Goal: Transaction & Acquisition: Purchase product/service

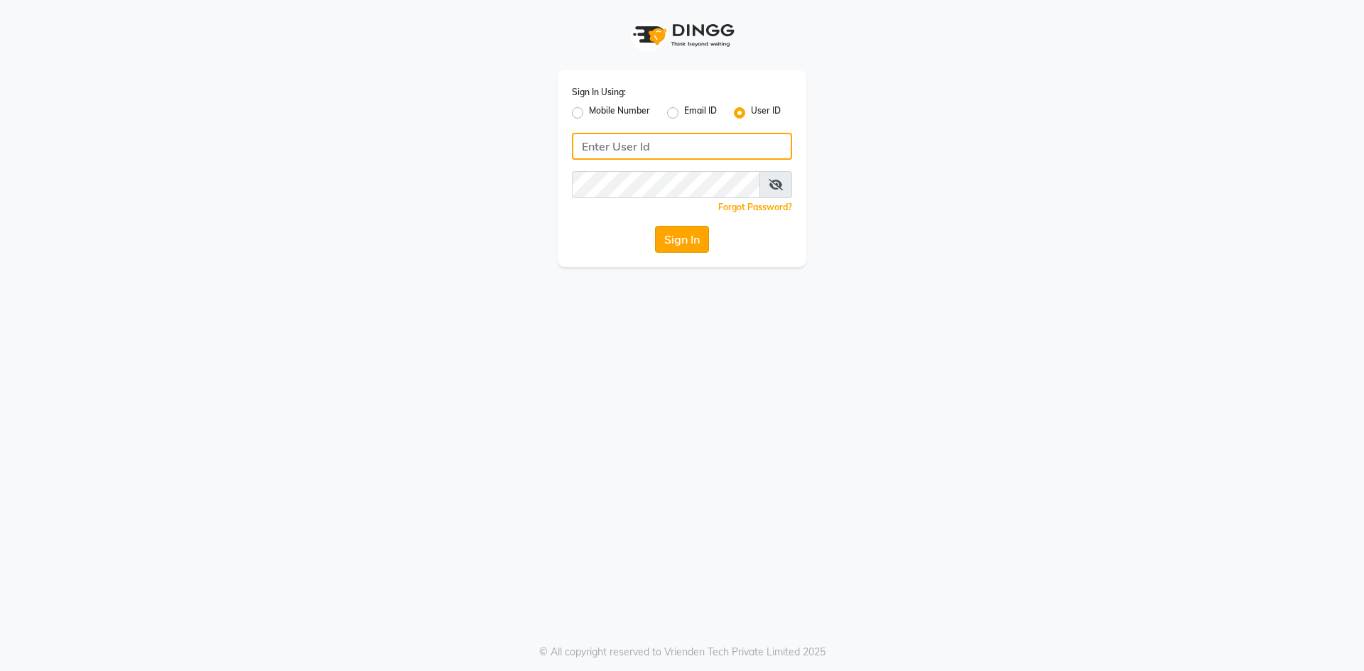
type input "aplushairxpress"
click at [679, 246] on button "Sign In" at bounding box center [682, 239] width 54 height 27
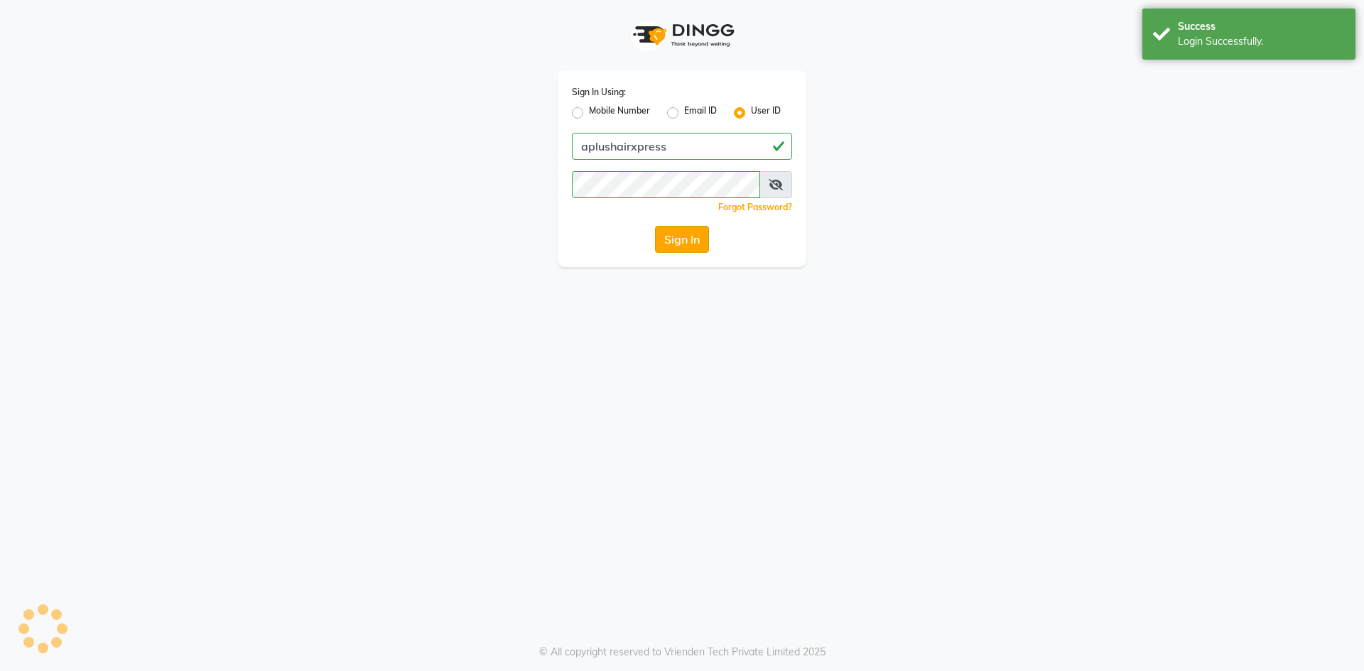
select select "113"
select select "service"
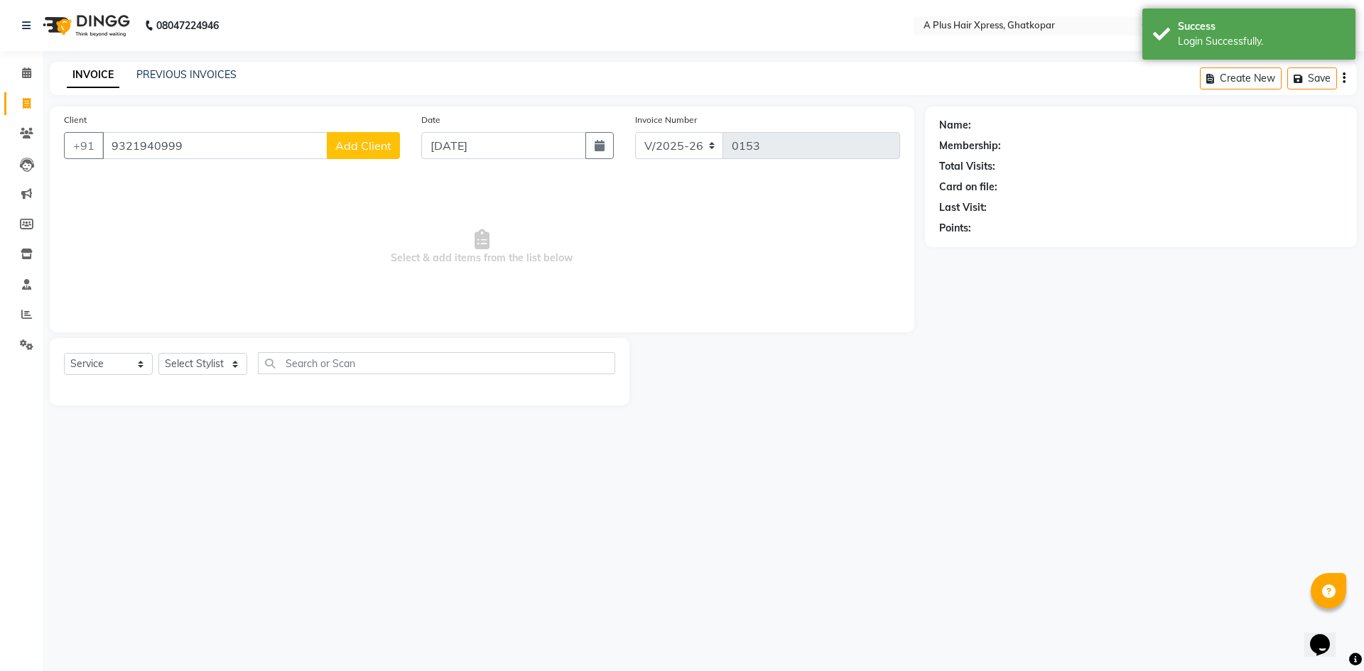
type input "9321940999"
click at [365, 153] on button "Add Client" at bounding box center [363, 145] width 73 height 27
select select "22"
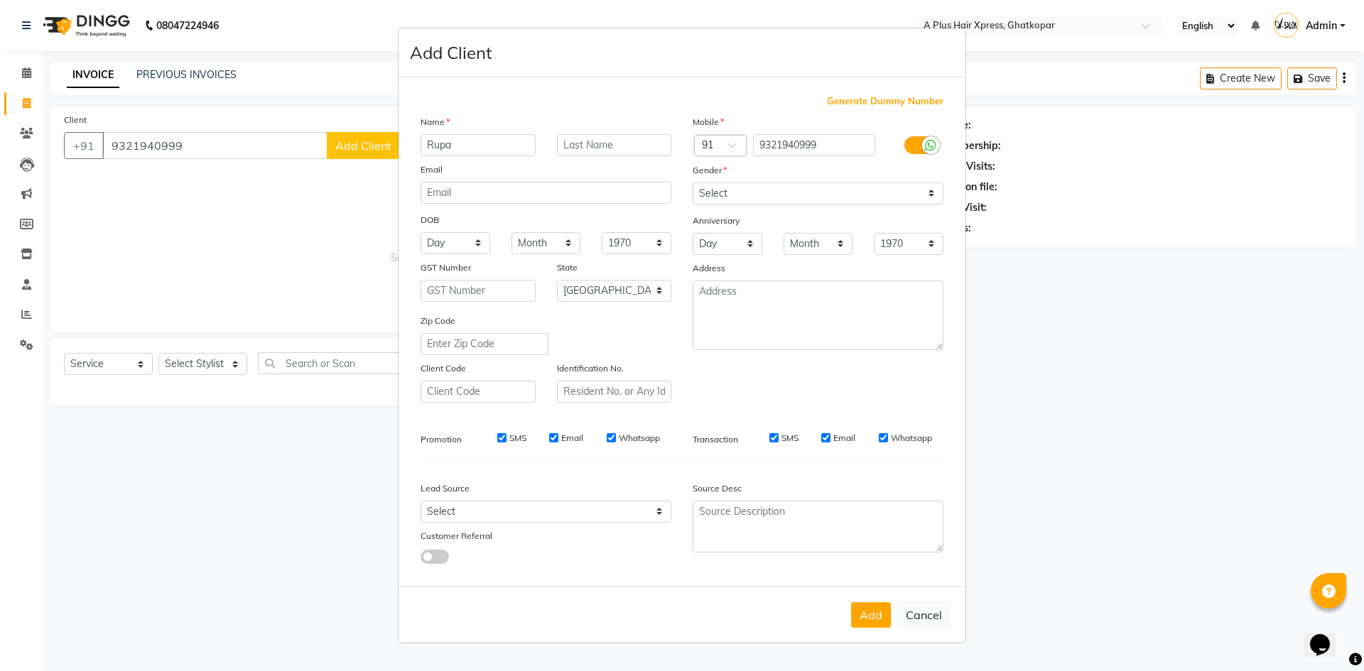
type input "Rupa"
click at [596, 148] on input "text" at bounding box center [614, 145] width 115 height 22
type input "[PERSON_NAME]"
click at [703, 188] on select "Select [DEMOGRAPHIC_DATA] [DEMOGRAPHIC_DATA] Other Prefer Not To Say" at bounding box center [818, 194] width 251 height 22
select select "[DEMOGRAPHIC_DATA]"
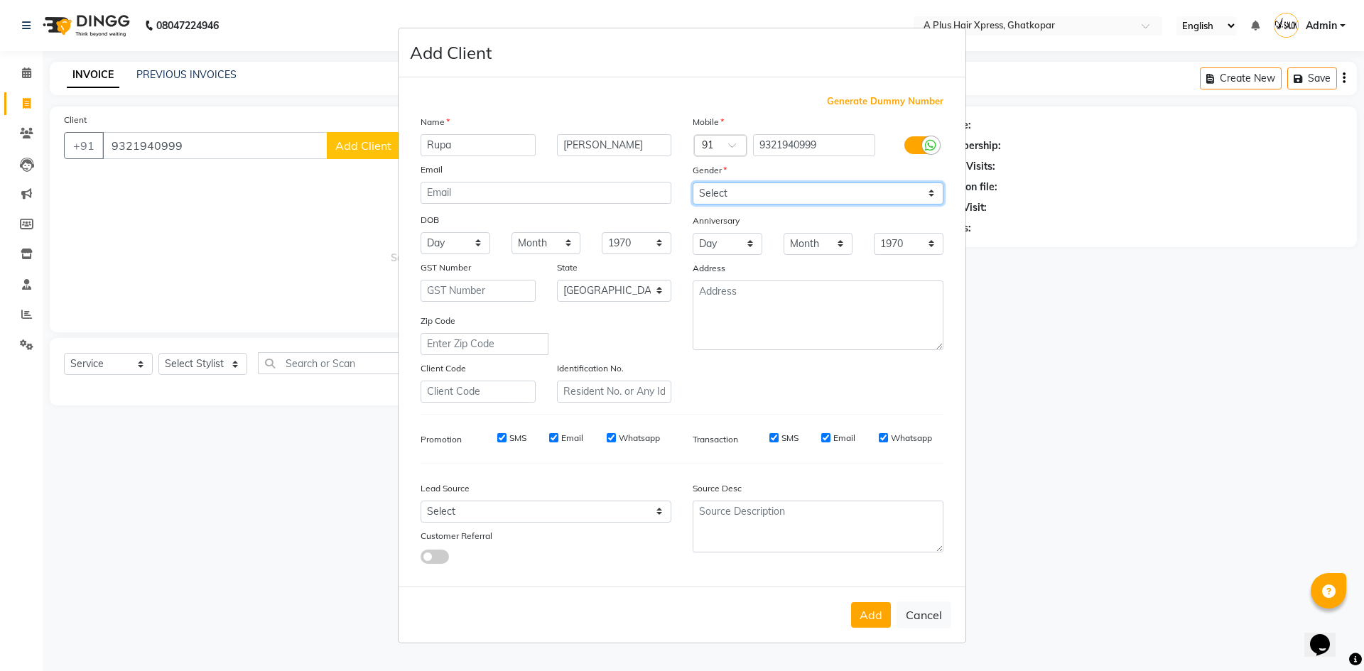
click at [693, 183] on select "Select [DEMOGRAPHIC_DATA] [DEMOGRAPHIC_DATA] Other Prefer Not To Say" at bounding box center [818, 194] width 251 height 22
click at [908, 137] on label at bounding box center [920, 145] width 32 height 18
click at [0, 0] on input "checkbox" at bounding box center [0, 0] width 0 height 0
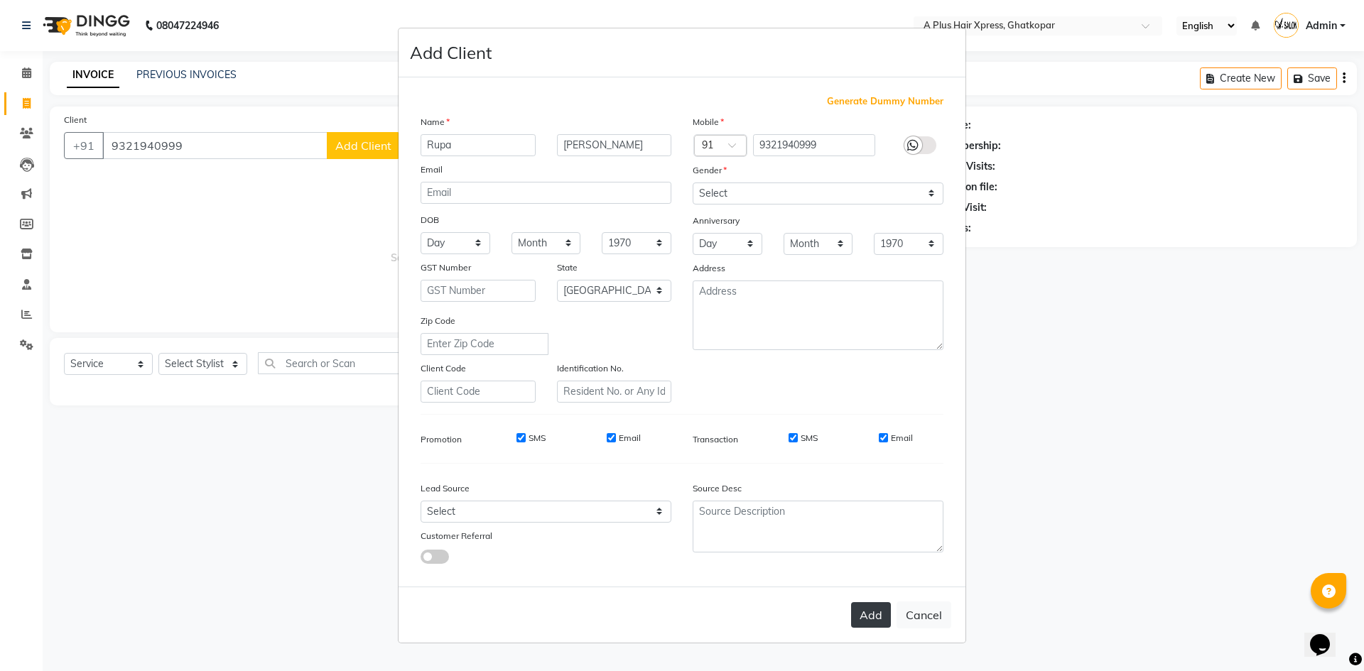
click at [872, 610] on button "Add" at bounding box center [871, 615] width 40 height 26
select select
select select "null"
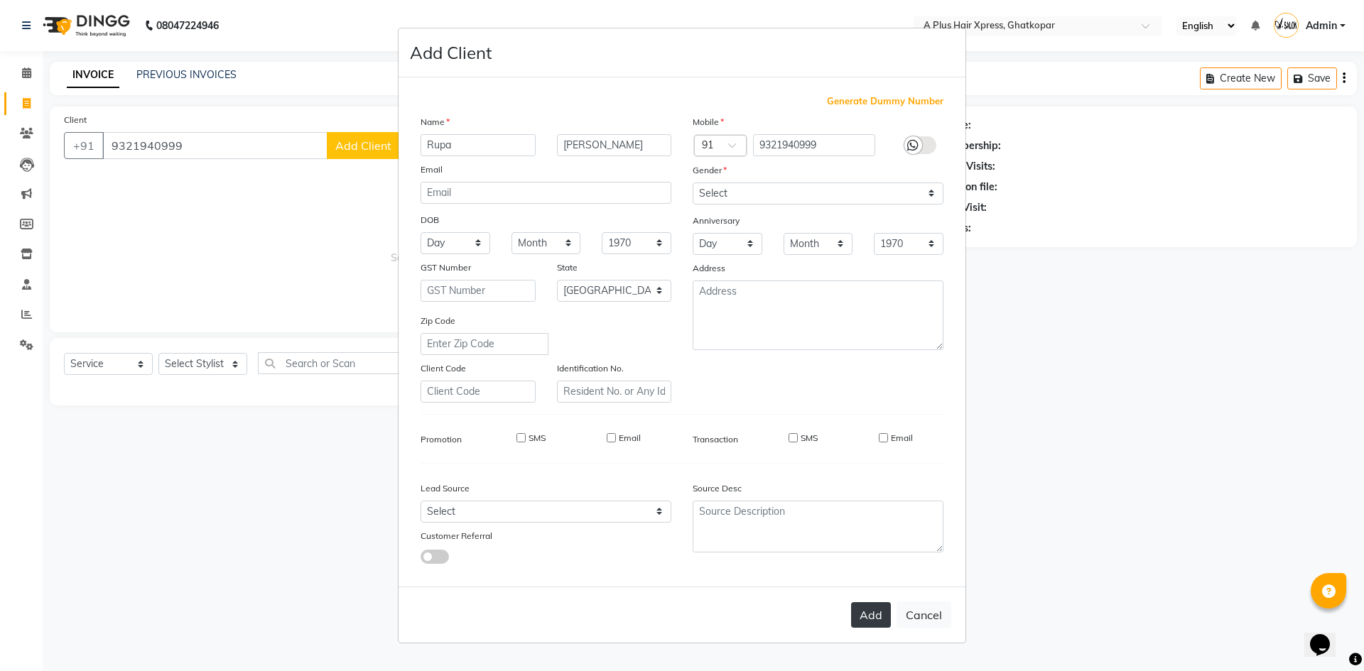
select select
checkbox input "false"
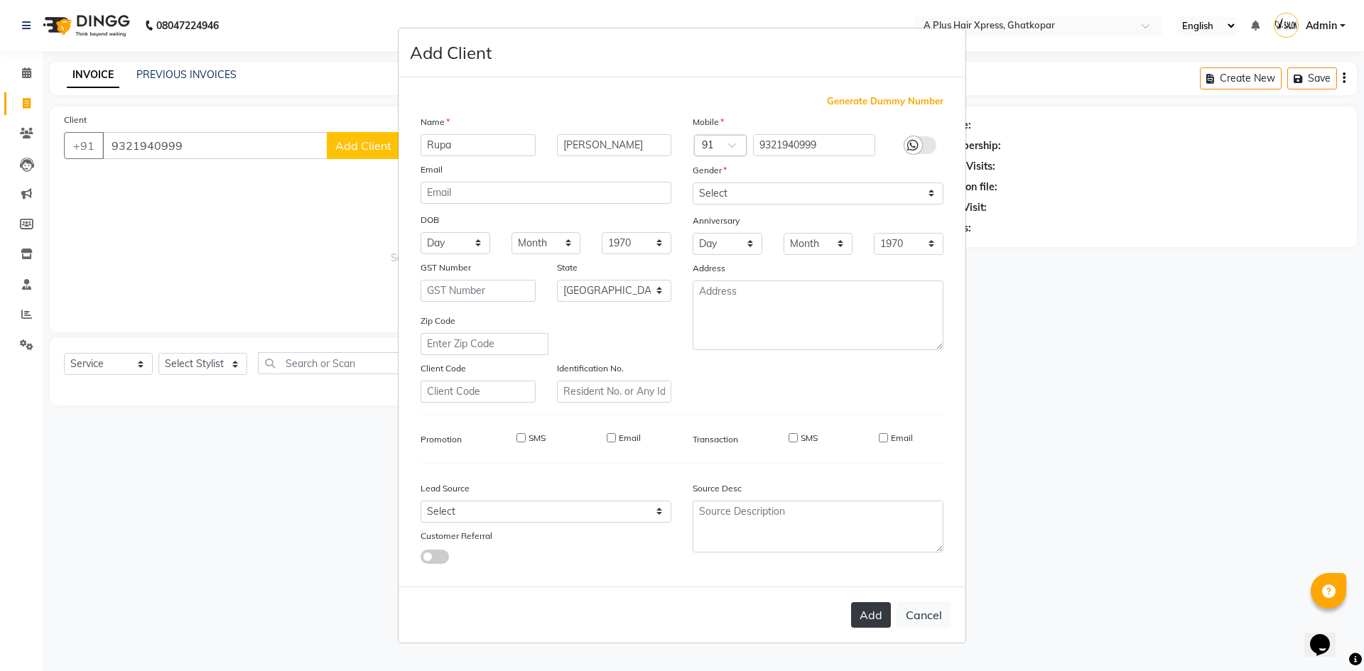
checkbox input "false"
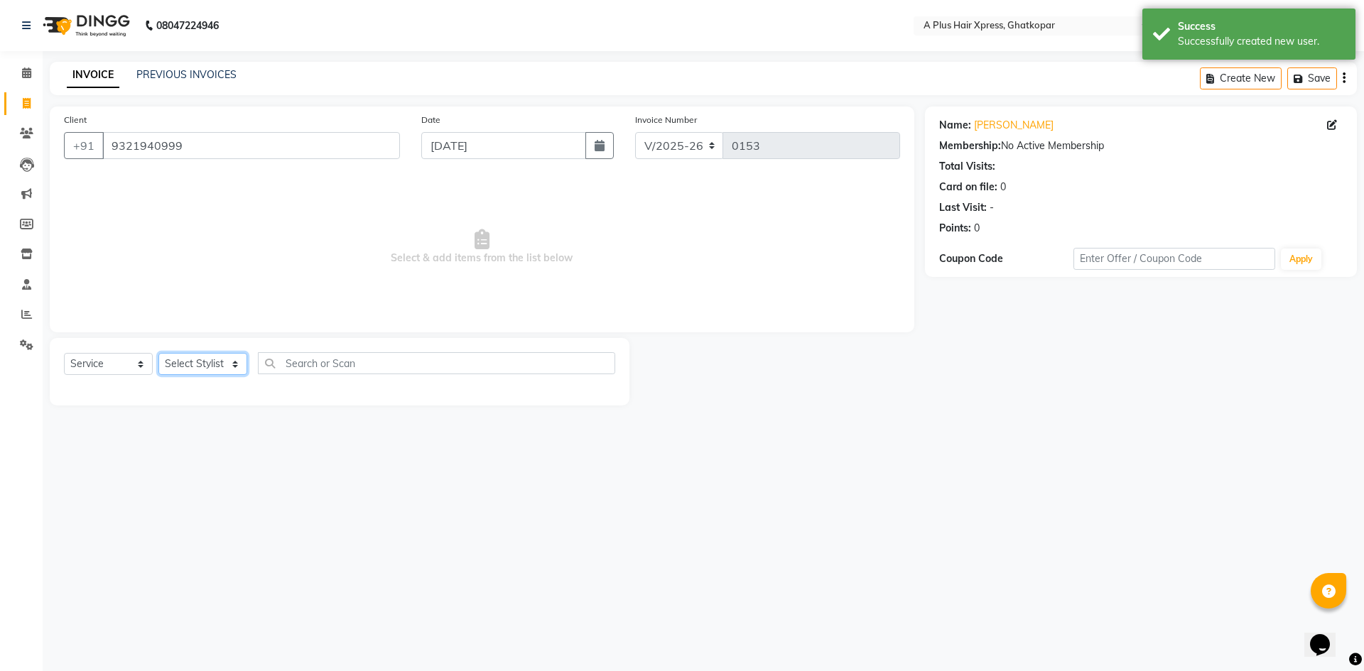
click at [178, 360] on select "Select Stylist [PERSON_NAME] Arjun [PERSON_NAME] [PERSON_NAME] Siddhi [PERSON_N…" at bounding box center [202, 364] width 89 height 22
select select "65805"
click at [158, 353] on select "Select Stylist [PERSON_NAME] Arjun [PERSON_NAME] [PERSON_NAME] Siddhi [PERSON_N…" at bounding box center [202, 364] width 89 height 22
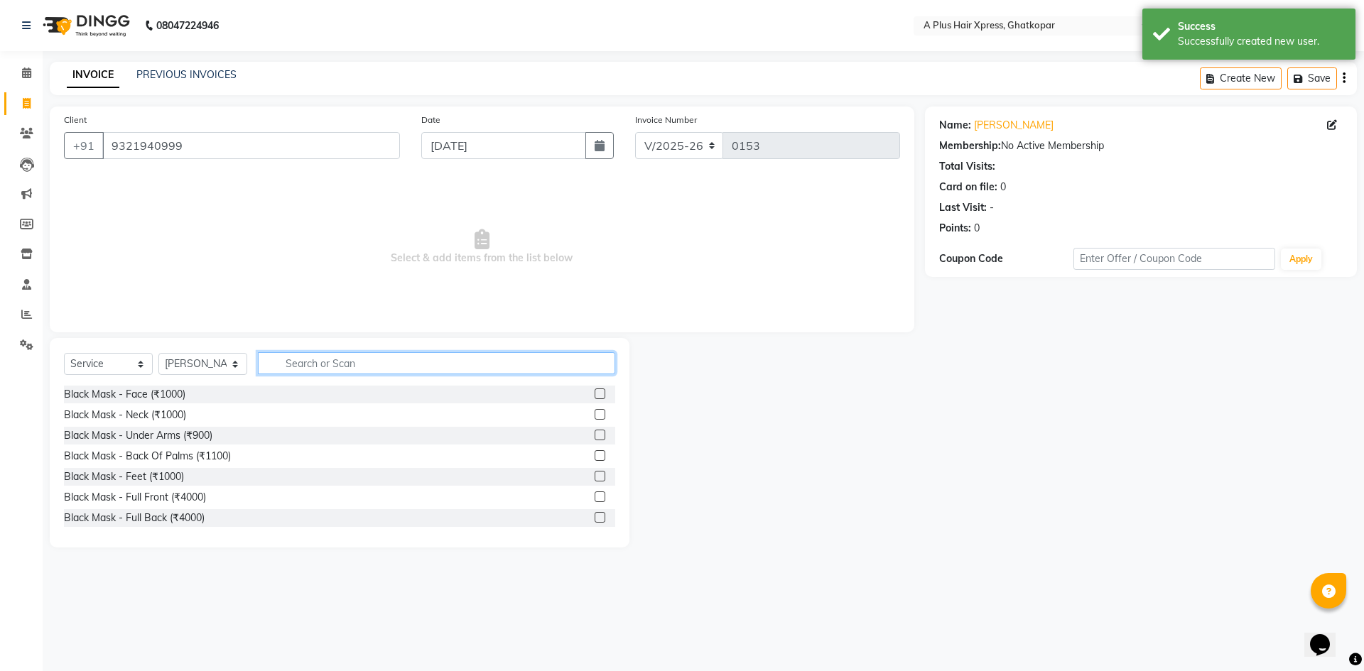
click at [350, 359] on input "text" at bounding box center [436, 363] width 357 height 22
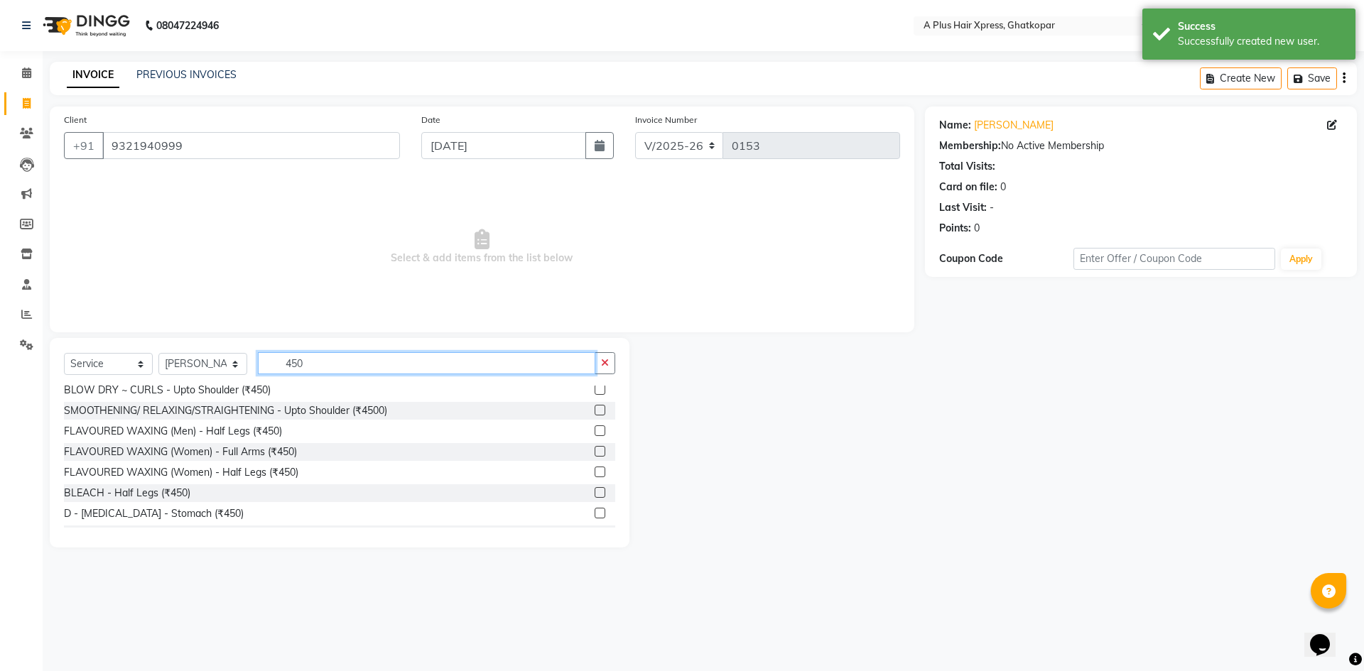
scroll to position [126, 0]
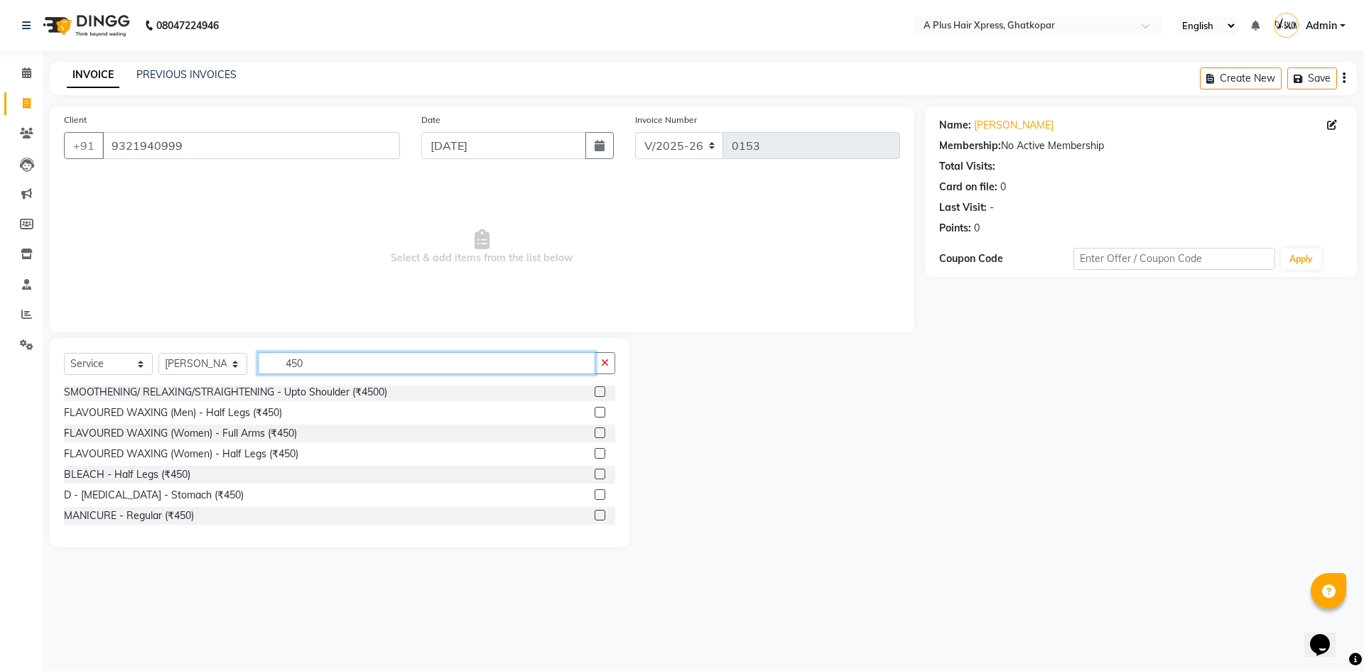
type input "450"
click at [595, 431] on label at bounding box center [600, 433] width 11 height 11
click at [595, 431] on input "checkbox" at bounding box center [599, 433] width 9 height 9
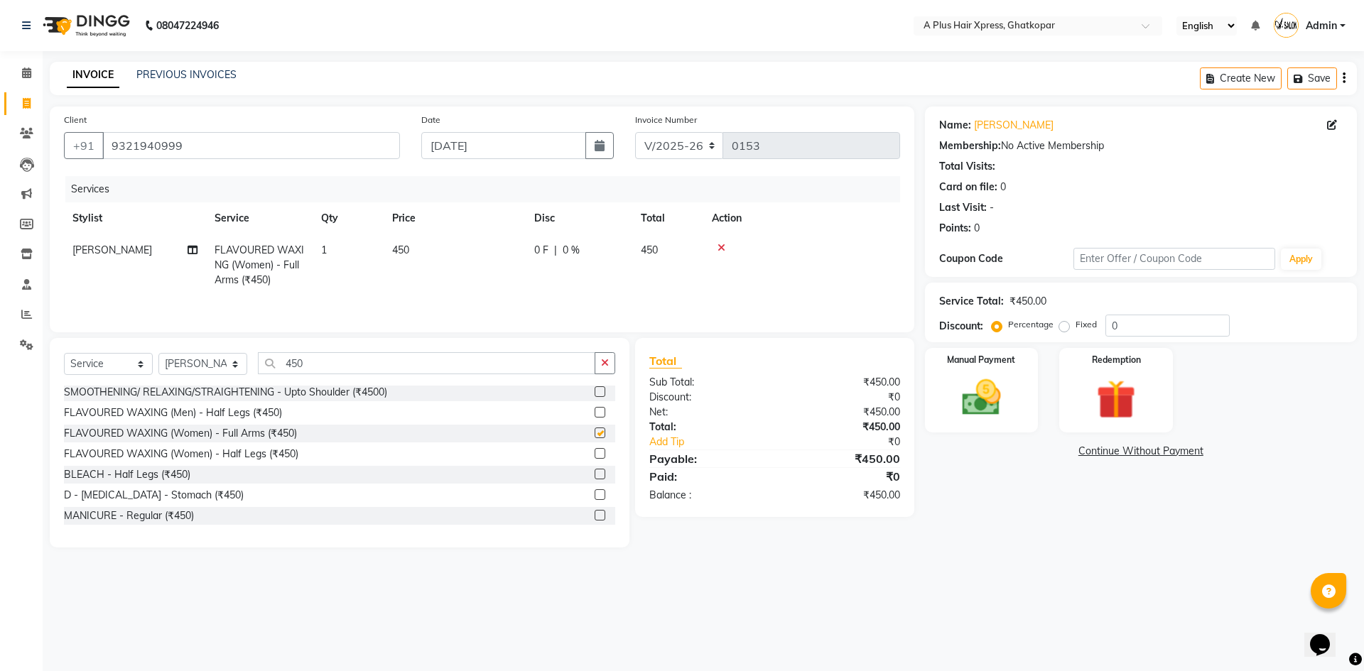
checkbox input "false"
click at [595, 452] on label at bounding box center [600, 453] width 11 height 11
click at [595, 452] on input "checkbox" at bounding box center [599, 454] width 9 height 9
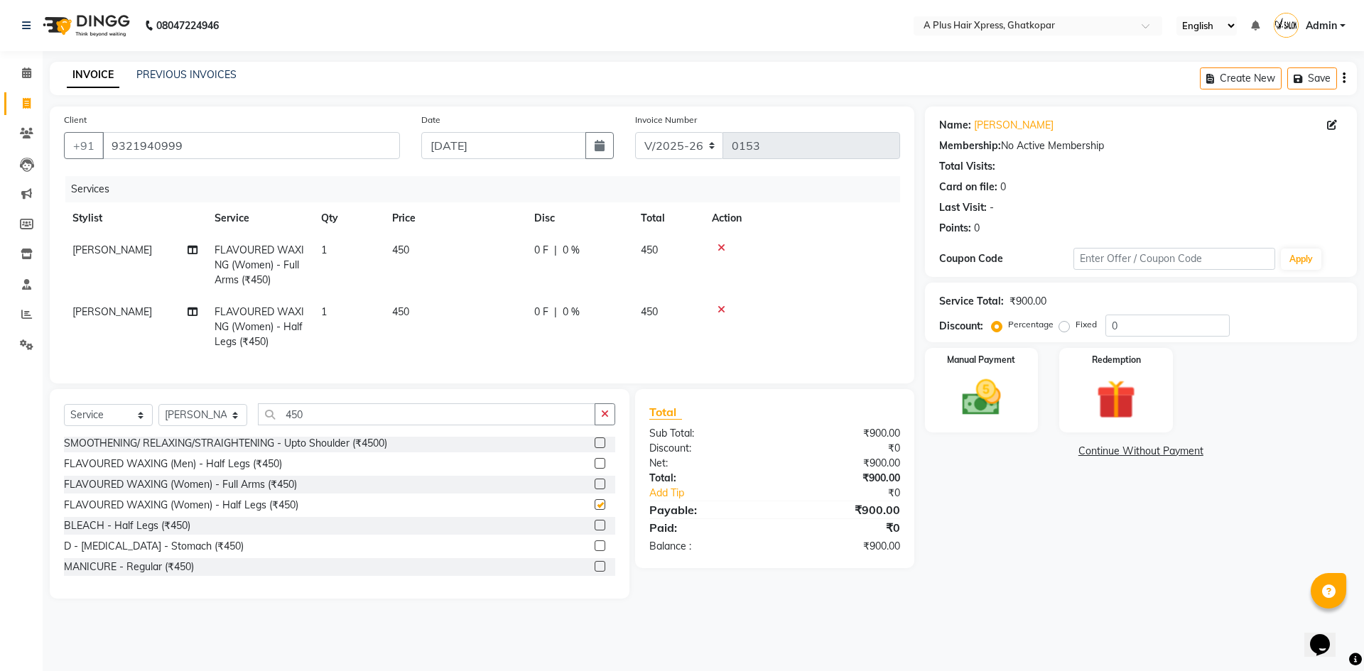
checkbox input "false"
click at [453, 411] on div "Select Service Product Membership Package Voucher Prepaid Gift Card Select Styl…" at bounding box center [340, 494] width 580 height 210
click at [447, 426] on input "450" at bounding box center [426, 415] width 337 height 22
type input "4"
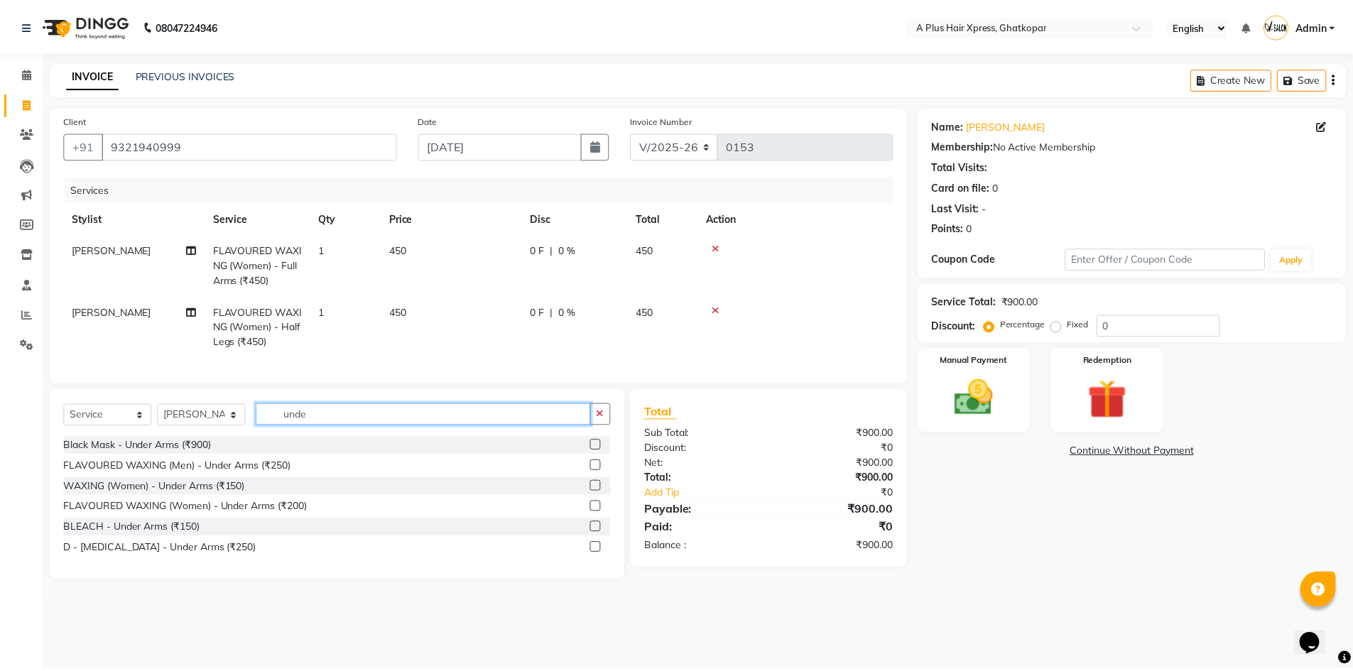
scroll to position [0, 0]
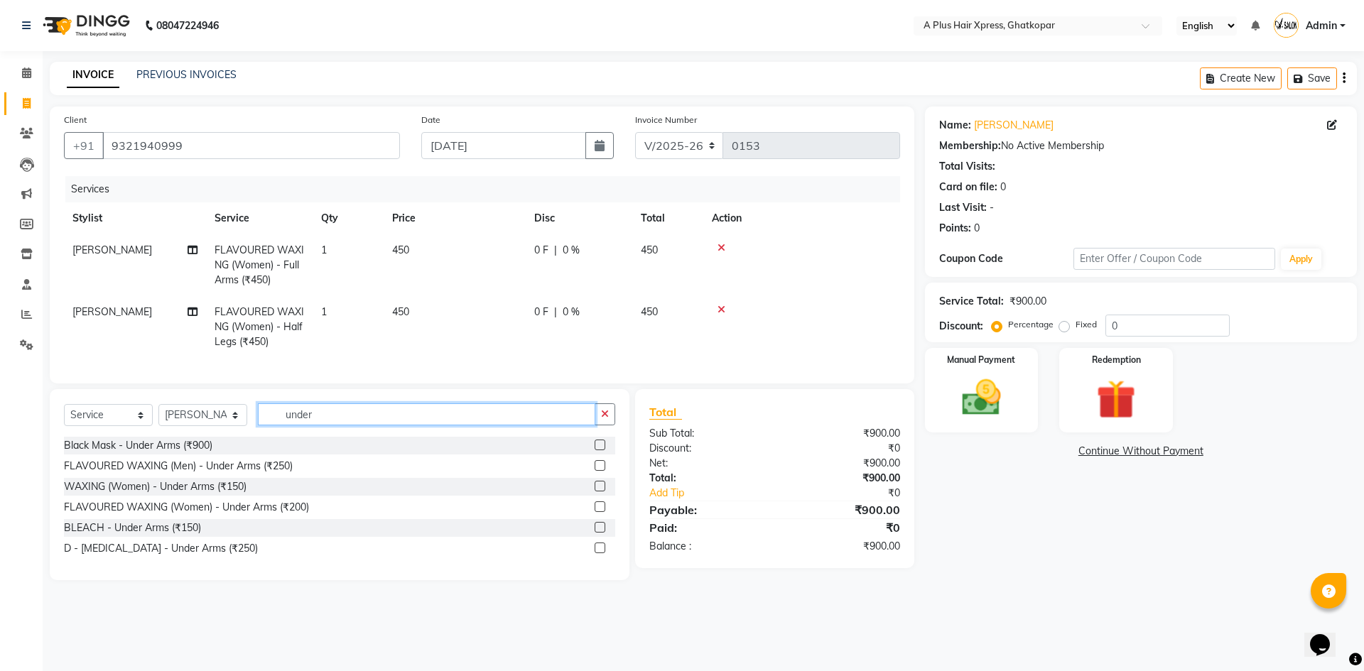
type input "under"
click at [599, 512] on label at bounding box center [600, 507] width 11 height 11
click at [599, 512] on input "checkbox" at bounding box center [599, 507] width 9 height 9
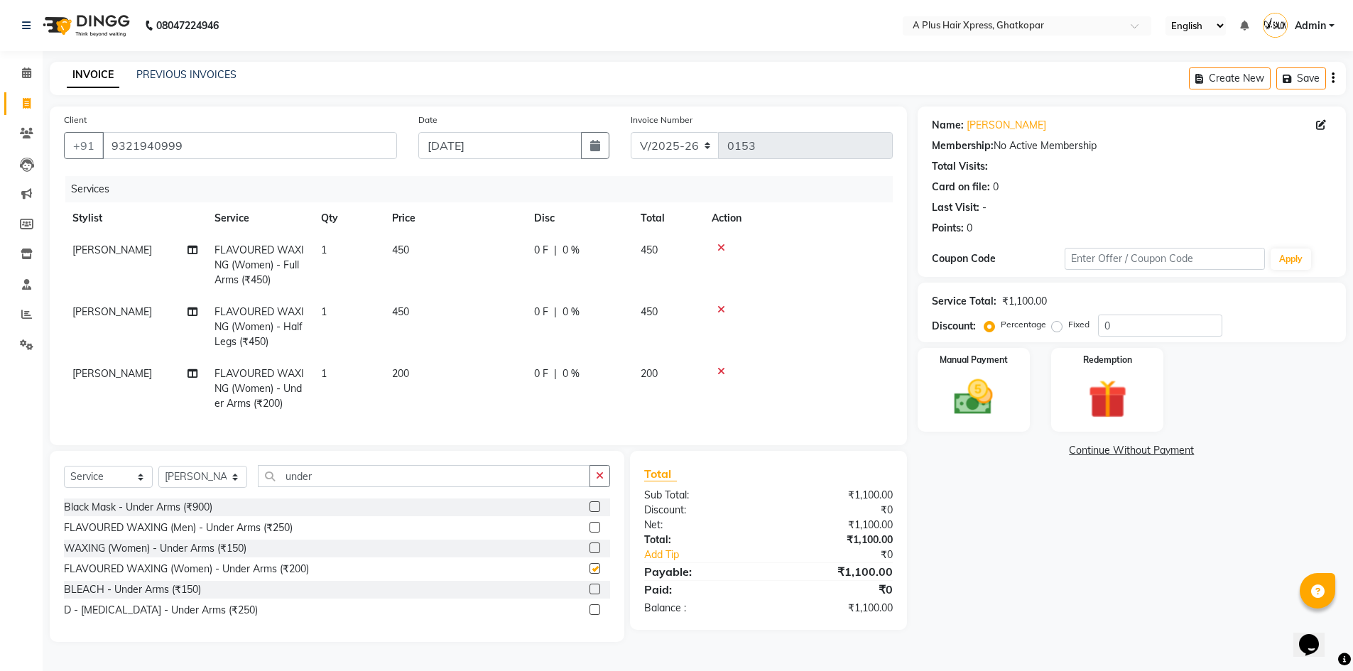
checkbox input "false"
click at [575, 385] on td "0 F | 0 %" at bounding box center [579, 389] width 107 height 62
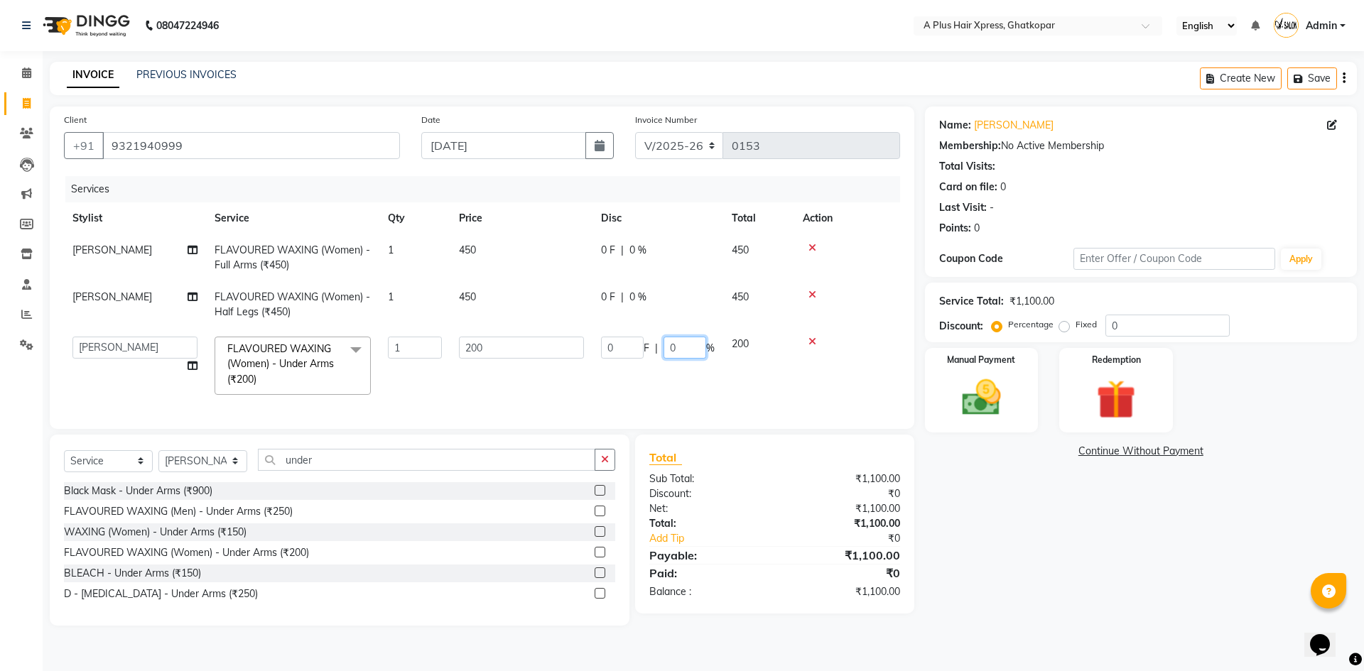
click at [688, 342] on input "0" at bounding box center [685, 348] width 43 height 22
type input "20"
click at [648, 403] on tr "[PERSON_NAME] Arjun [PERSON_NAME] [PERSON_NAME] Siddhi [PERSON_NAME] FLAVOURED …" at bounding box center [482, 365] width 836 height 75
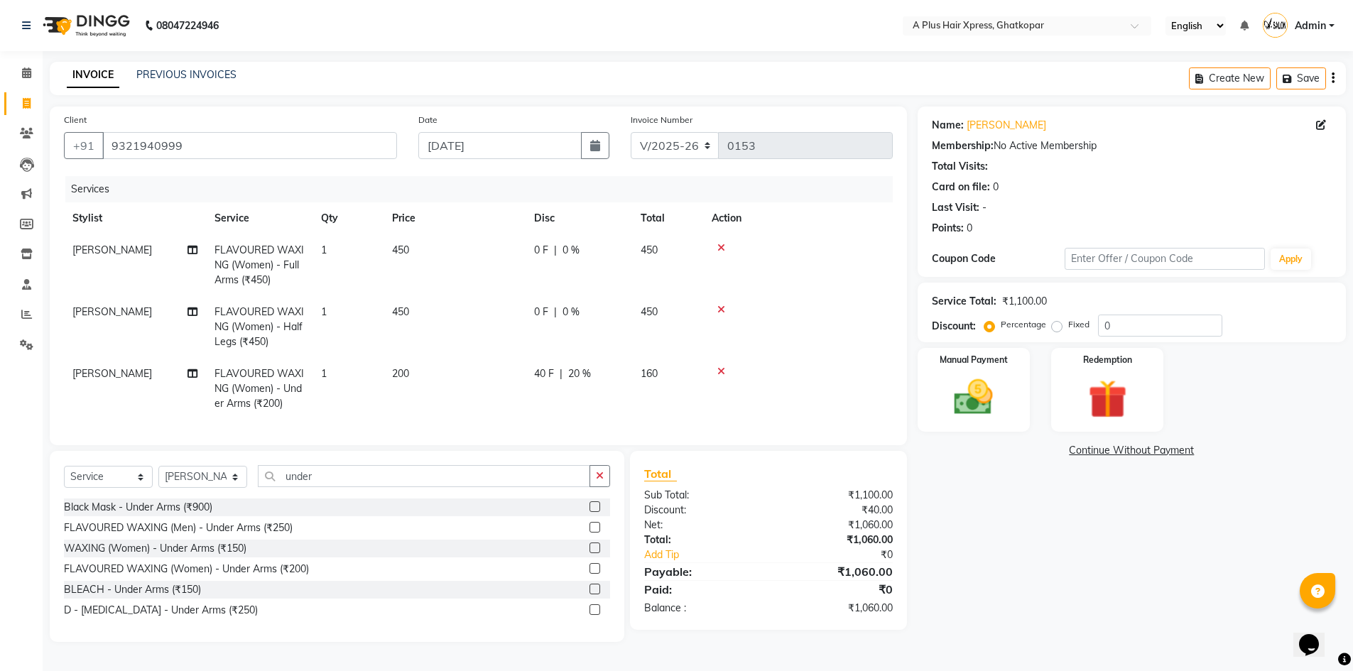
click at [591, 291] on td "0 F | 0 %" at bounding box center [579, 265] width 107 height 62
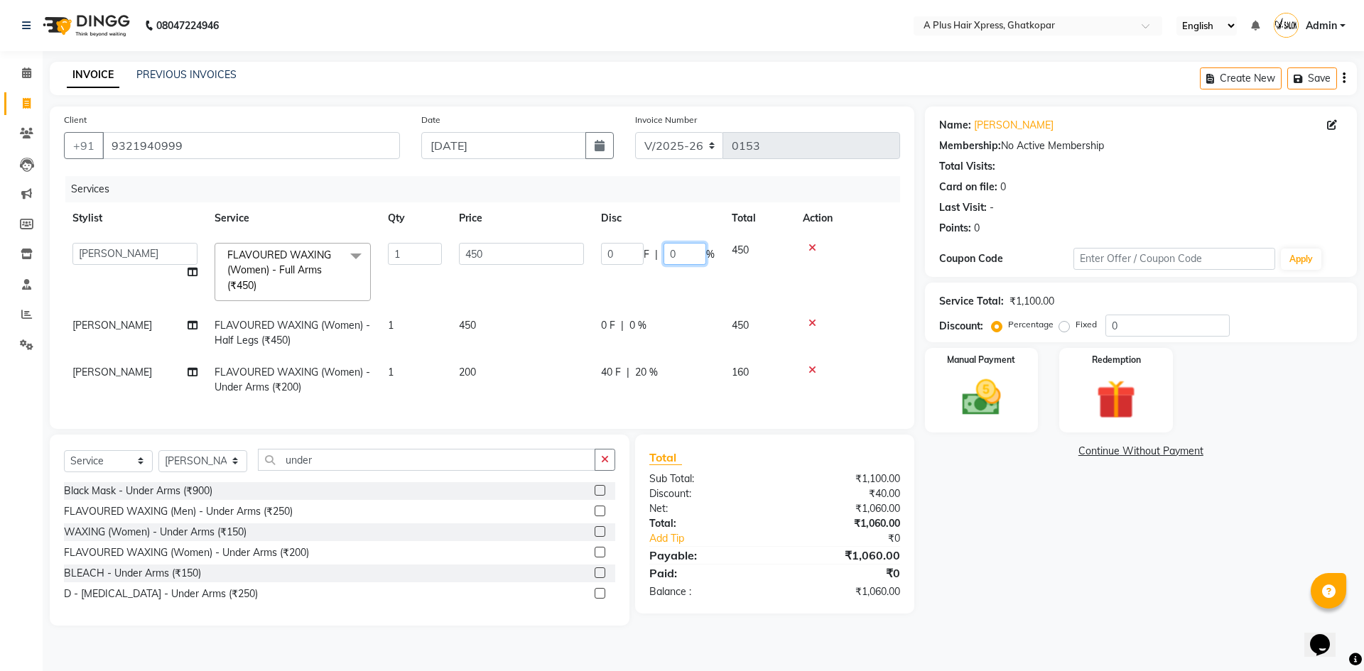
click at [676, 253] on input "0" at bounding box center [685, 254] width 43 height 22
type input "20"
click at [650, 323] on tr "[PERSON_NAME] FLAVOURED WAXING (Women) - Half Legs (₹450) 1 450 0 F | 0 % 450" at bounding box center [482, 333] width 836 height 47
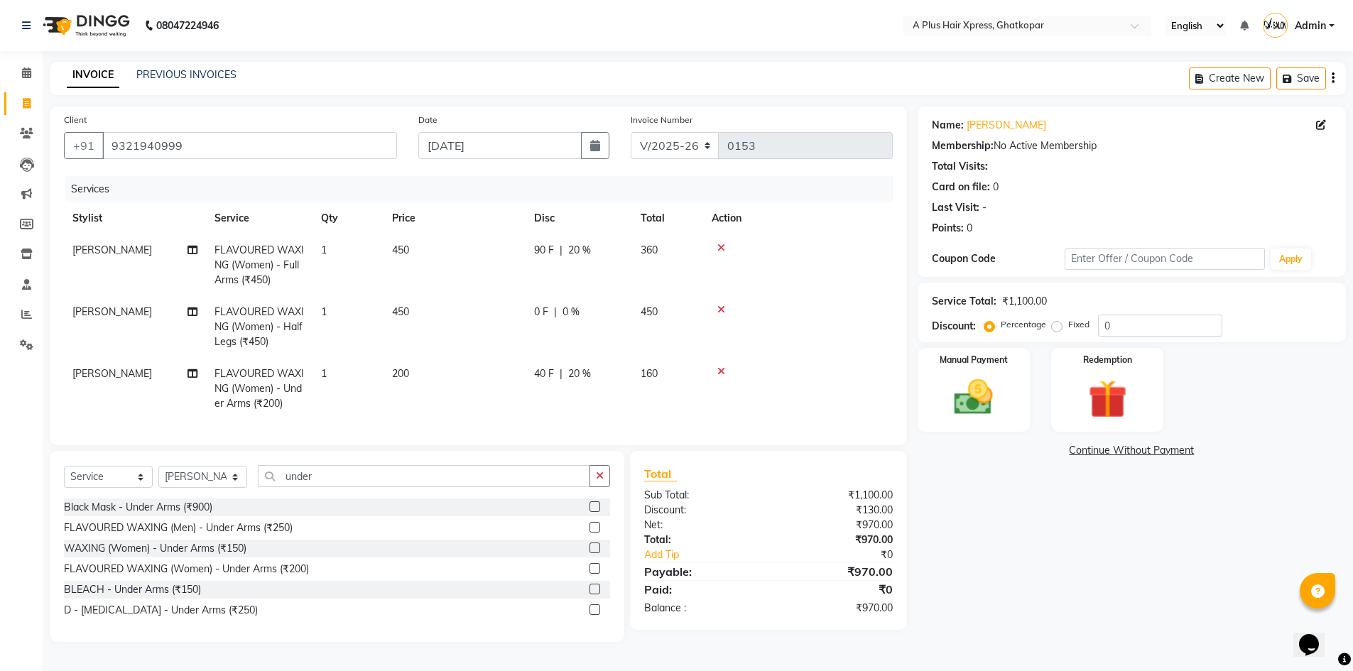
click at [551, 341] on td "0 F | 0 %" at bounding box center [579, 327] width 107 height 62
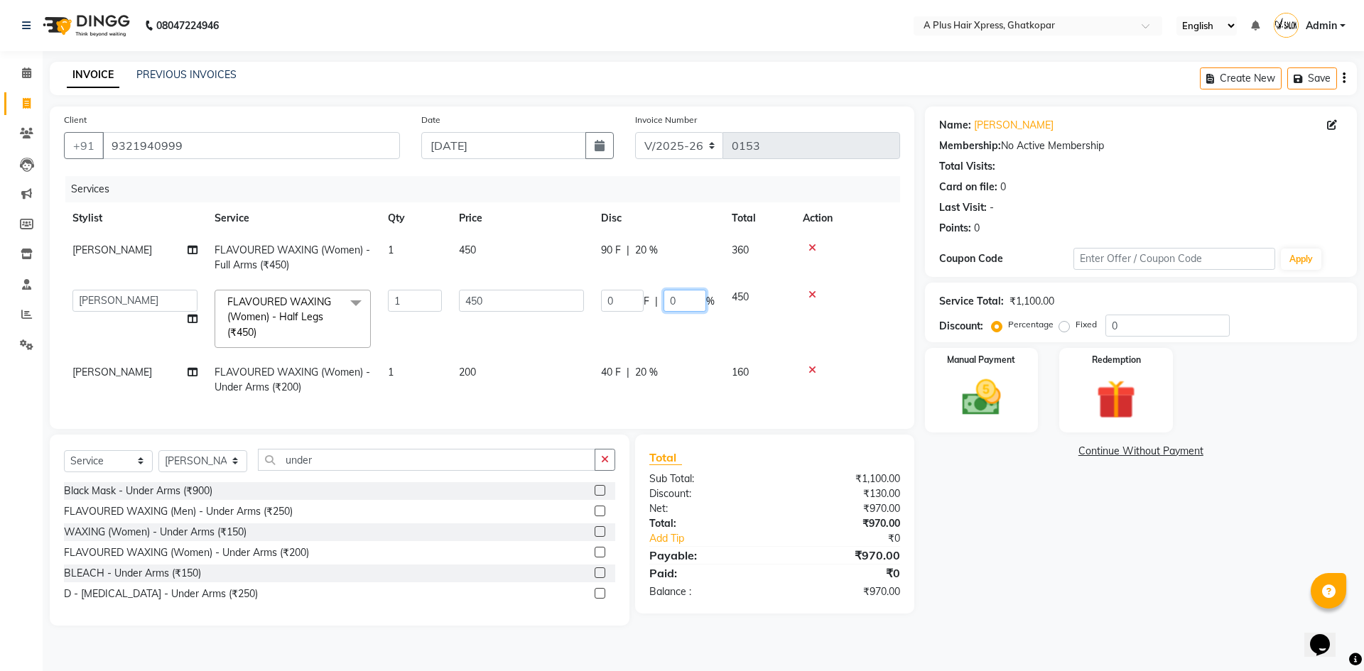
click at [681, 298] on input "0" at bounding box center [685, 301] width 43 height 22
type input "20"
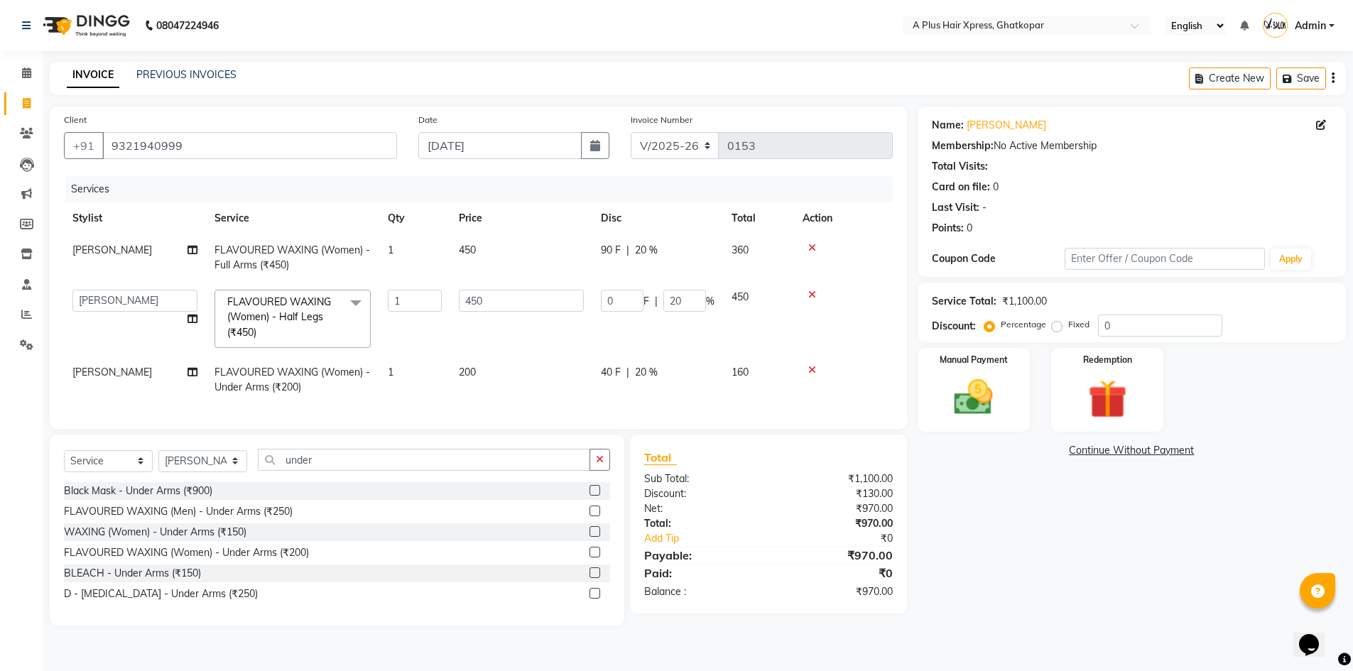
click at [581, 337] on tr "[PERSON_NAME] Arjun [PERSON_NAME] [PERSON_NAME] Siddhi [PERSON_NAME] FLAVOURED …" at bounding box center [478, 318] width 829 height 75
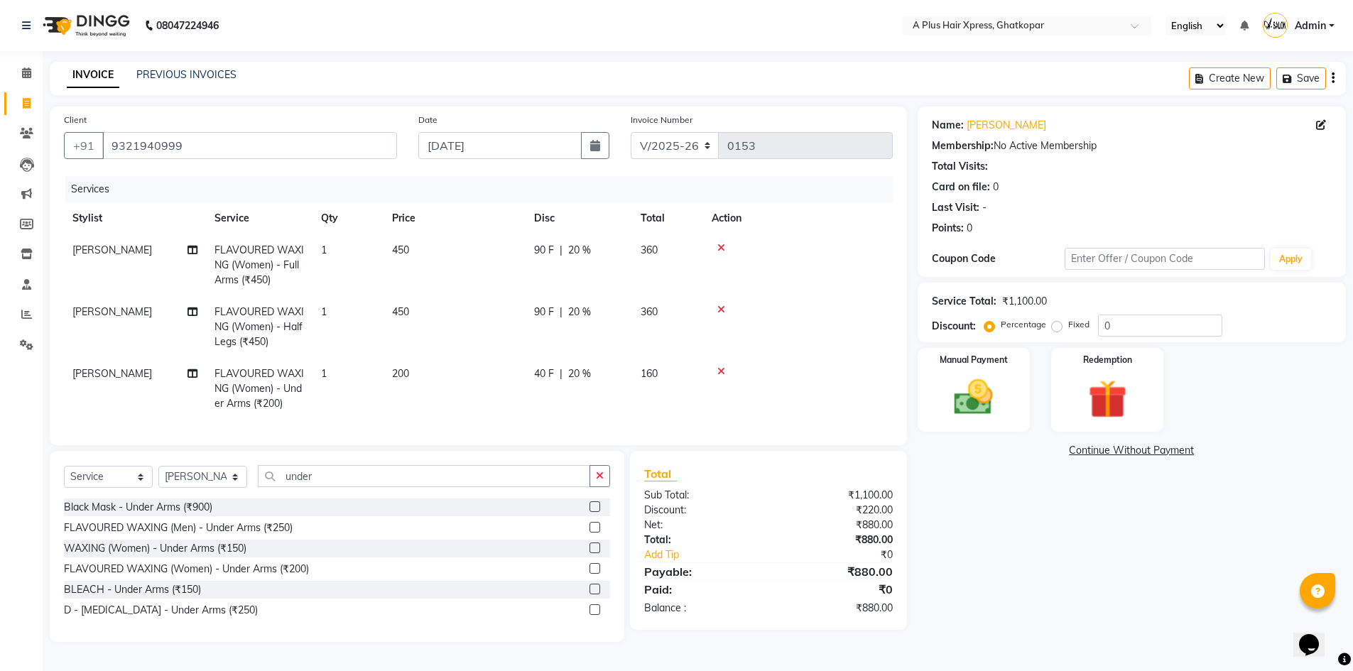
scroll to position [3, 0]
click at [325, 485] on input "under" at bounding box center [424, 476] width 333 height 22
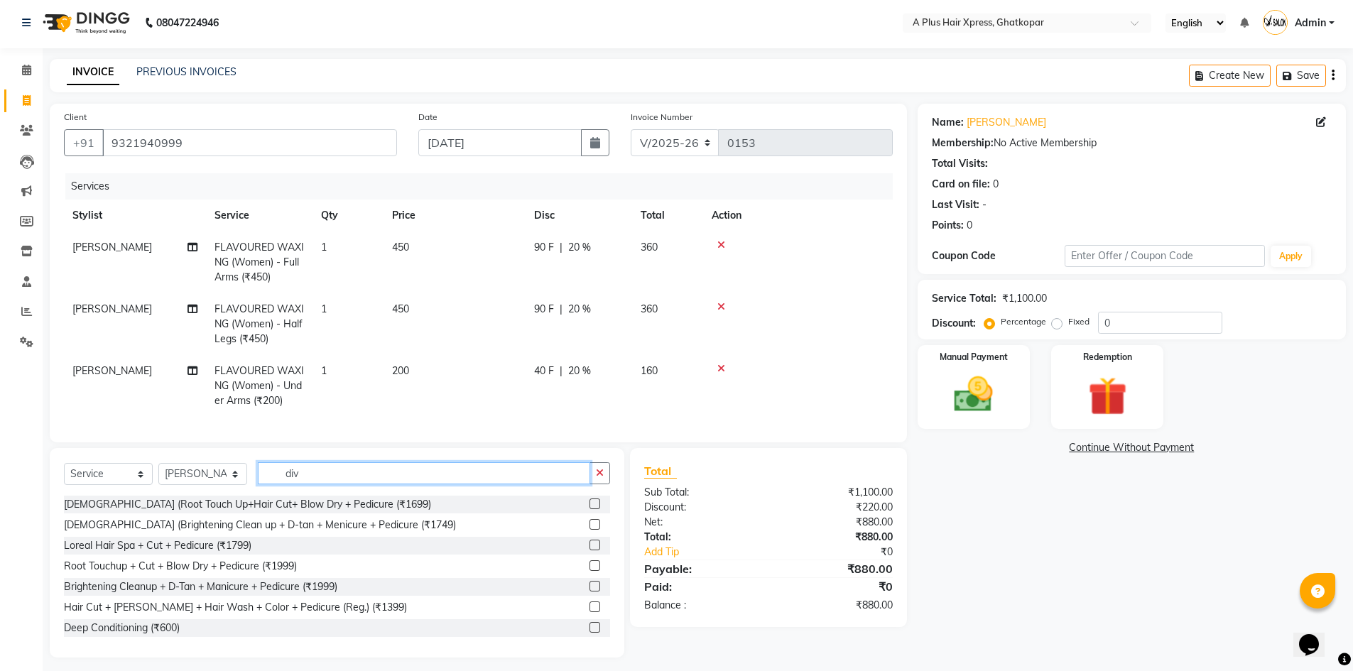
scroll to position [0, 0]
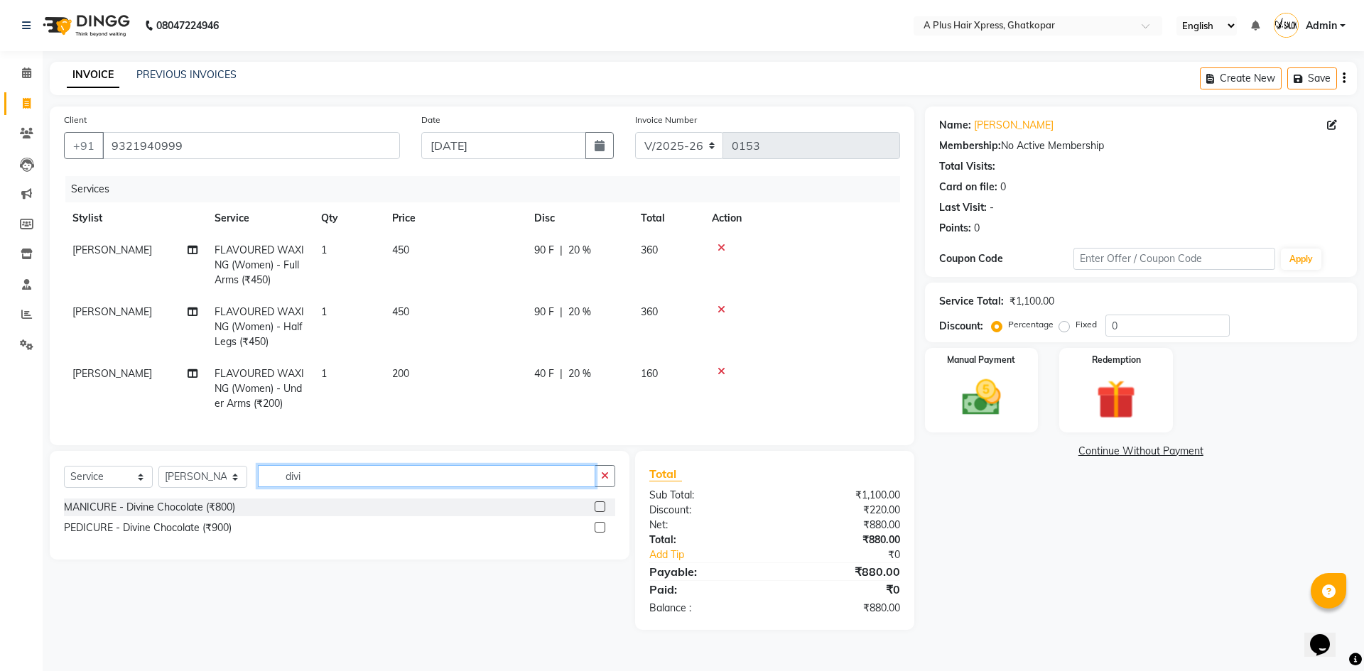
type input "divi"
click at [598, 512] on label at bounding box center [600, 507] width 11 height 11
click at [598, 512] on input "checkbox" at bounding box center [599, 507] width 9 height 9
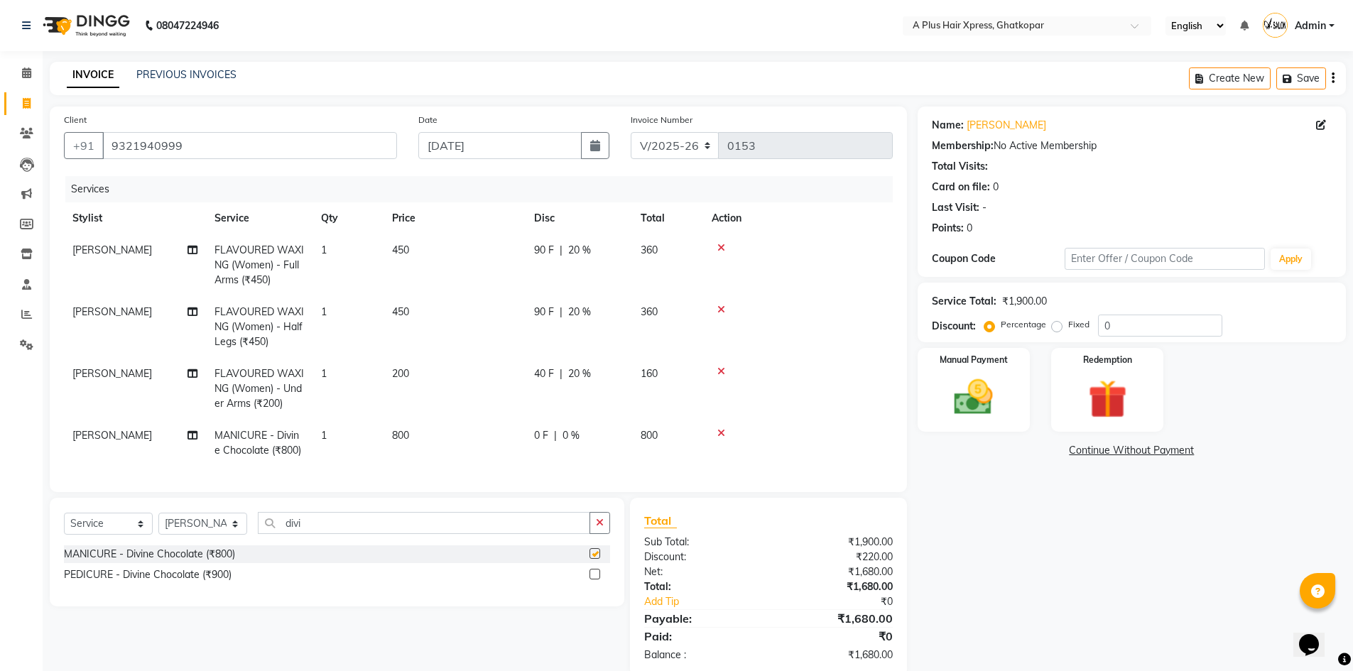
checkbox input "false"
click at [596, 584] on div at bounding box center [594, 576] width 9 height 15
click at [594, 580] on label at bounding box center [595, 574] width 11 height 11
click at [594, 580] on input "checkbox" at bounding box center [594, 575] width 9 height 9
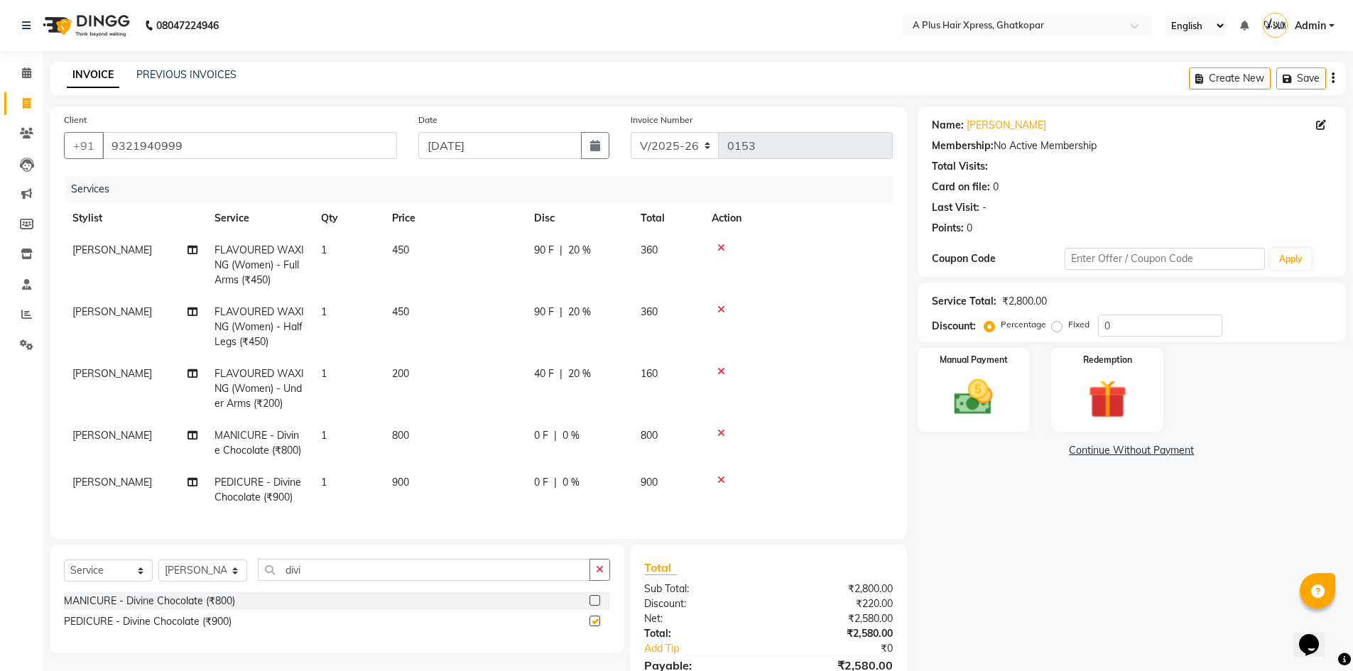
checkbox input "false"
click at [555, 436] on span "|" at bounding box center [555, 435] width 3 height 15
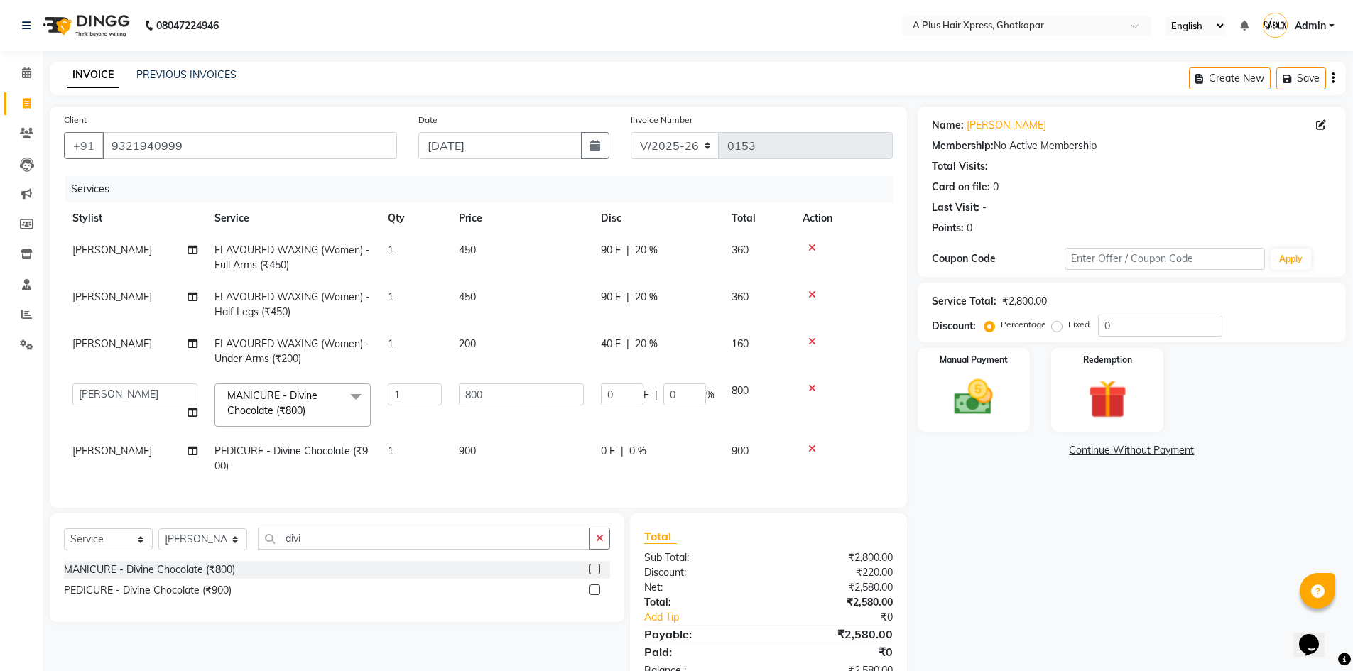
scroll to position [0, 0]
click at [688, 400] on input "0" at bounding box center [685, 395] width 43 height 22
type input "20"
click at [632, 471] on td "0 F | 0 %" at bounding box center [658, 459] width 131 height 47
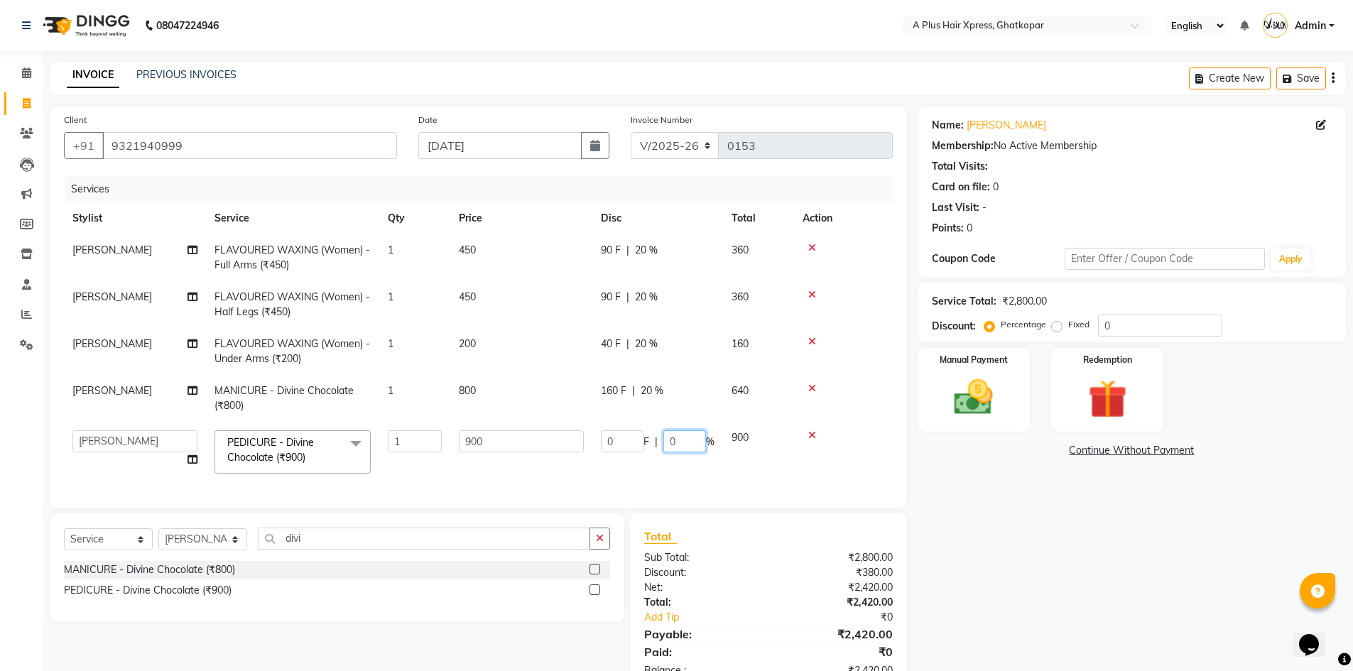
click at [682, 436] on input "0" at bounding box center [685, 442] width 43 height 22
type input "20"
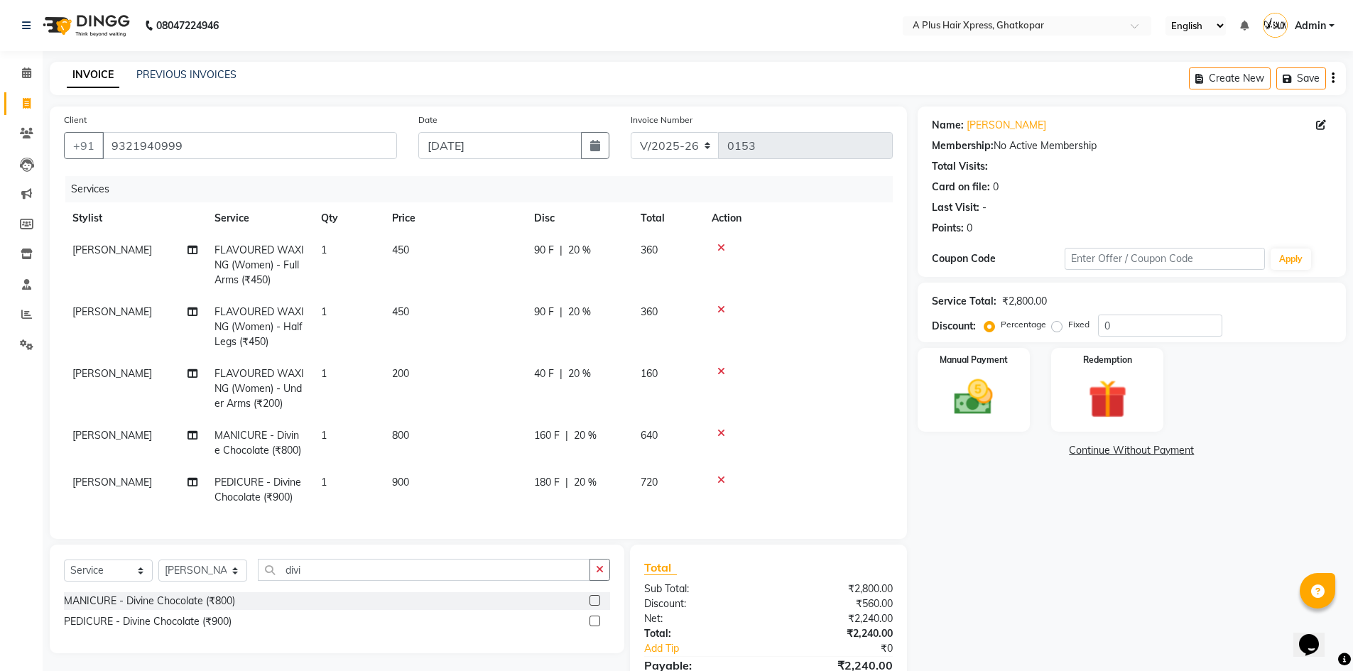
click at [673, 462] on tbody "[PERSON_NAME] FLAVOURED WAXING (Women) - Full Arms (₹450) 1 450 90 F | 20 % 360…" at bounding box center [478, 373] width 829 height 279
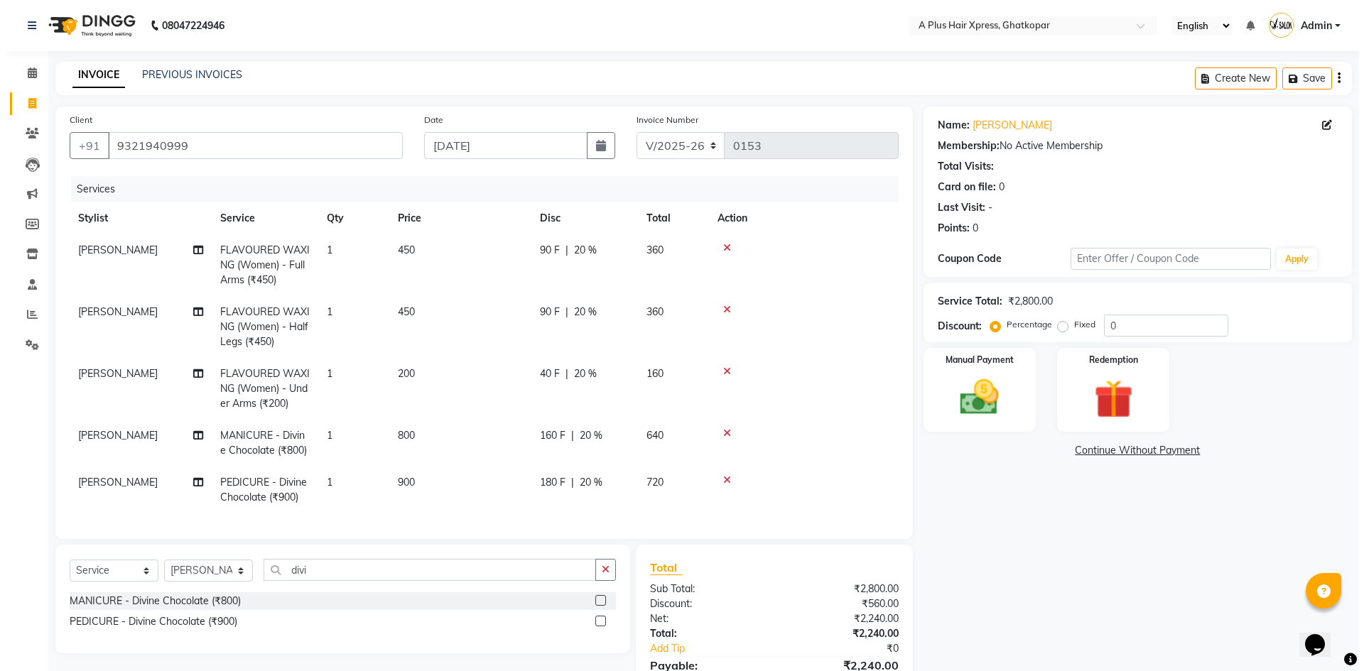
scroll to position [4, 0]
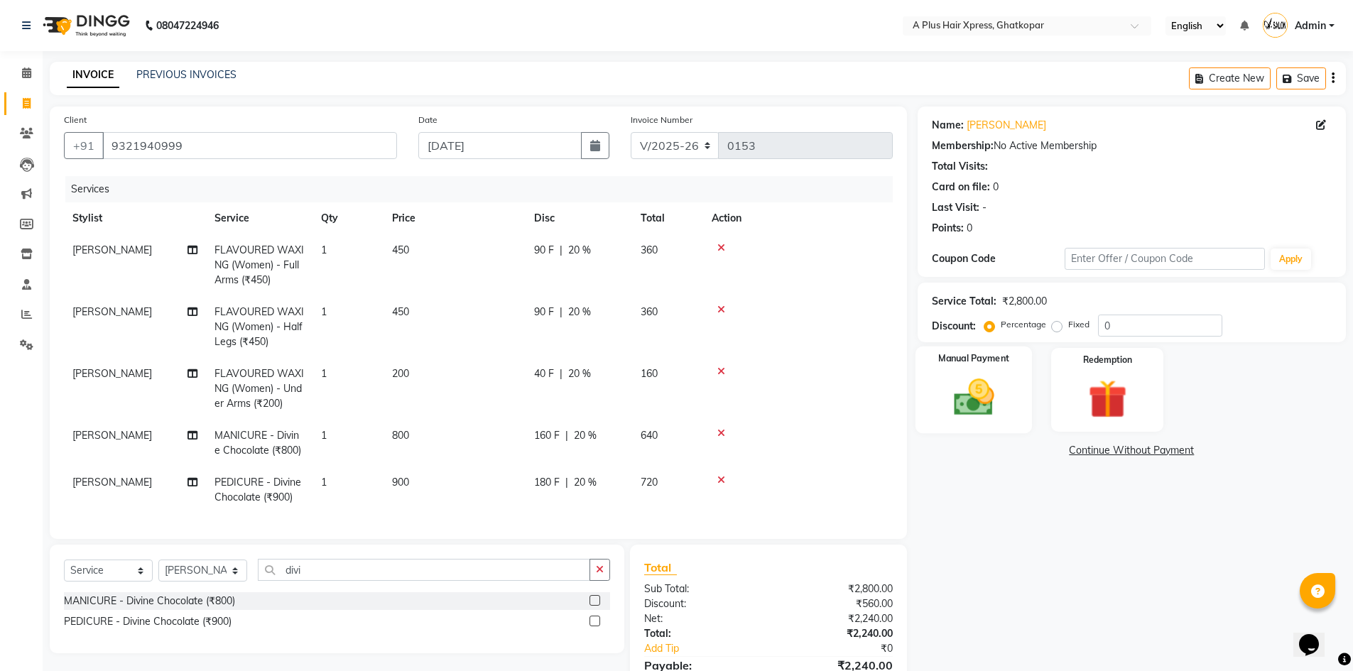
click at [969, 391] on img at bounding box center [973, 397] width 65 height 46
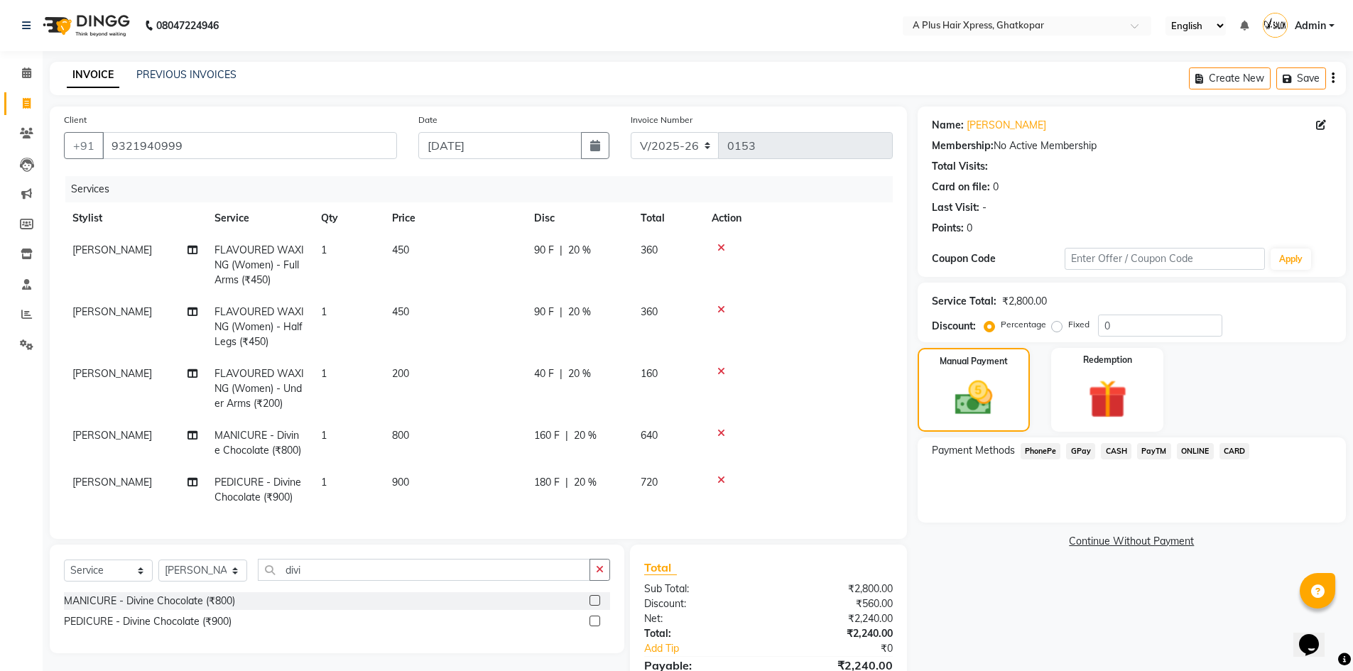
click at [1114, 455] on span "CASH" at bounding box center [1116, 451] width 31 height 16
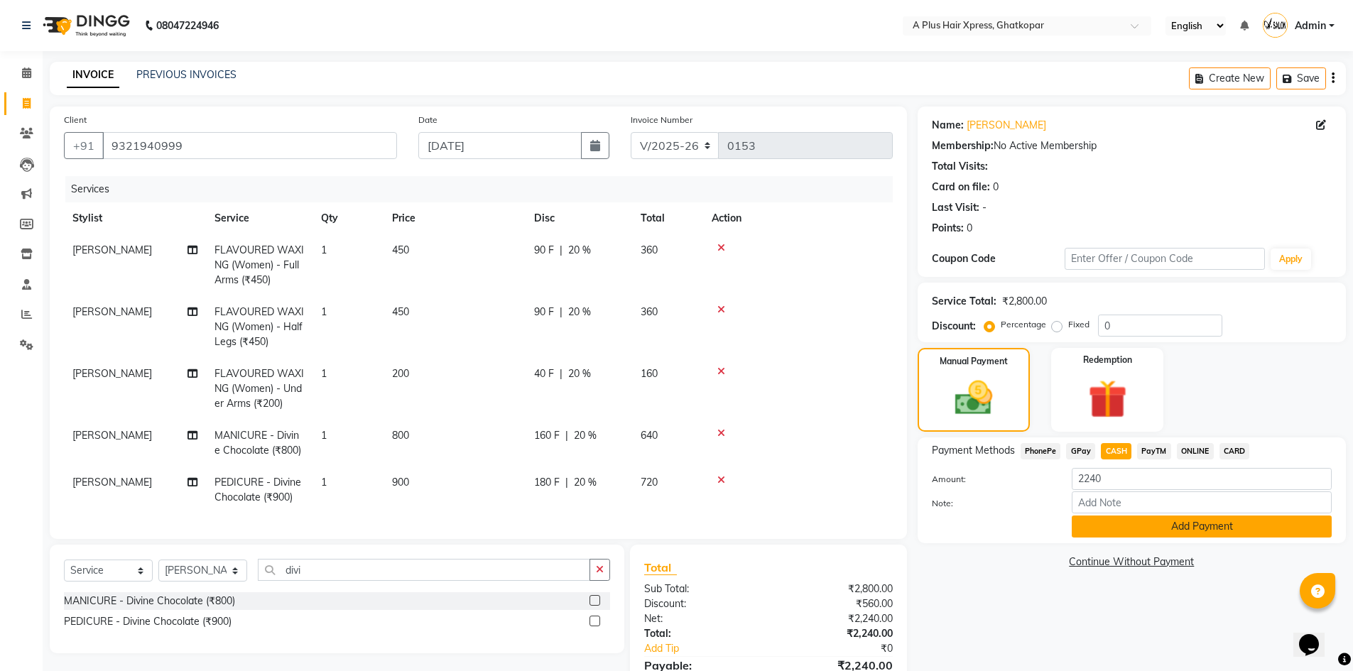
click at [1147, 527] on button "Add Payment" at bounding box center [1202, 527] width 260 height 22
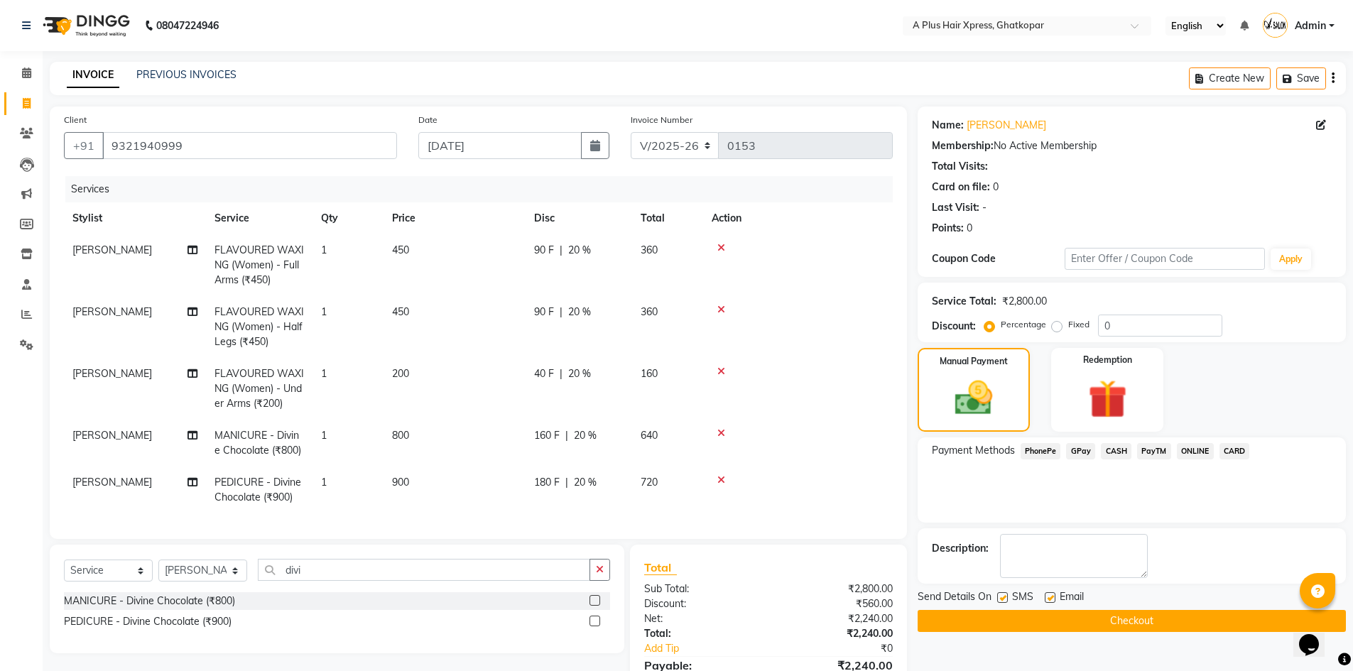
click at [1112, 627] on button "Checkout" at bounding box center [1132, 621] width 428 height 22
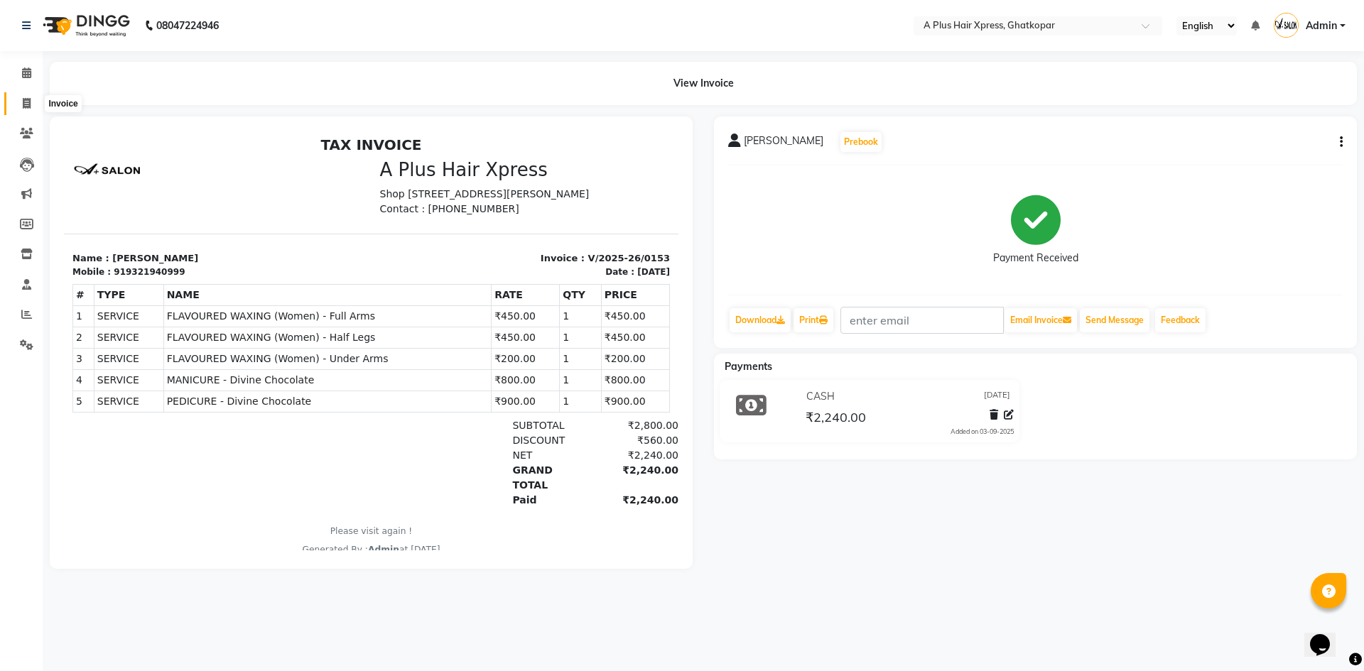
click at [23, 99] on icon at bounding box center [27, 103] width 8 height 11
select select "113"
select select "service"
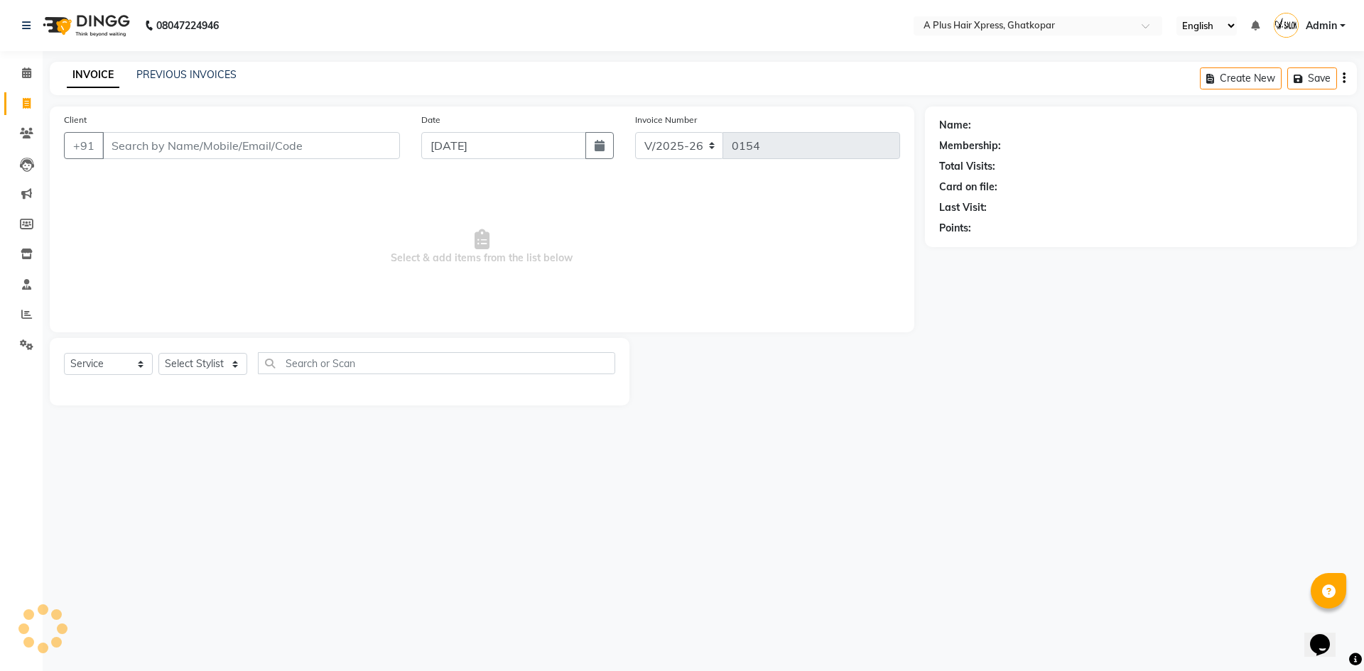
click at [183, 140] on input "Client" at bounding box center [251, 145] width 298 height 27
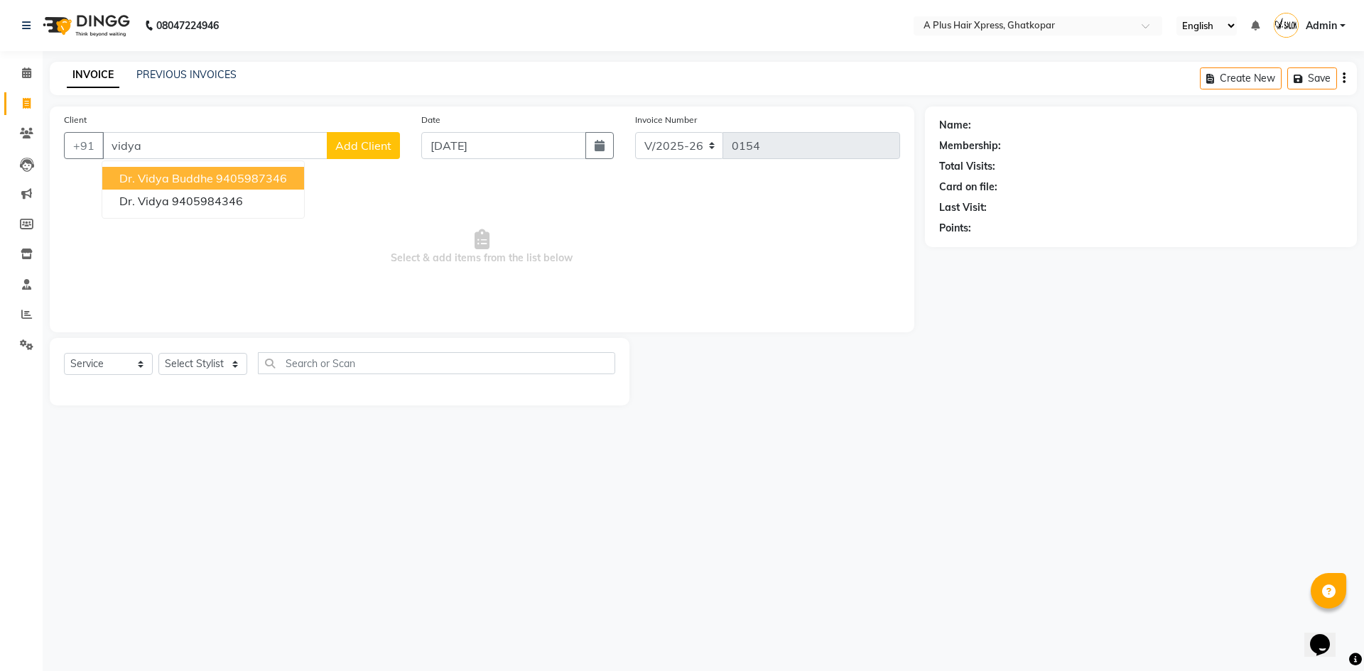
click at [172, 173] on span "Dr. Vidya Buddhe" at bounding box center [166, 178] width 94 height 14
type input "9405987346"
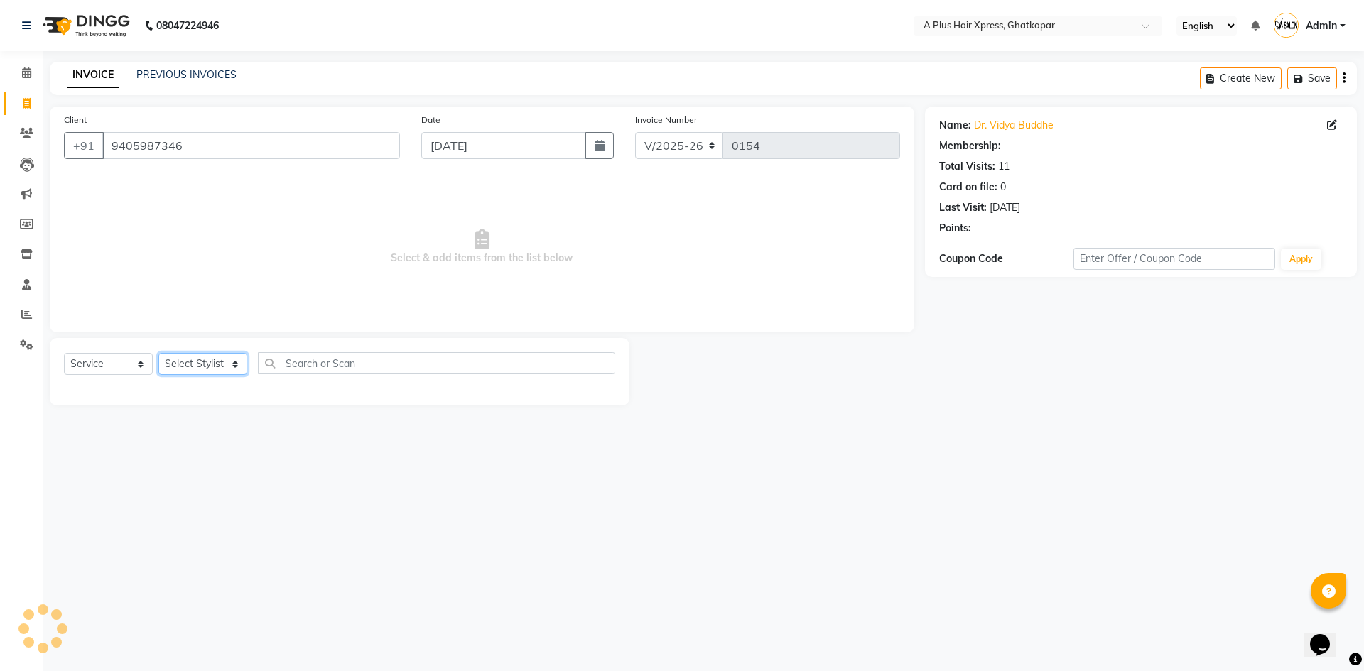
click at [178, 362] on select "Select Stylist [PERSON_NAME] Arjun [PERSON_NAME] [PERSON_NAME] Siddhi [PERSON_N…" at bounding box center [202, 364] width 89 height 22
select select "52850"
click at [158, 353] on select "Select Stylist [PERSON_NAME] Arjun [PERSON_NAME] [PERSON_NAME] Siddhi [PERSON_N…" at bounding box center [202, 364] width 89 height 22
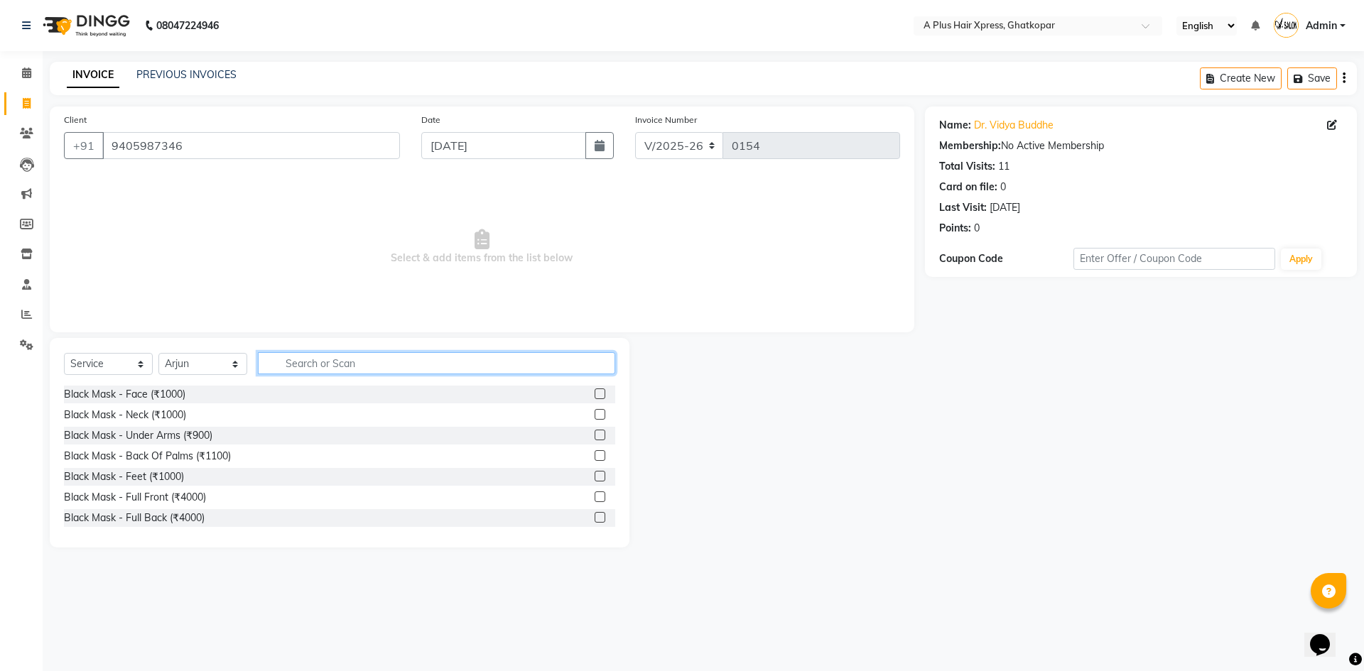
click at [285, 367] on input "text" at bounding box center [436, 363] width 357 height 22
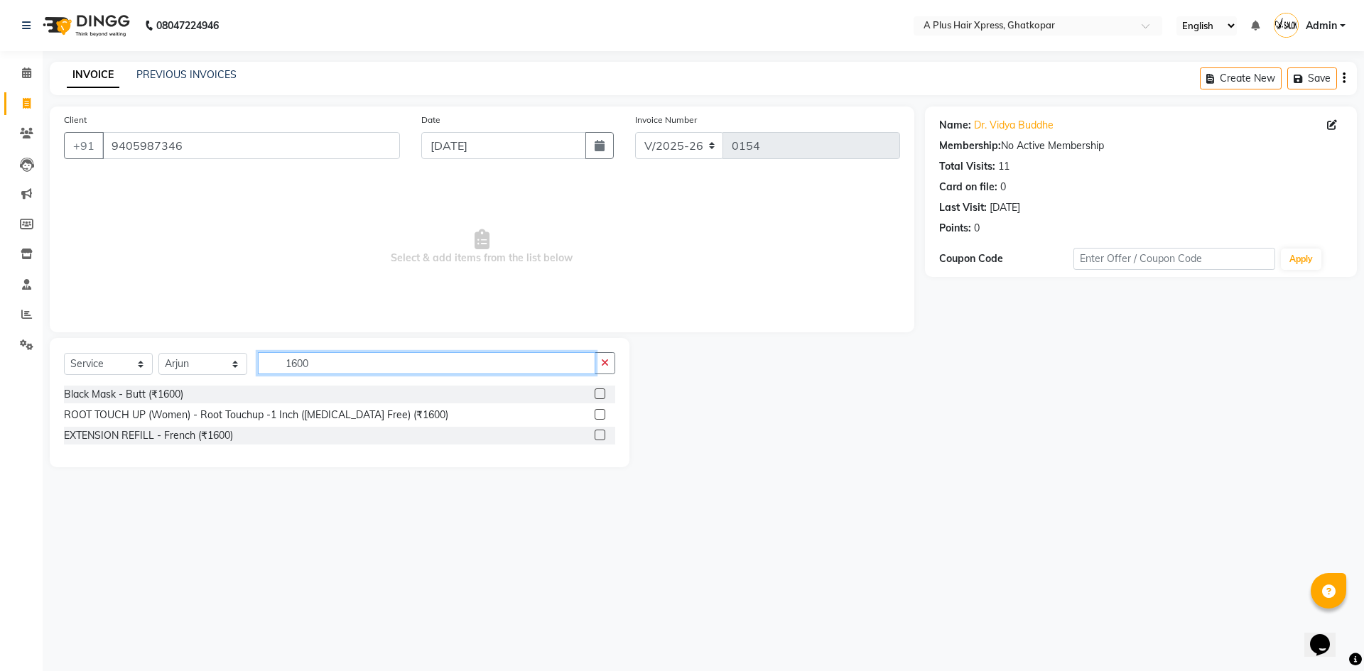
type input "1600"
click at [602, 416] on label at bounding box center [600, 414] width 11 height 11
click at [602, 416] on input "checkbox" at bounding box center [599, 415] width 9 height 9
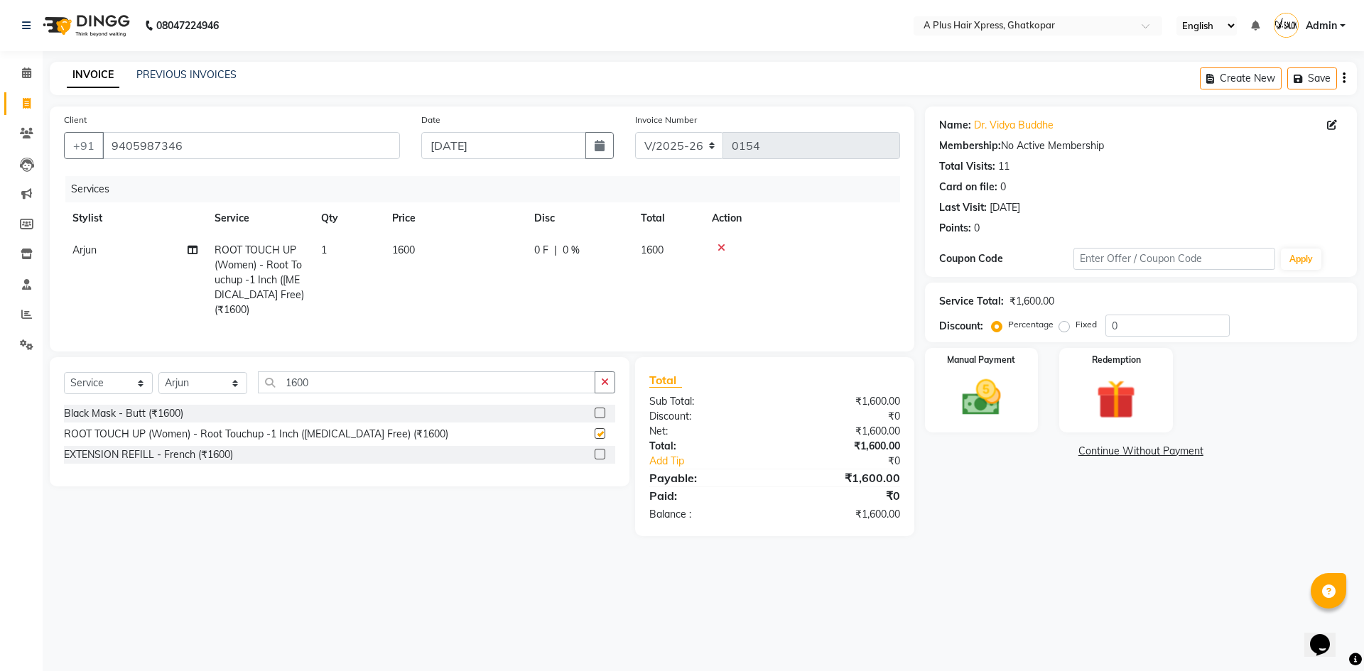
checkbox input "false"
click at [584, 252] on div "0 F | 0 %" at bounding box center [579, 250] width 90 height 15
select select "52850"
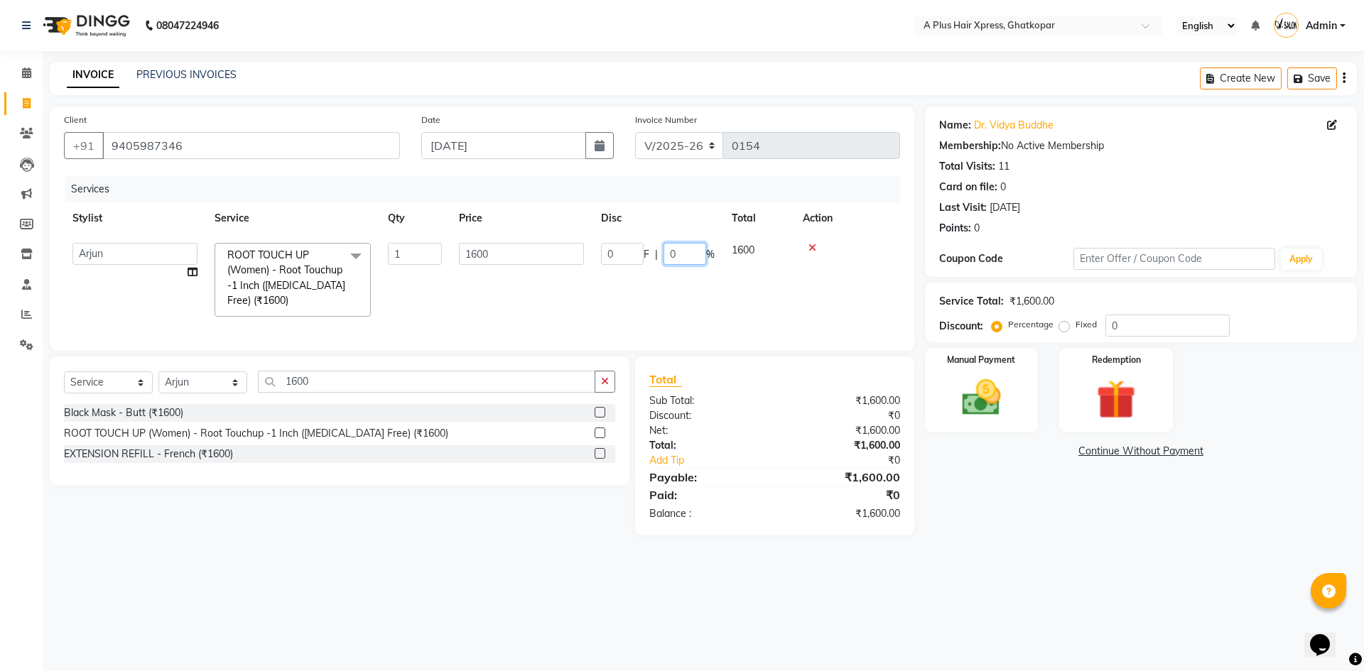
click at [676, 250] on input "0" at bounding box center [685, 254] width 43 height 22
type input "20"
click at [683, 293] on tr "[PERSON_NAME] Arjun [PERSON_NAME] [PERSON_NAME] Siddhi Sushmita [PERSON_NAME] T…" at bounding box center [482, 279] width 836 height 91
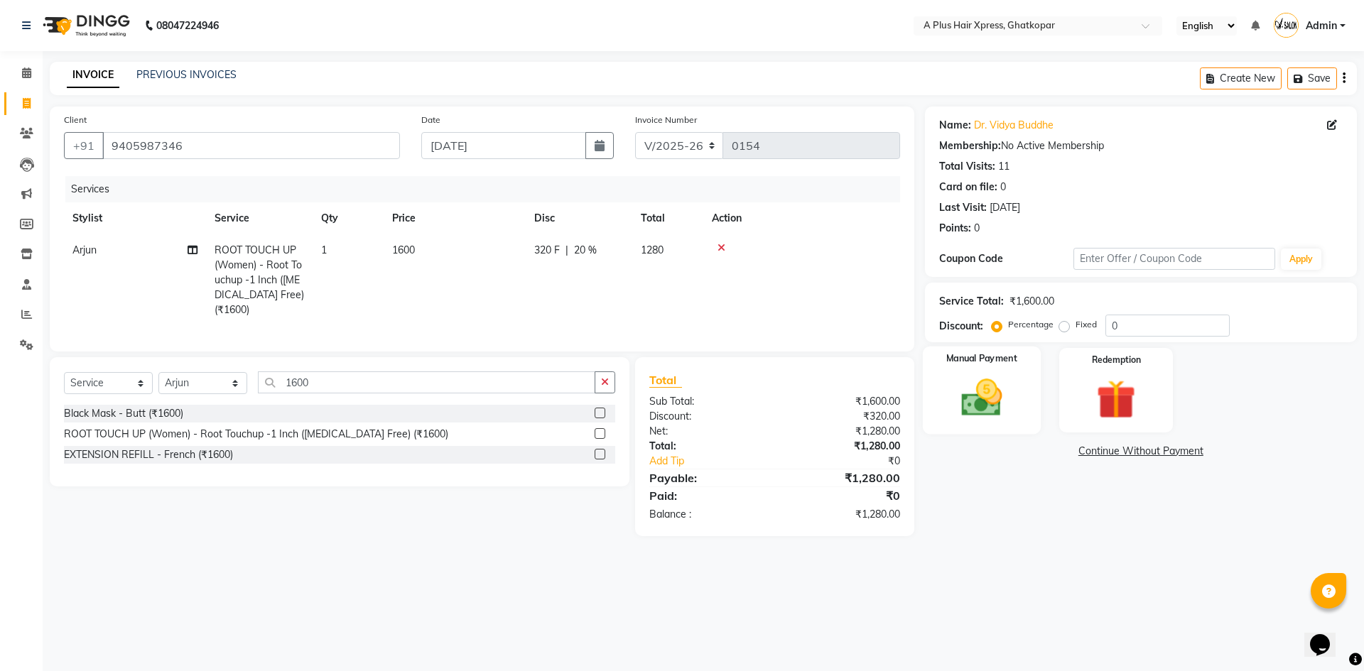
click at [995, 388] on img at bounding box center [982, 397] width 66 height 47
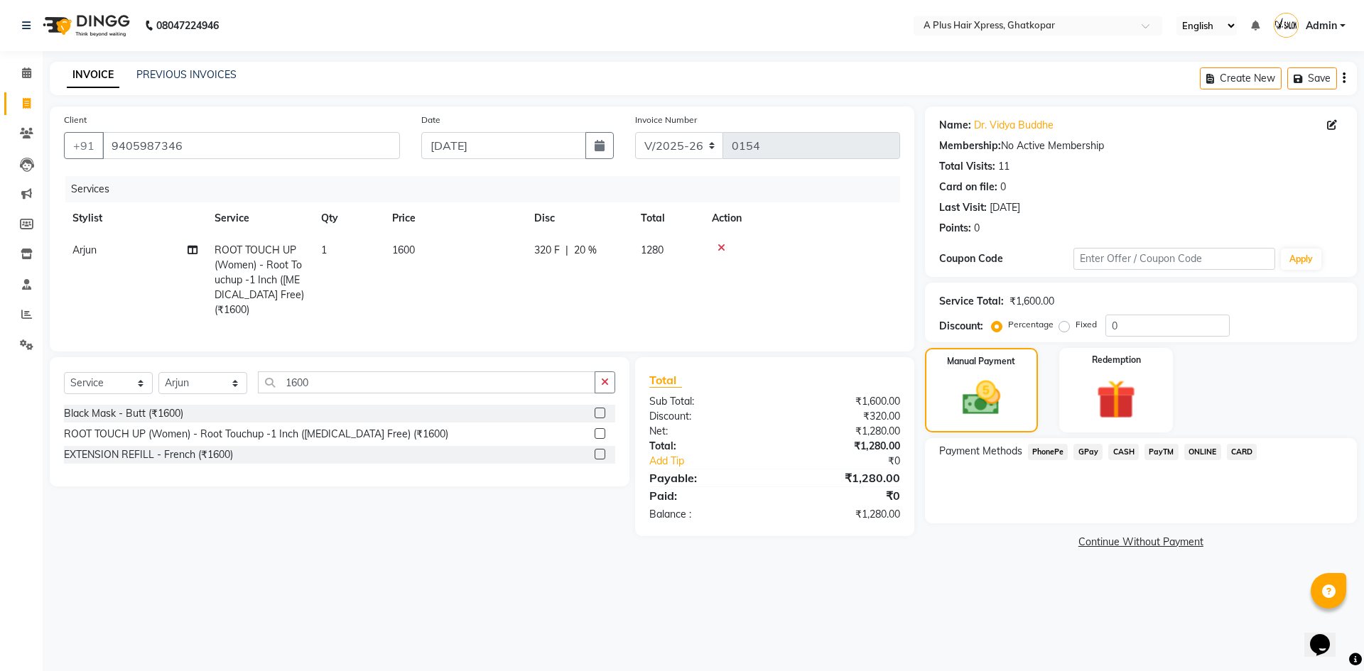
click at [1126, 450] on span "CASH" at bounding box center [1123, 452] width 31 height 16
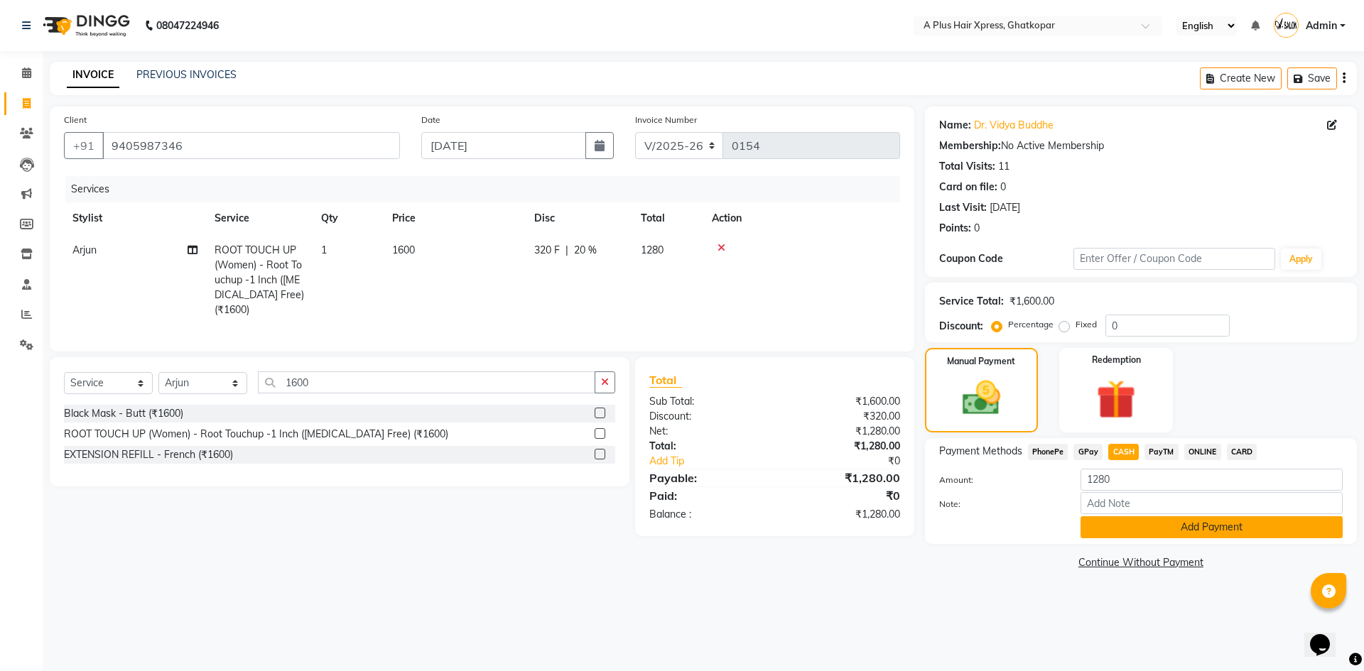
click at [1145, 524] on button "Add Payment" at bounding box center [1212, 528] width 262 height 22
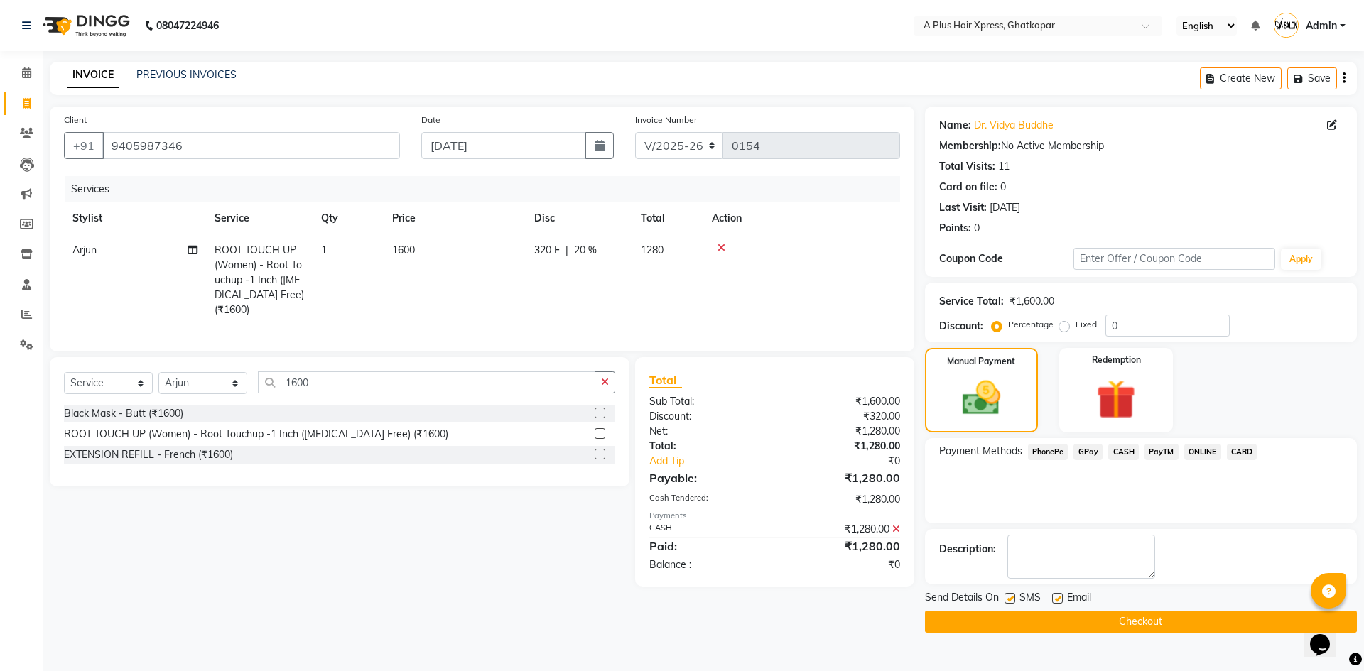
click at [1122, 617] on button "Checkout" at bounding box center [1141, 622] width 432 height 22
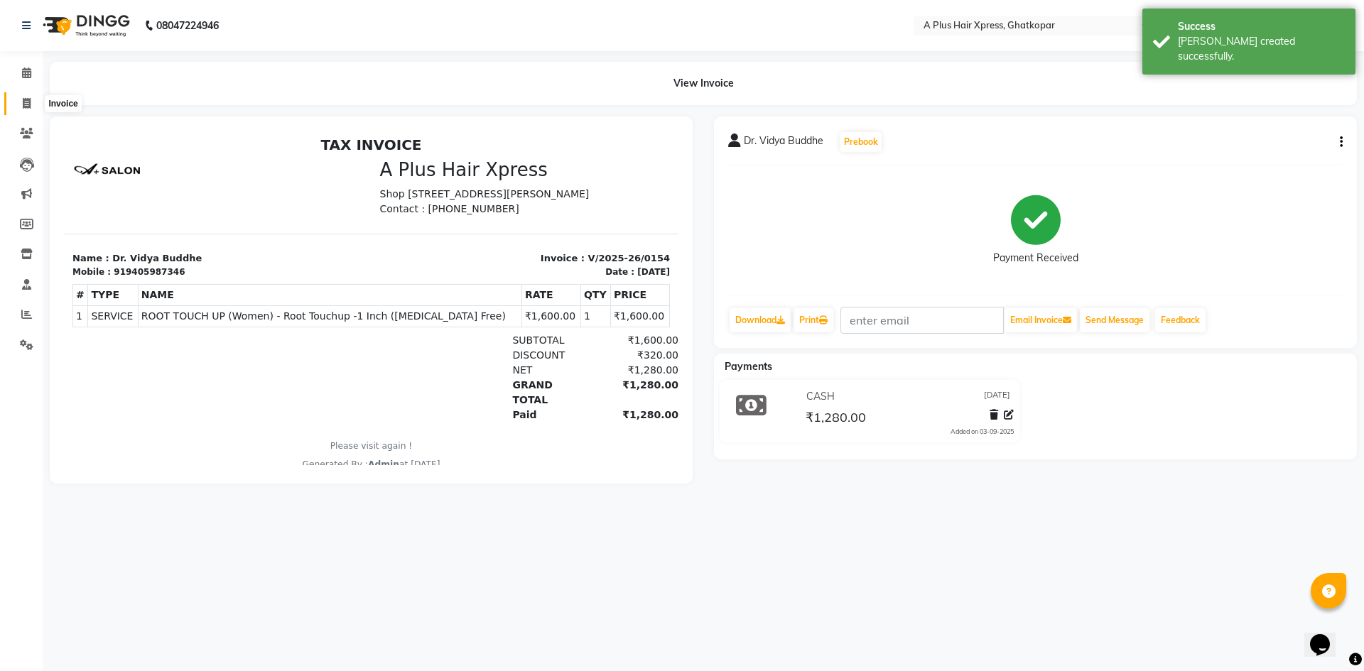
click at [24, 110] on span at bounding box center [26, 104] width 25 height 16
select select "113"
select select "service"
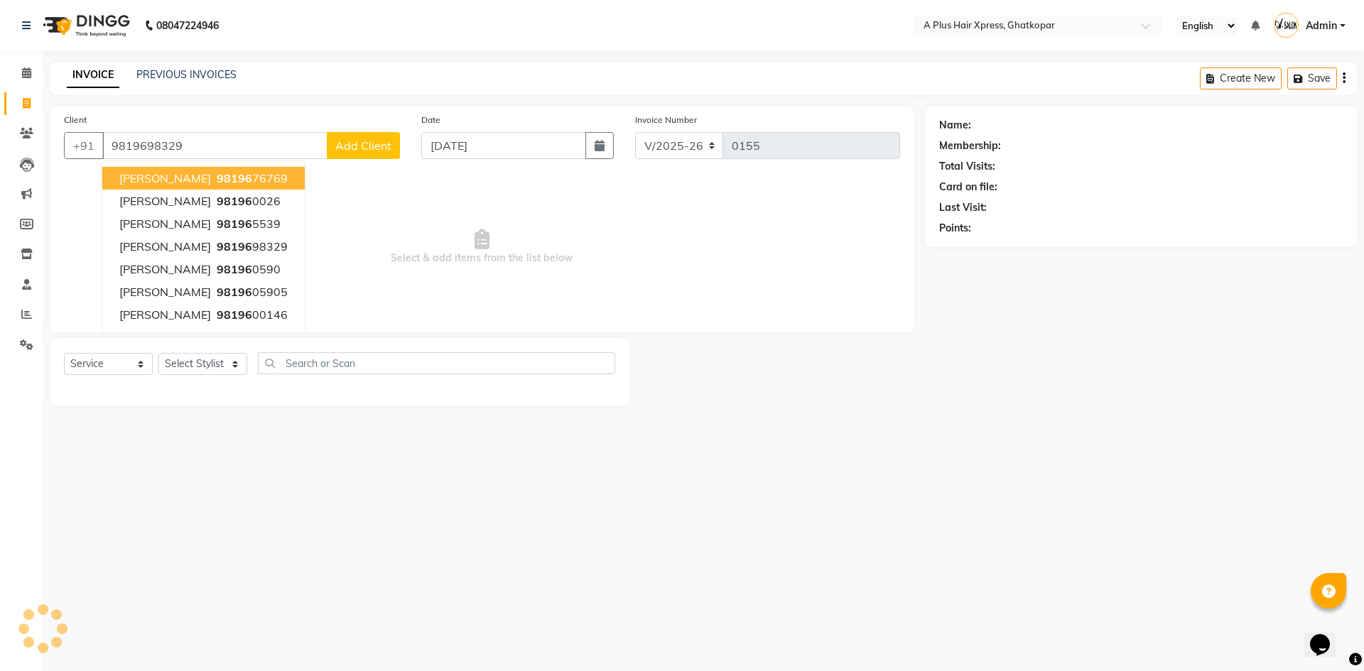
type input "9819698329"
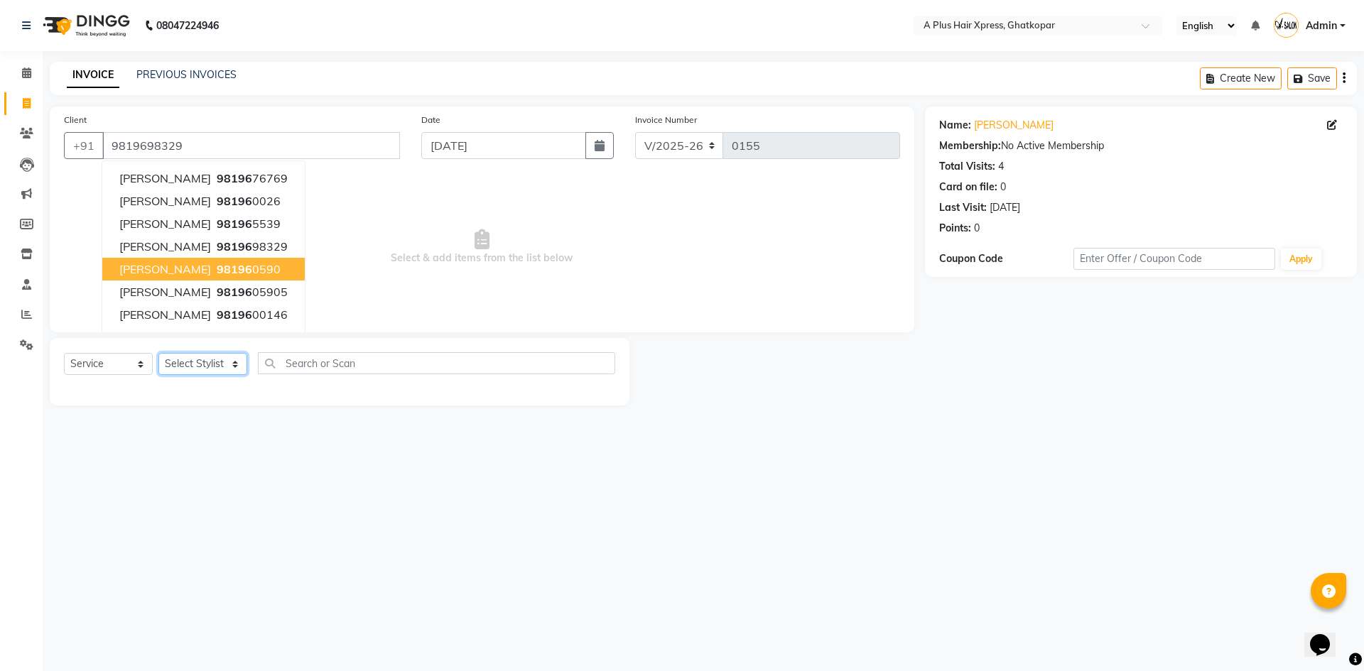
click at [188, 365] on select "Select Stylist [PERSON_NAME] Arjun [PERSON_NAME] [PERSON_NAME] Siddhi [PERSON_N…" at bounding box center [202, 364] width 89 height 22
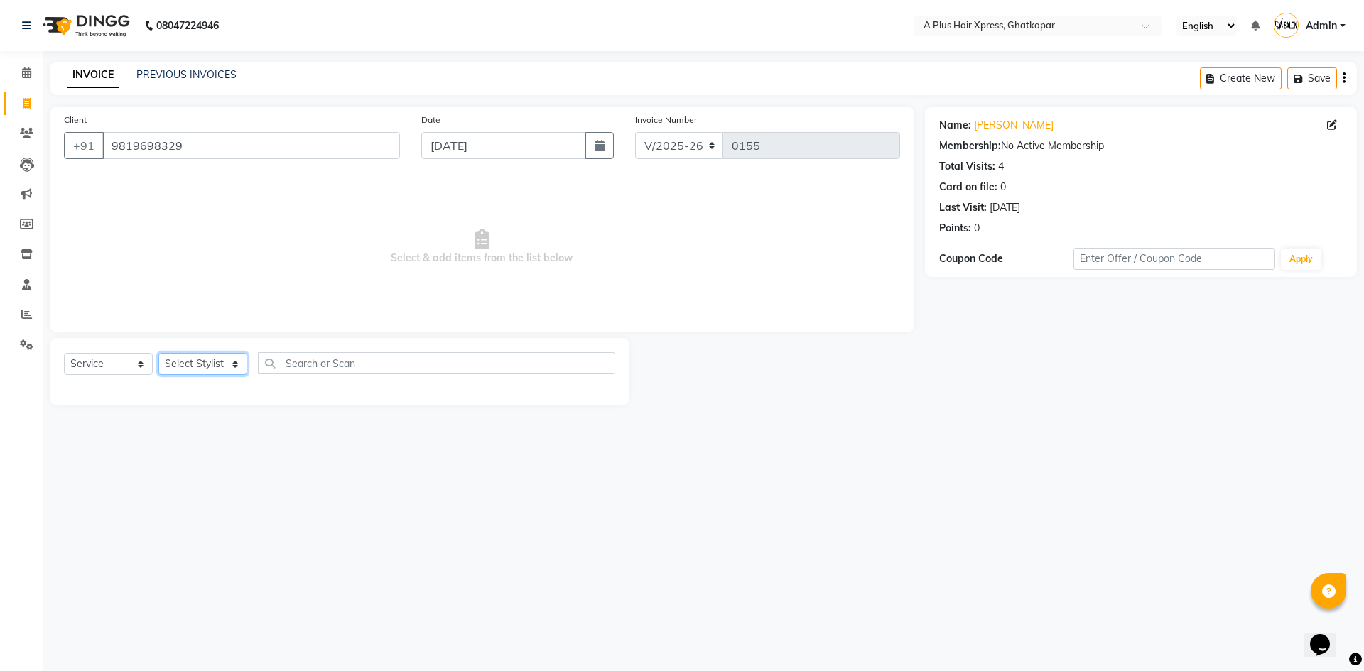
select select "7562"
click at [158, 353] on select "Select Stylist [PERSON_NAME] Arjun [PERSON_NAME] [PERSON_NAME] Siddhi [PERSON_N…" at bounding box center [202, 364] width 89 height 22
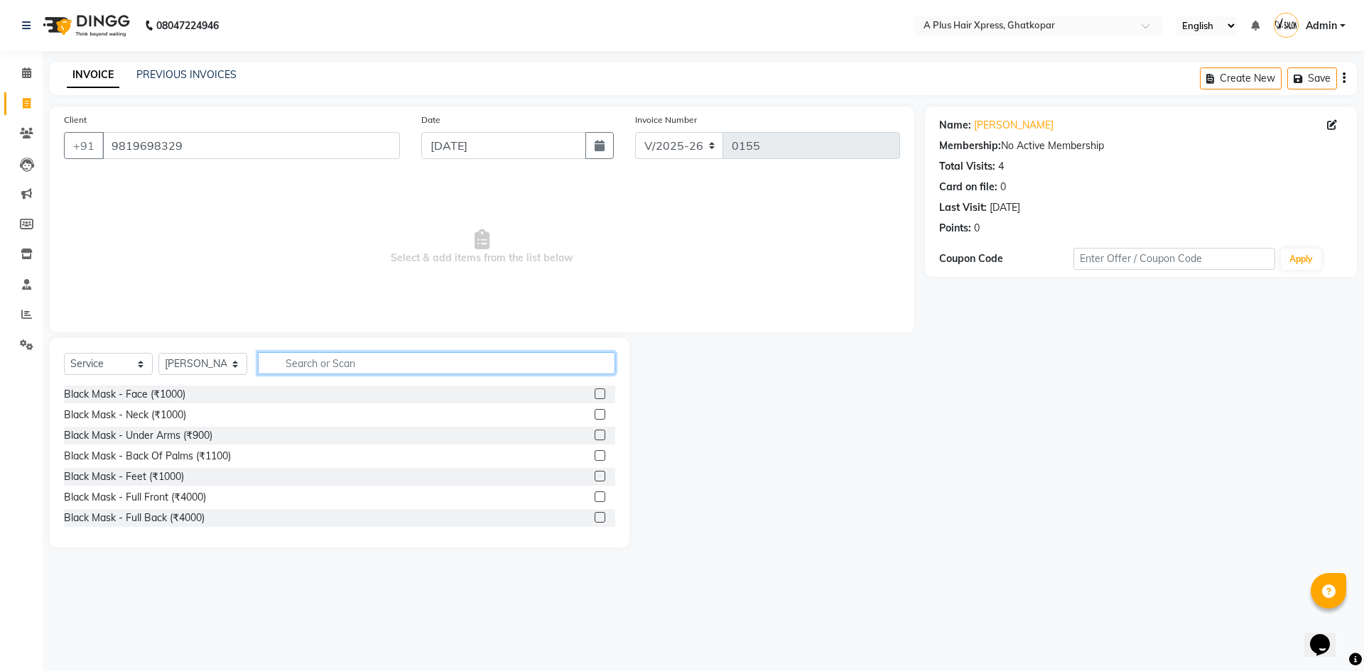
click at [315, 368] on input "text" at bounding box center [436, 363] width 357 height 22
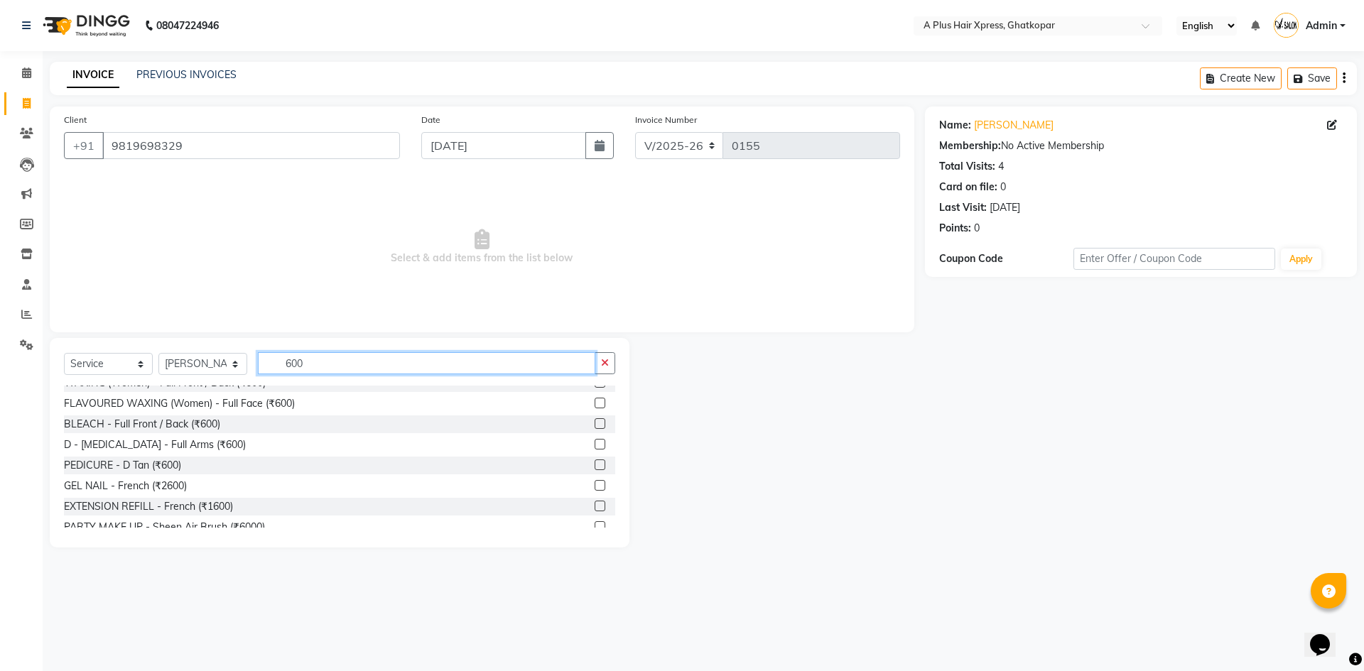
type input "600"
click at [595, 466] on label at bounding box center [600, 465] width 11 height 11
click at [595, 466] on input "checkbox" at bounding box center [599, 465] width 9 height 9
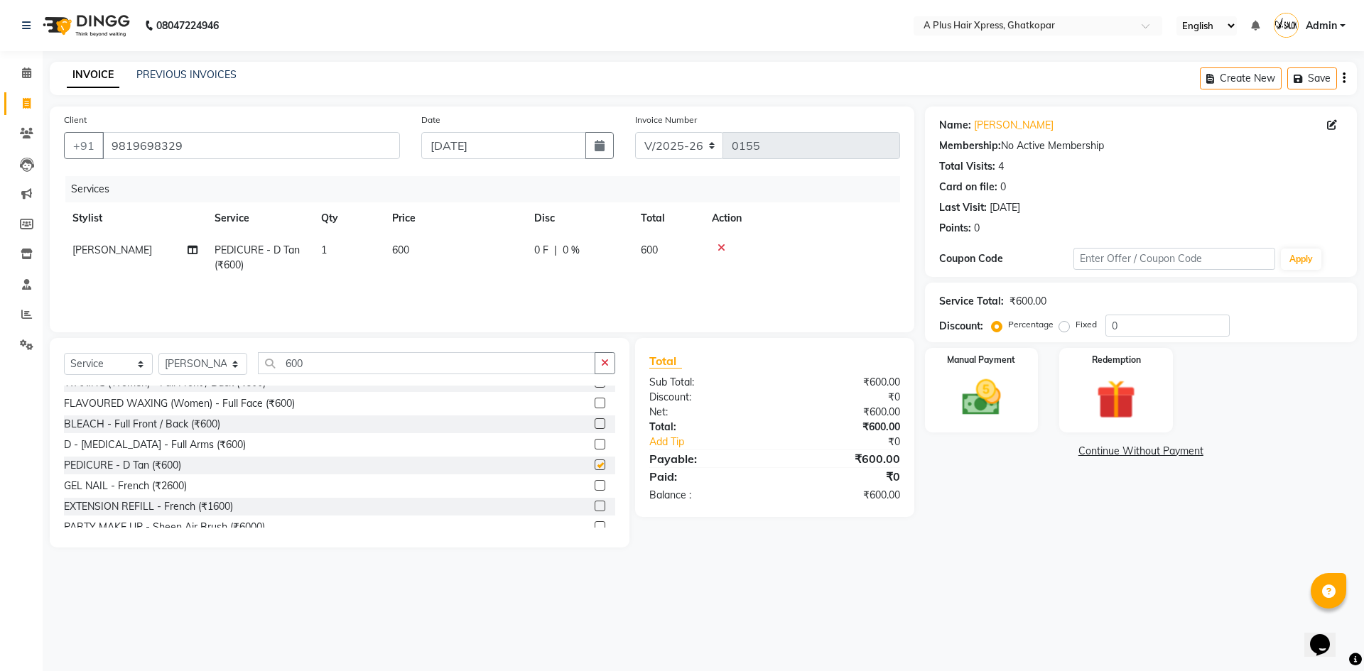
checkbox input "false"
click at [571, 261] on td "0 F | 0 %" at bounding box center [579, 257] width 107 height 47
select select "7562"
click at [688, 251] on input "0" at bounding box center [685, 254] width 43 height 22
type input "20"
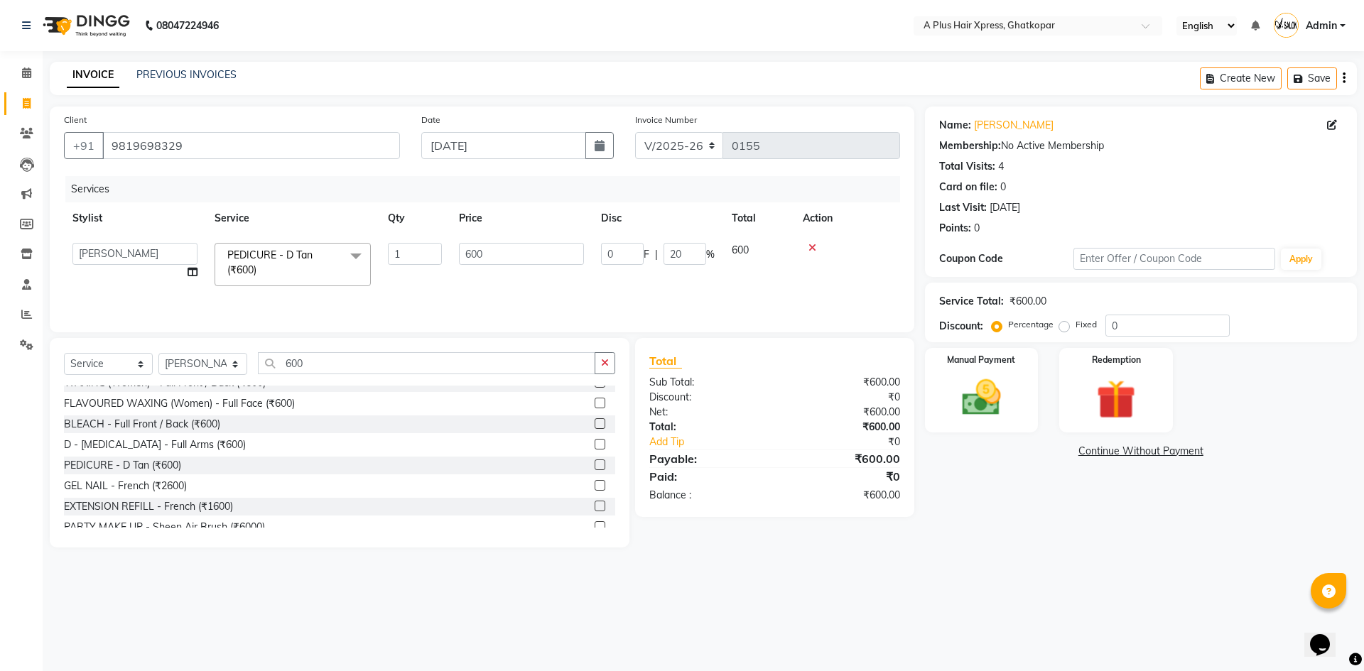
click at [683, 289] on div "Services Stylist Service Qty Price Disc Total Action [PERSON_NAME] Arjun [PERSO…" at bounding box center [482, 247] width 836 height 142
click at [1010, 364] on label "Manual Payment" at bounding box center [981, 358] width 71 height 13
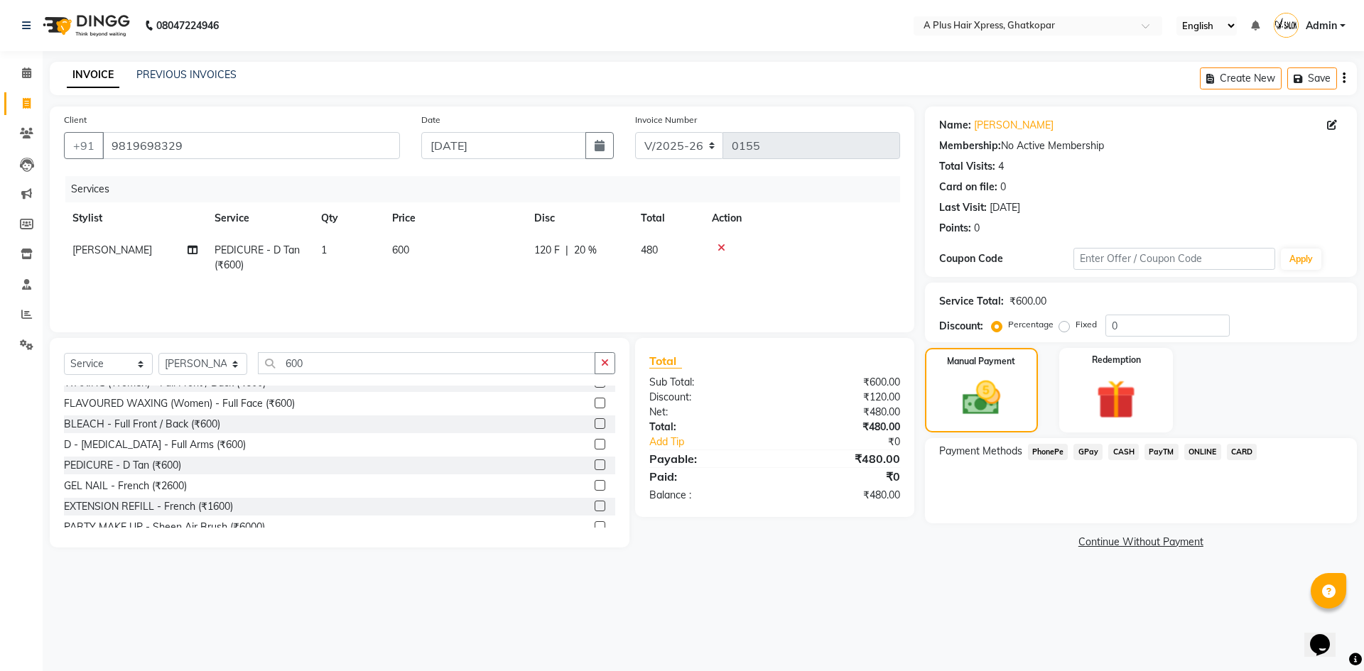
drag, startPoint x: 1158, startPoint y: 448, endPoint x: 1154, endPoint y: 468, distance: 20.3
click at [1157, 453] on span "PayTM" at bounding box center [1162, 452] width 34 height 16
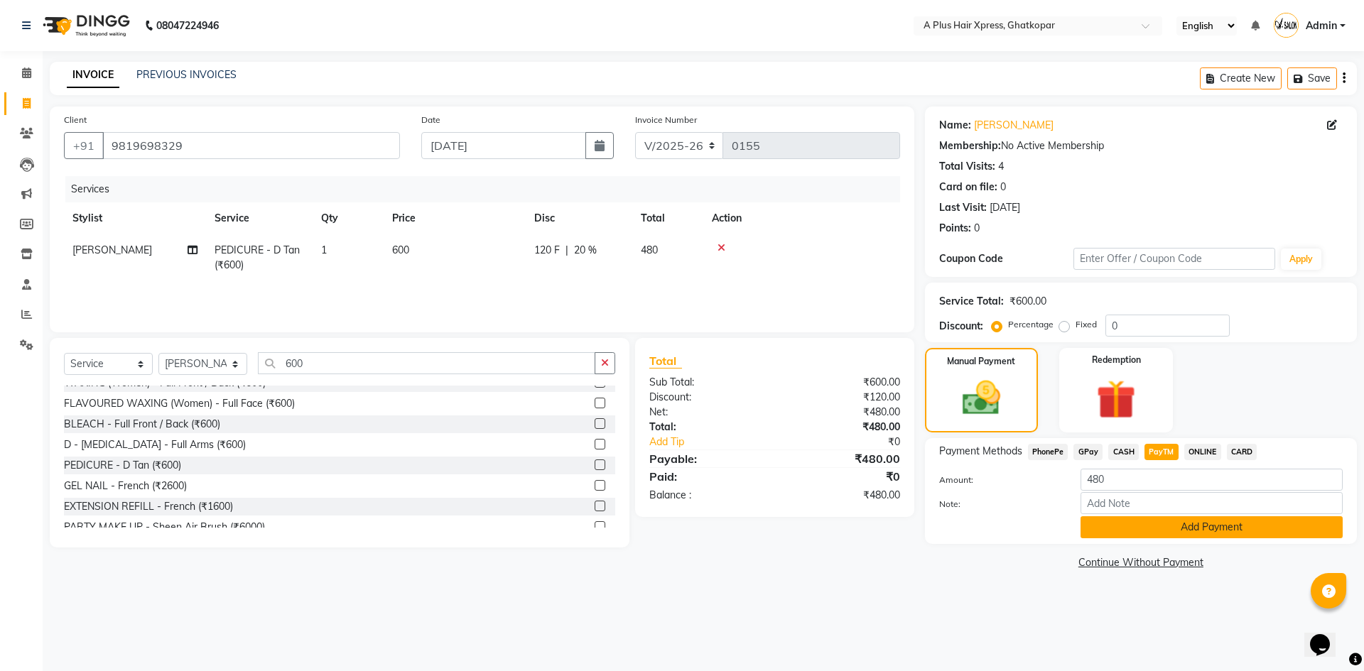
click at [1146, 521] on button "Add Payment" at bounding box center [1212, 528] width 262 height 22
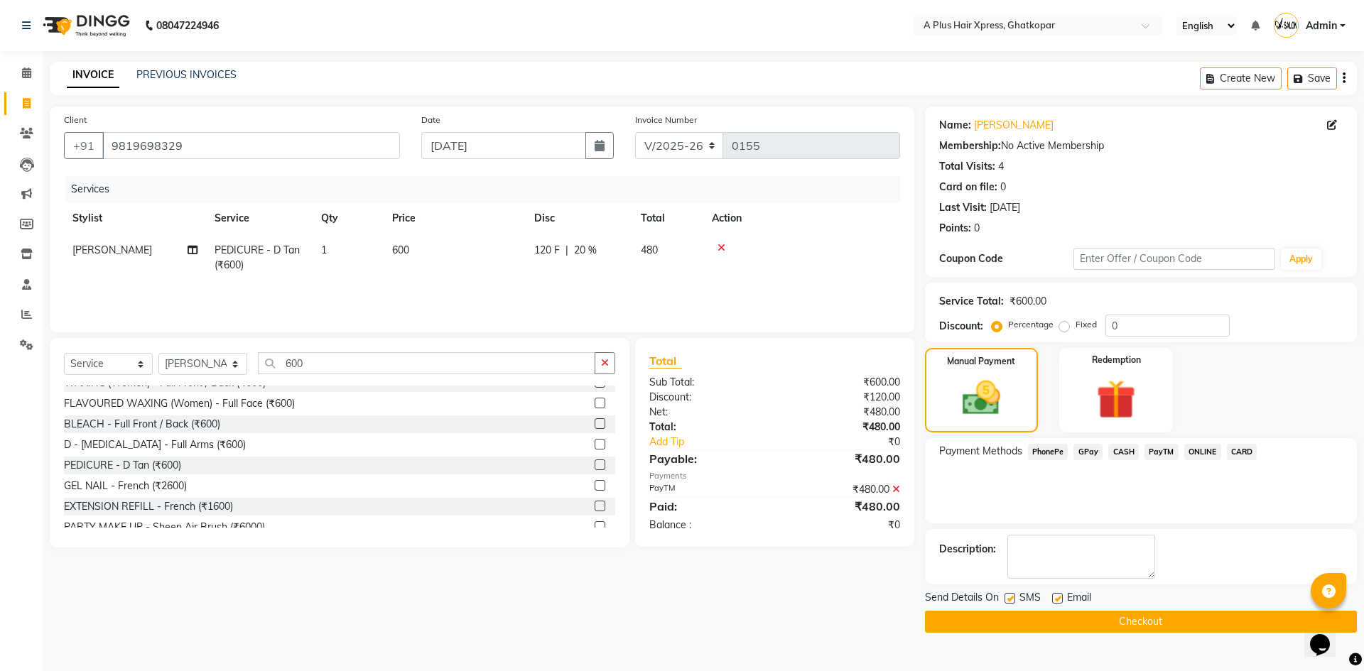
click at [1128, 617] on button "Checkout" at bounding box center [1141, 622] width 432 height 22
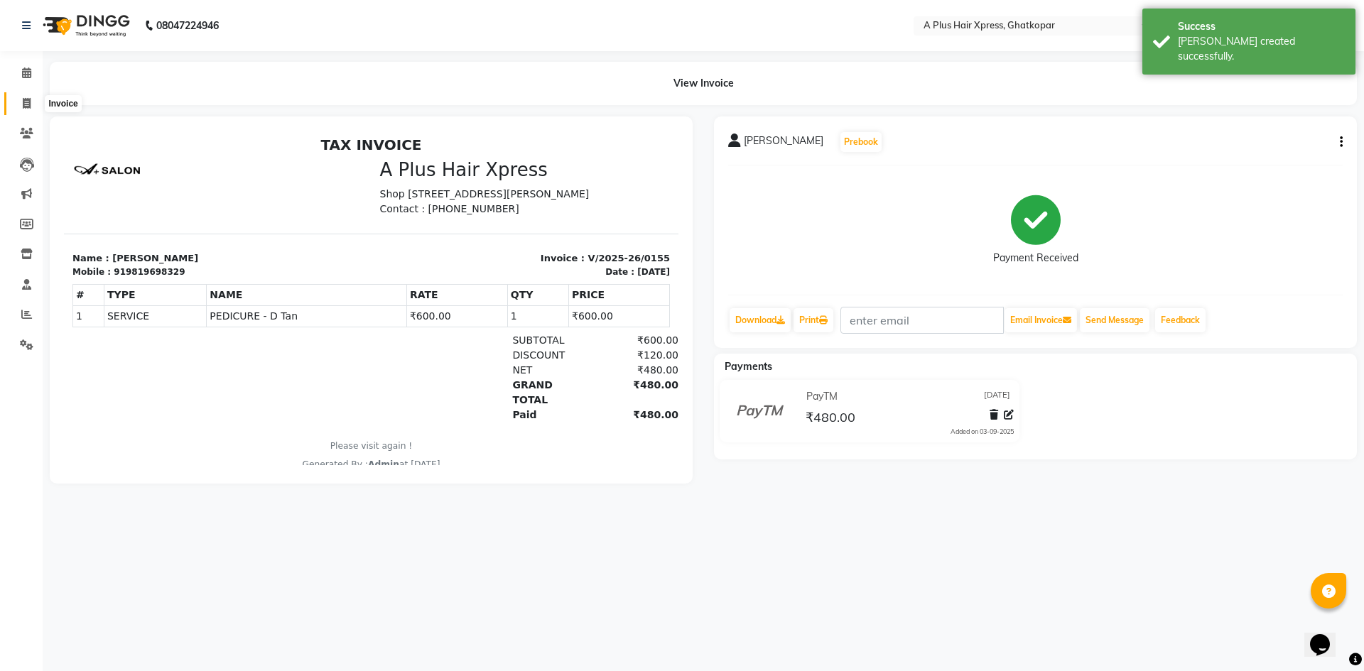
click at [23, 102] on icon at bounding box center [27, 103] width 8 height 11
select select "service"
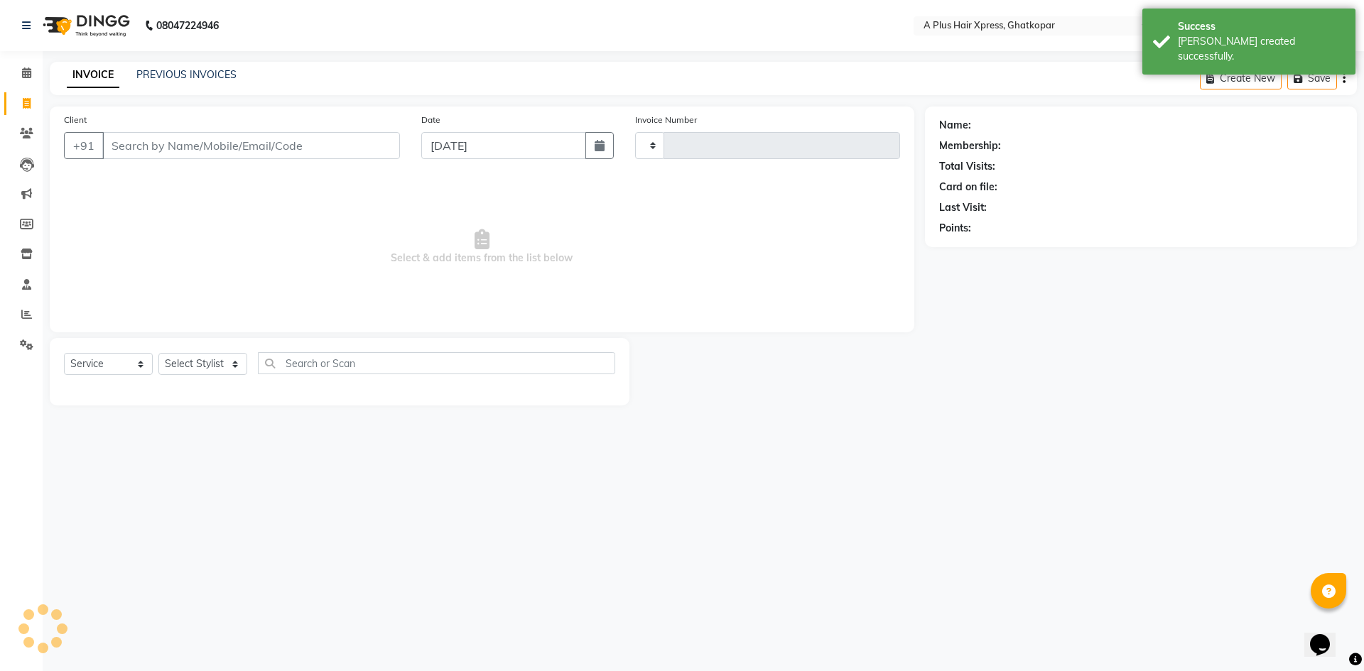
type input "0156"
select select "113"
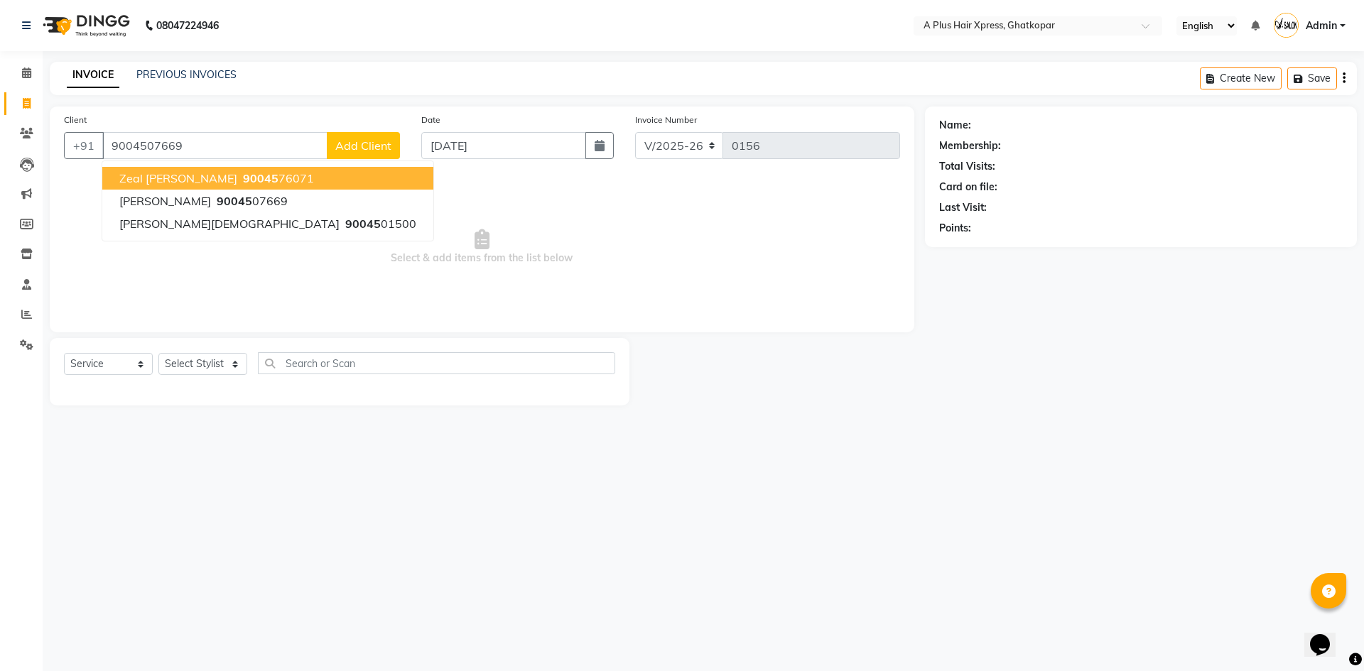
type input "9004507669"
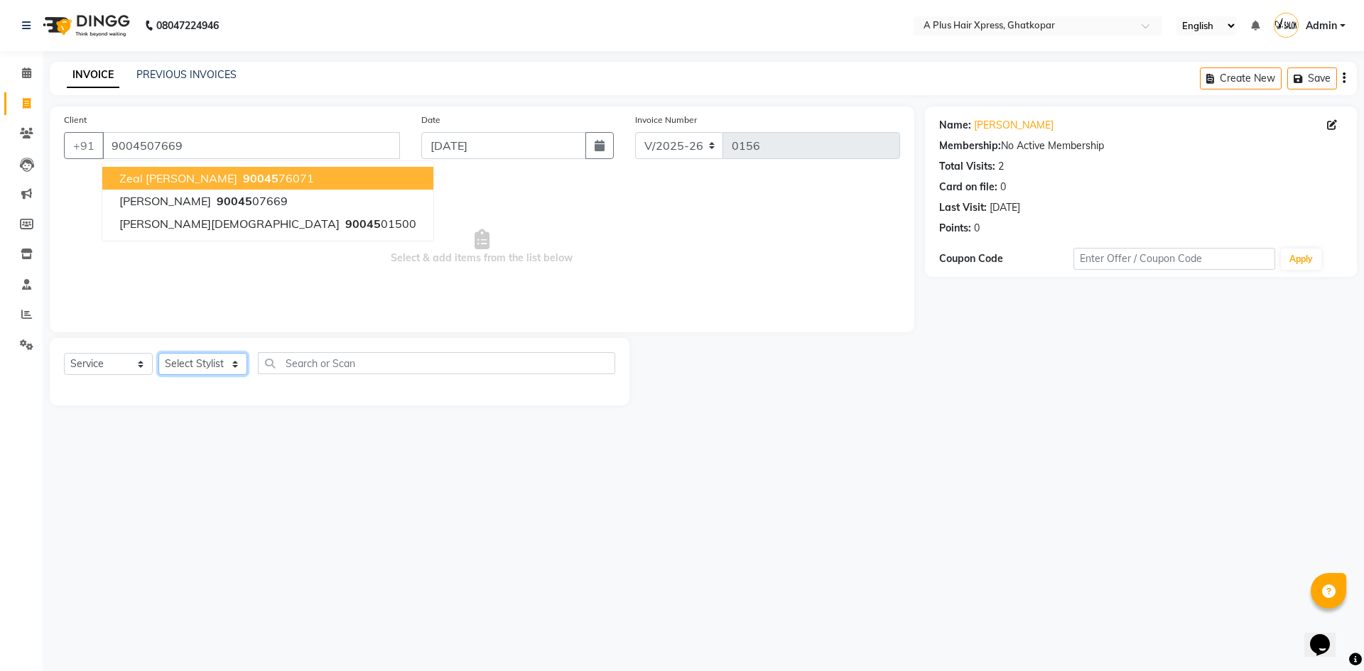
click at [200, 359] on select "Select Stylist [PERSON_NAME] Arjun [PERSON_NAME] [PERSON_NAME] Siddhi [PERSON_N…" at bounding box center [202, 364] width 89 height 22
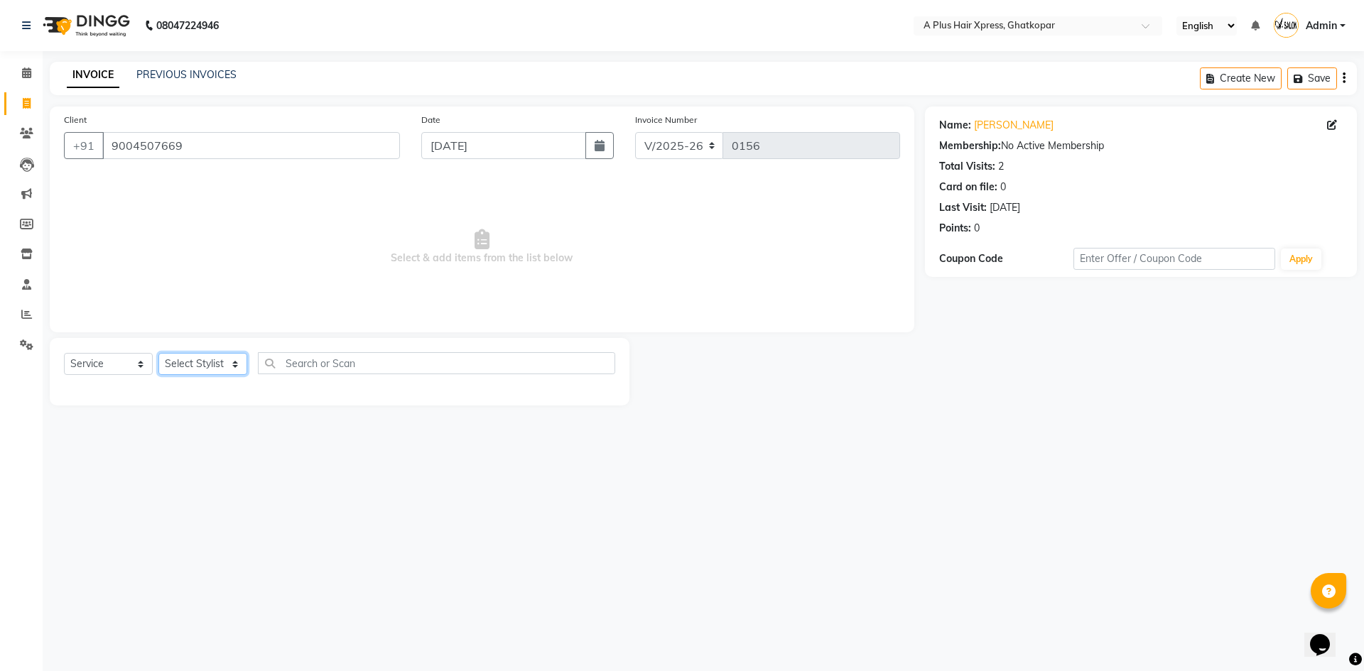
select select "38388"
click at [158, 353] on select "Select Stylist [PERSON_NAME] Arjun [PERSON_NAME] [PERSON_NAME] Siddhi [PERSON_N…" at bounding box center [202, 364] width 89 height 22
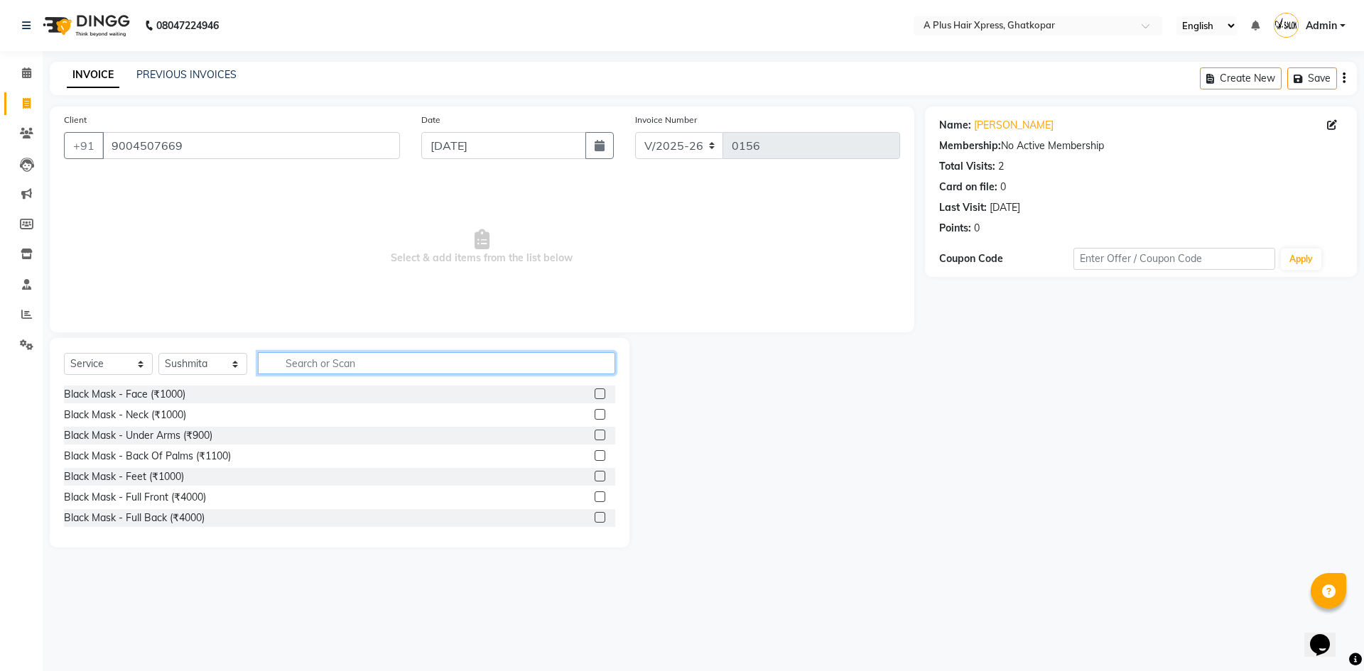
click at [301, 369] on input "text" at bounding box center [436, 363] width 357 height 22
type input "r"
type input "remo"
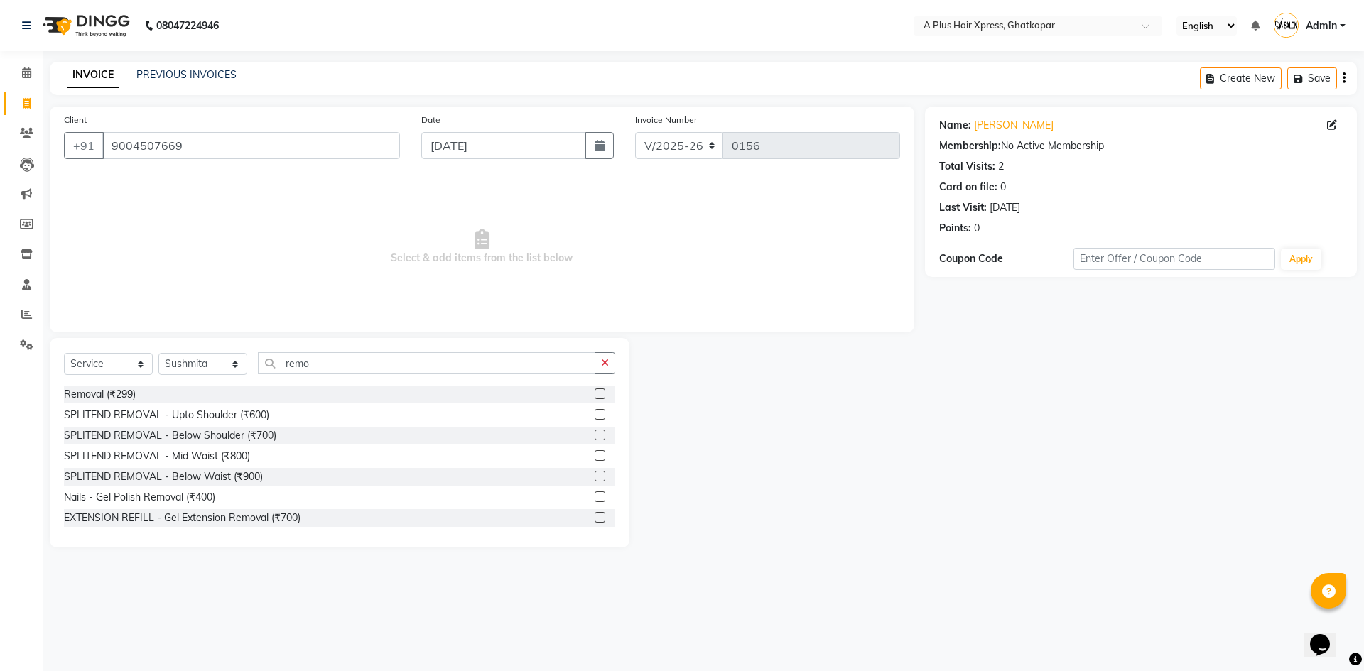
click at [595, 396] on label at bounding box center [600, 394] width 11 height 11
click at [595, 396] on input "checkbox" at bounding box center [599, 394] width 9 height 9
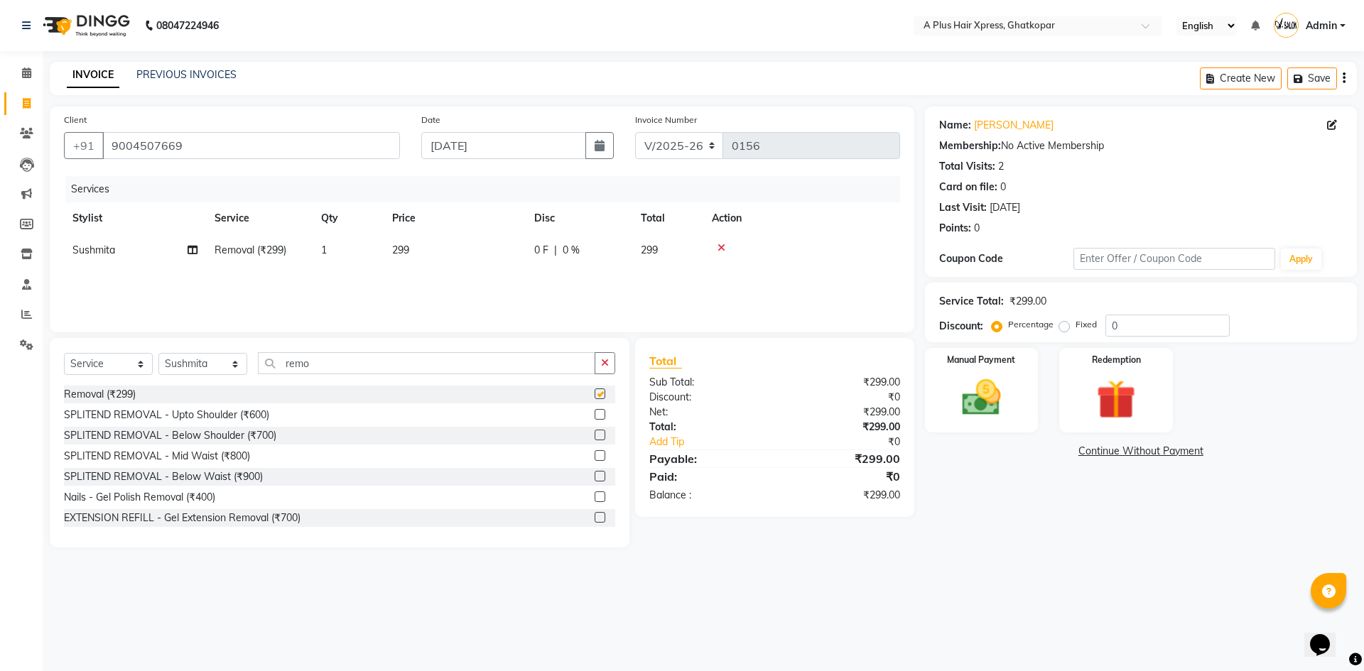
checkbox input "false"
click at [444, 252] on td "299" at bounding box center [455, 250] width 142 height 32
select select "38388"
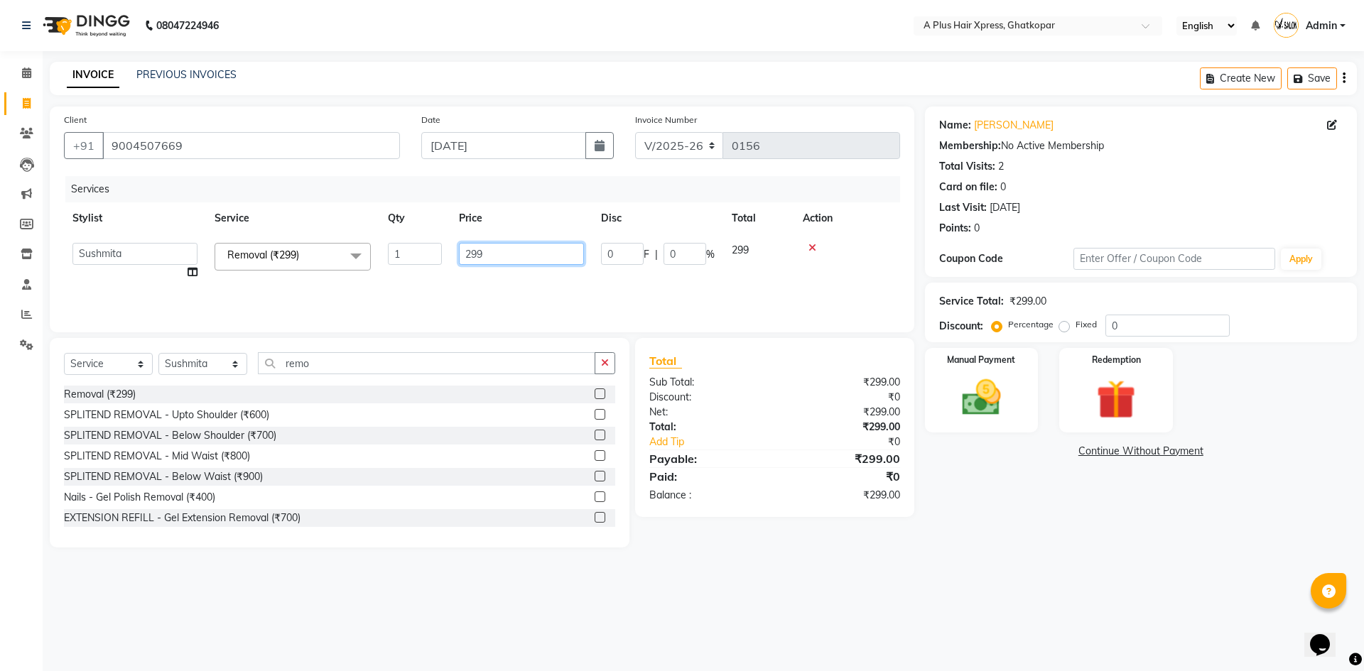
click at [563, 245] on input "299" at bounding box center [521, 254] width 125 height 22
type input "2"
type input "200"
click at [544, 303] on div "Services Stylist Service Qty Price Disc Total Action [PERSON_NAME] Arjun [PERSO…" at bounding box center [482, 247] width 836 height 142
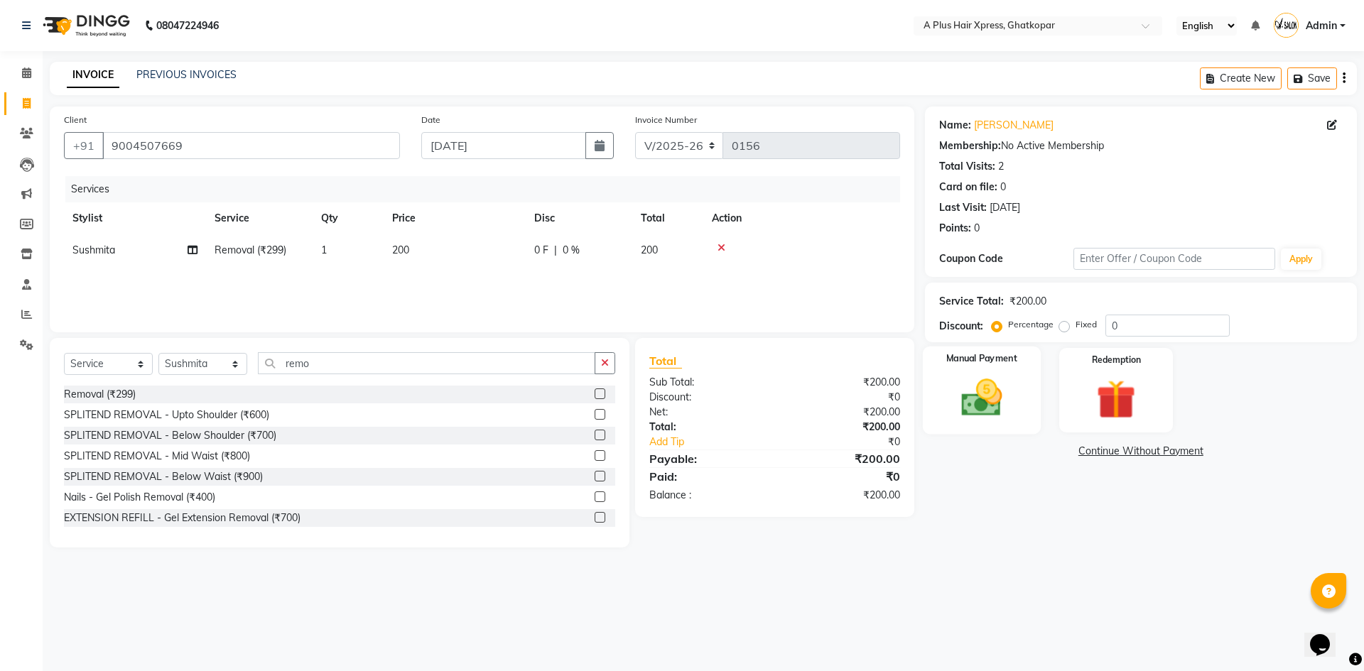
click at [1001, 396] on img at bounding box center [982, 397] width 66 height 47
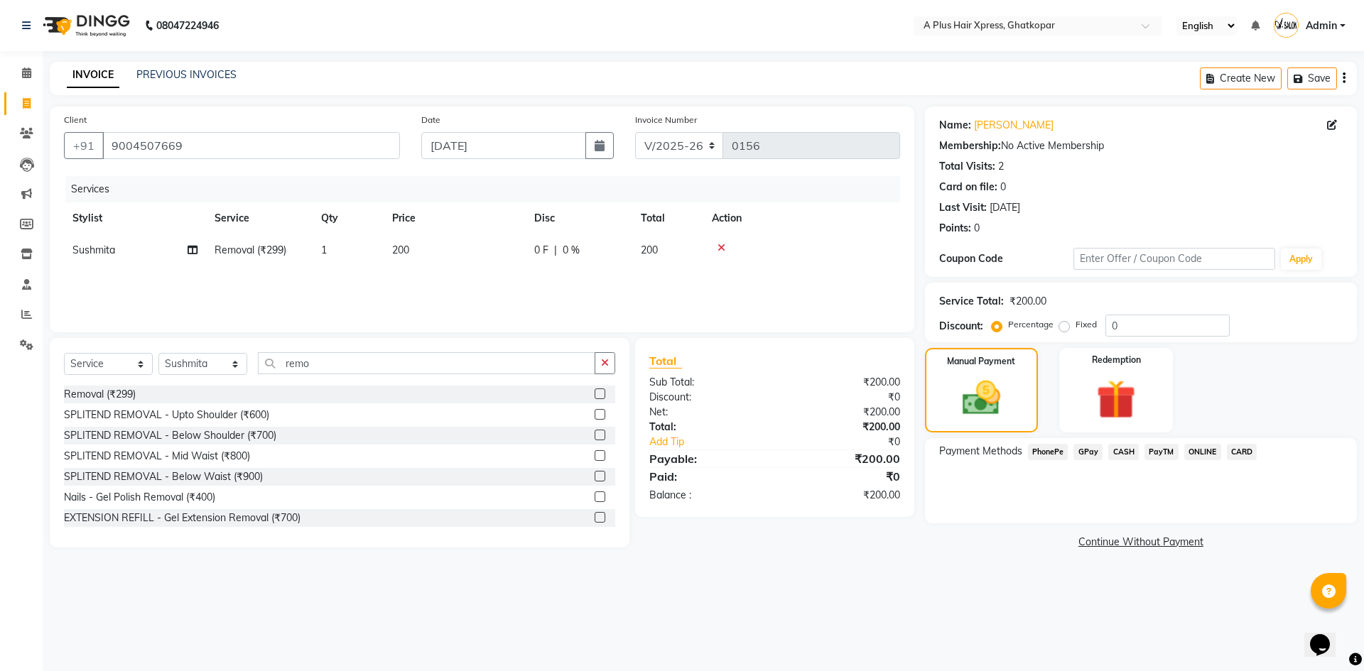
click at [1125, 451] on span "CASH" at bounding box center [1123, 452] width 31 height 16
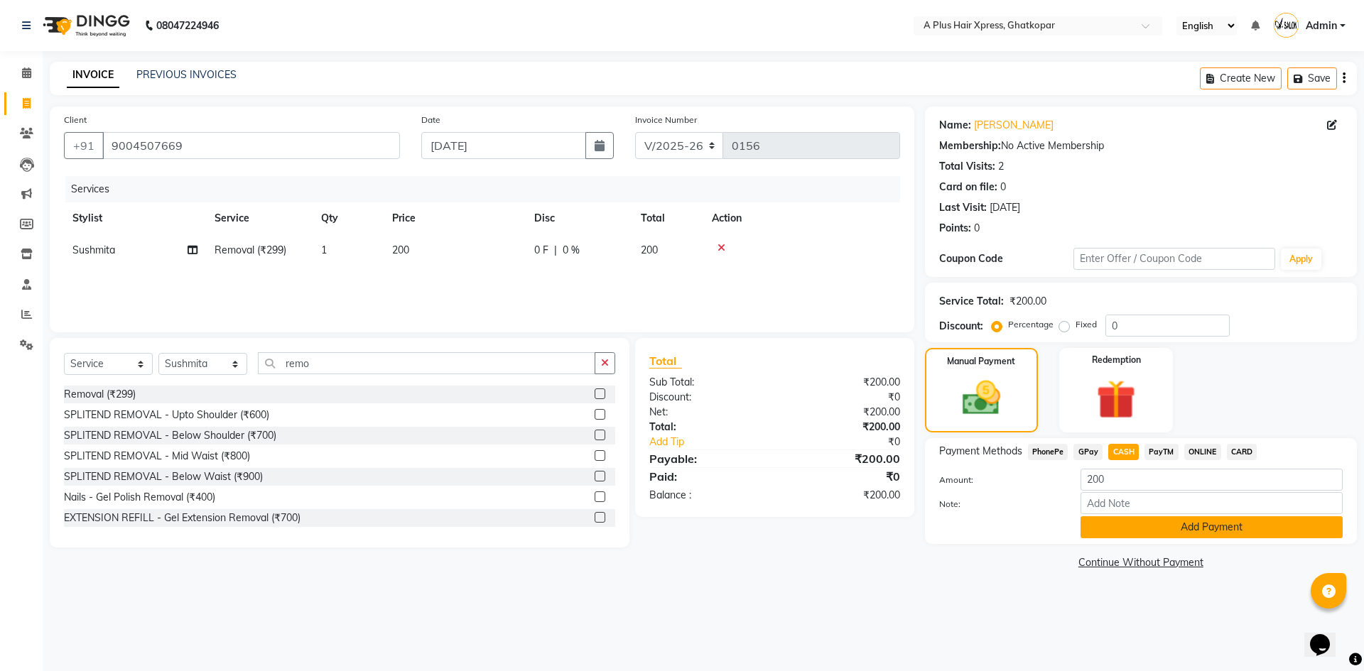
click at [1140, 523] on button "Add Payment" at bounding box center [1212, 528] width 262 height 22
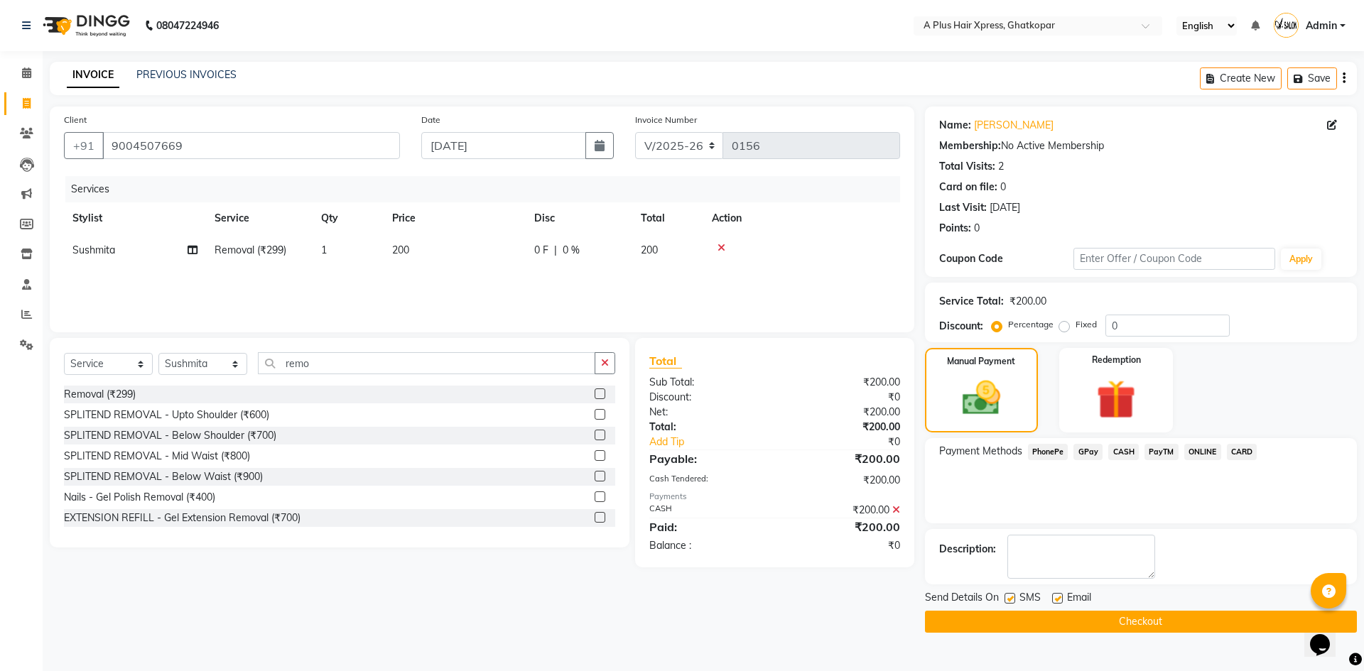
click at [1135, 613] on button "Checkout" at bounding box center [1141, 622] width 432 height 22
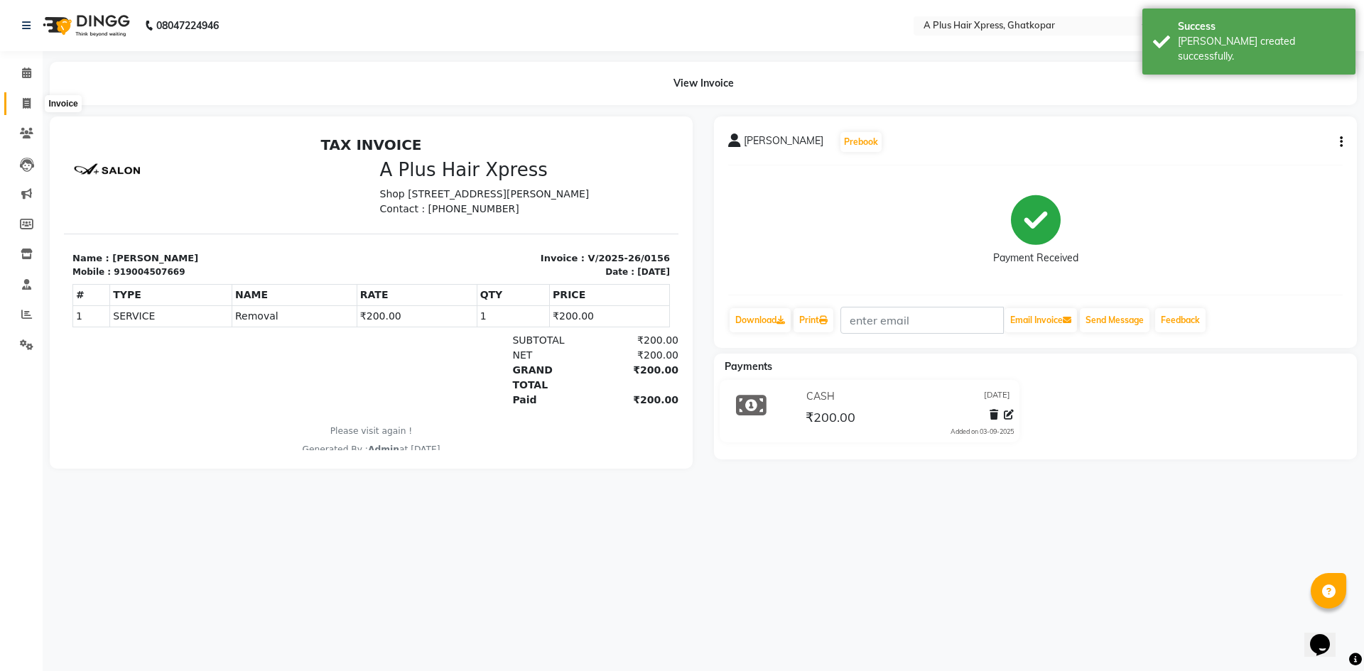
click at [27, 102] on icon at bounding box center [27, 103] width 8 height 11
select select "service"
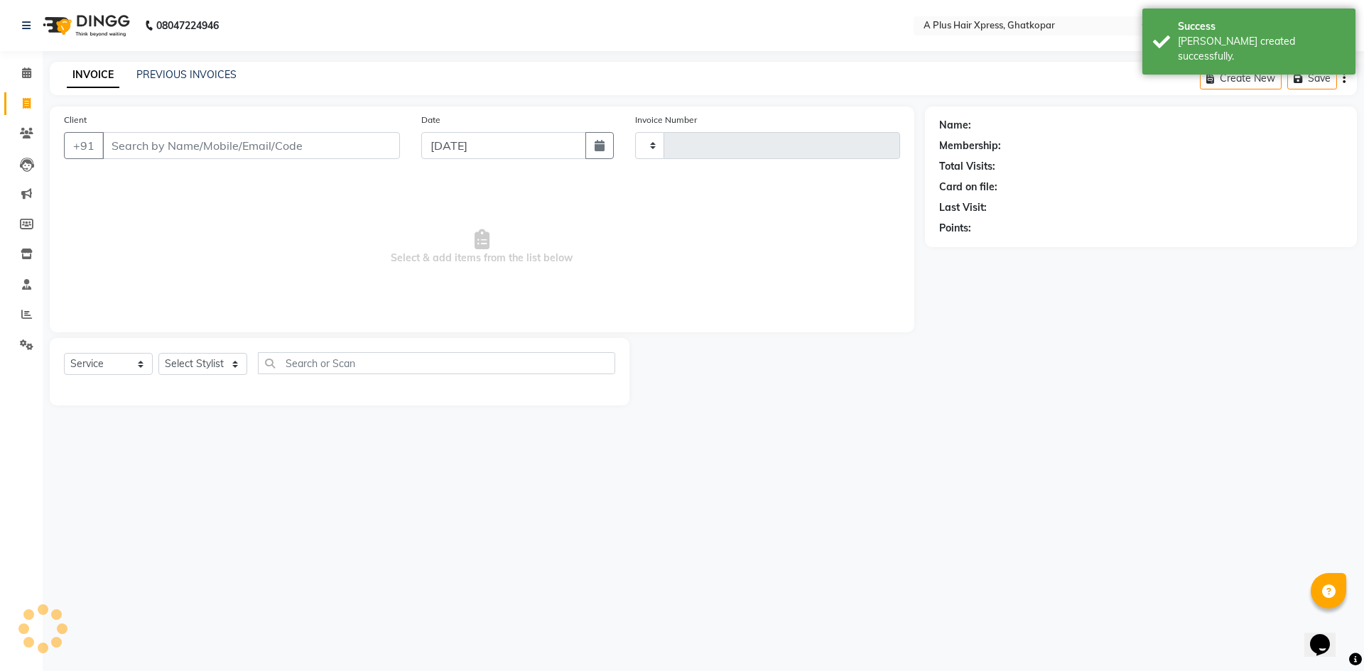
type input "0157"
select select "113"
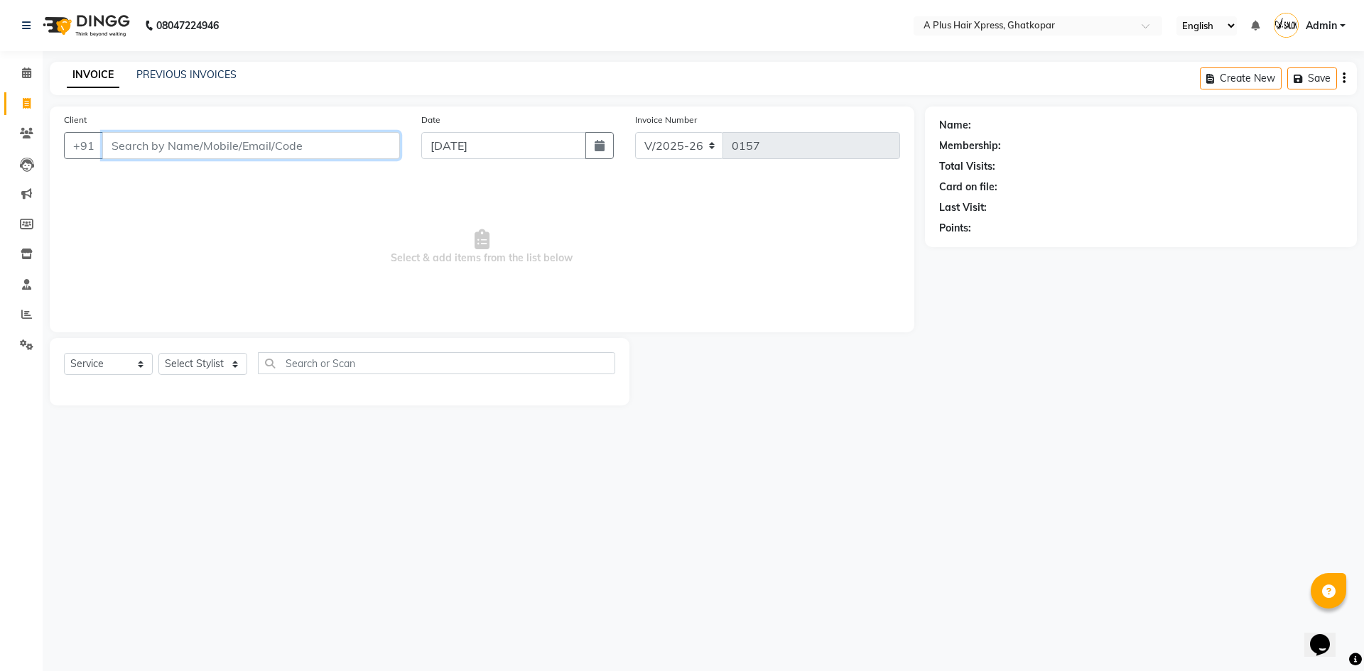
click at [185, 146] on input "Client" at bounding box center [251, 145] width 298 height 27
type input "9527694239"
click at [340, 153] on button "Add Client" at bounding box center [363, 145] width 73 height 27
select select "22"
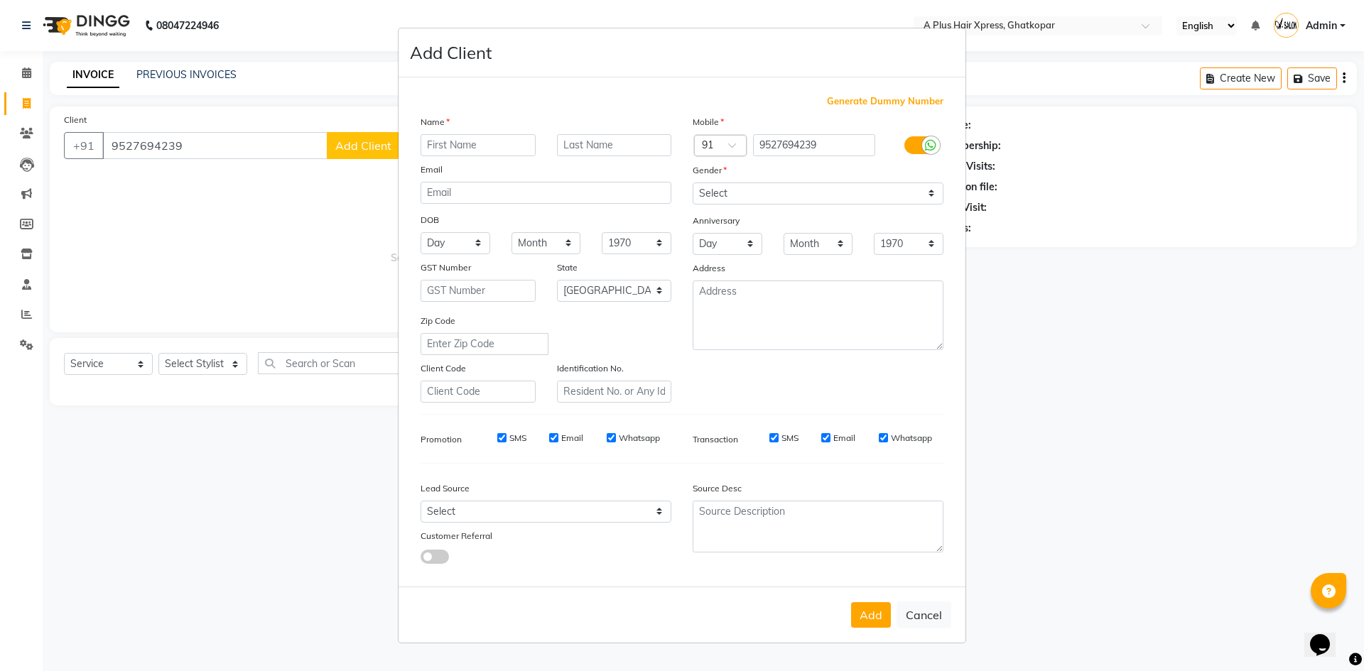
click at [447, 139] on input "text" at bounding box center [478, 145] width 115 height 22
type input "[PERSON_NAME]"
click at [584, 139] on input "text" at bounding box center [614, 145] width 115 height 22
type input "s"
type input "[PERSON_NAME]"
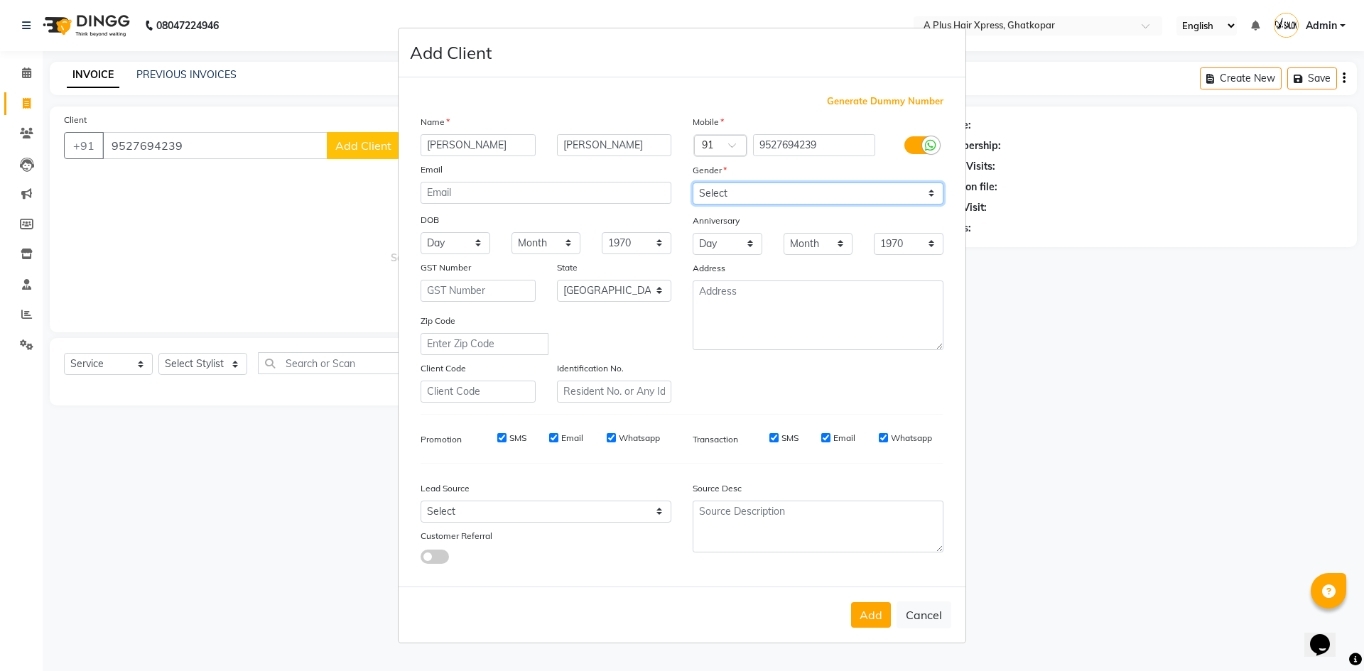
click at [701, 189] on select "Select [DEMOGRAPHIC_DATA] [DEMOGRAPHIC_DATA] Other Prefer Not To Say" at bounding box center [818, 194] width 251 height 22
select select "[DEMOGRAPHIC_DATA]"
click at [693, 183] on select "Select [DEMOGRAPHIC_DATA] [DEMOGRAPHIC_DATA] Other Prefer Not To Say" at bounding box center [818, 194] width 251 height 22
click at [912, 152] on label at bounding box center [920, 145] width 32 height 18
click at [0, 0] on input "checkbox" at bounding box center [0, 0] width 0 height 0
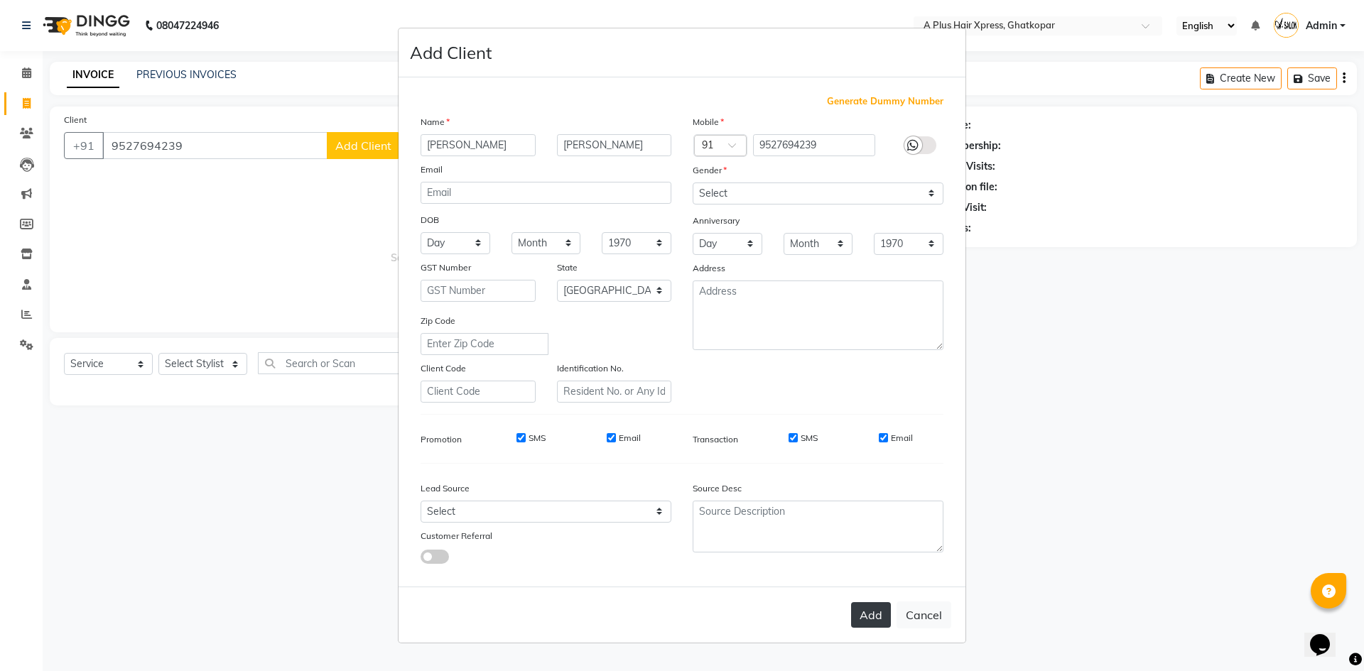
click at [879, 619] on button "Add" at bounding box center [871, 615] width 40 height 26
select select
select select "null"
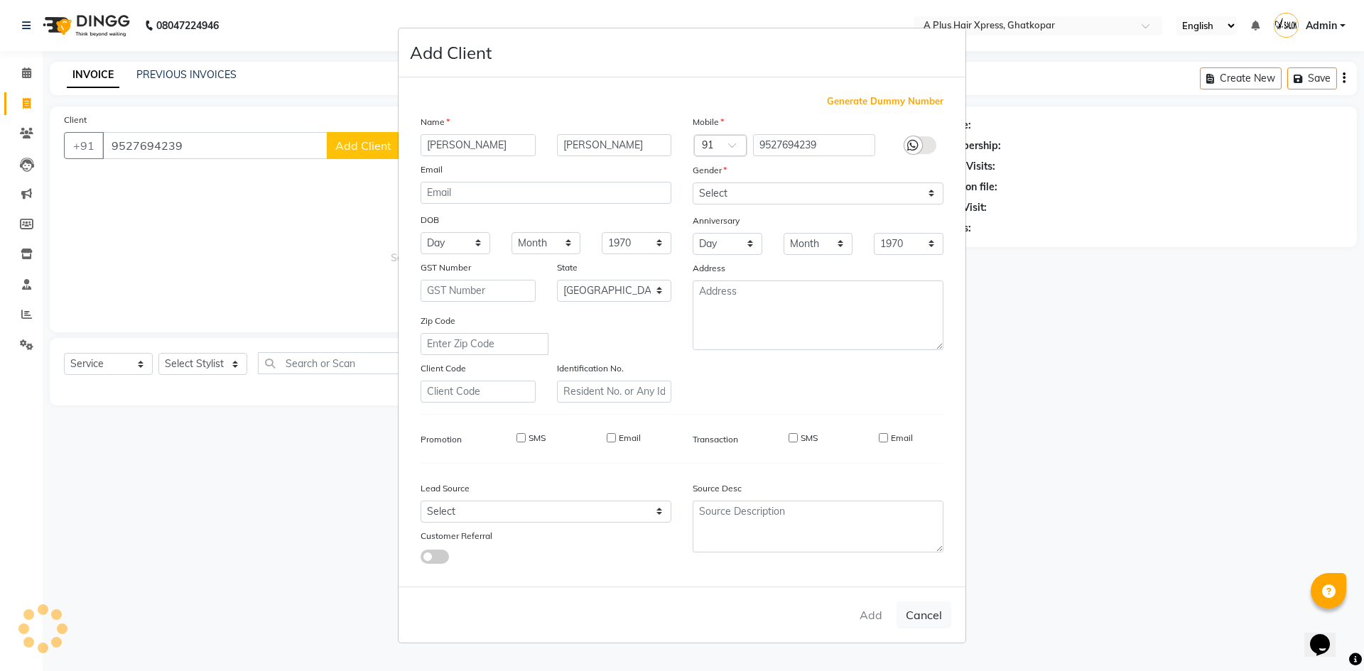
select select
checkbox input "false"
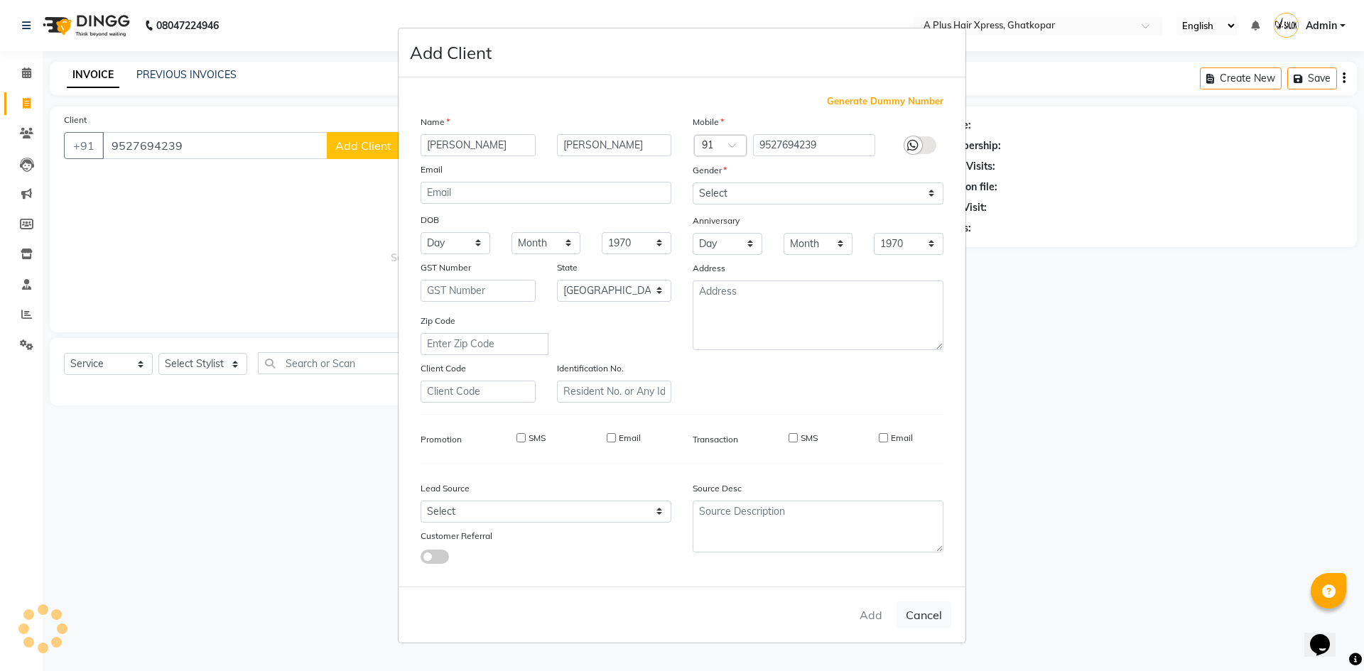
checkbox input "false"
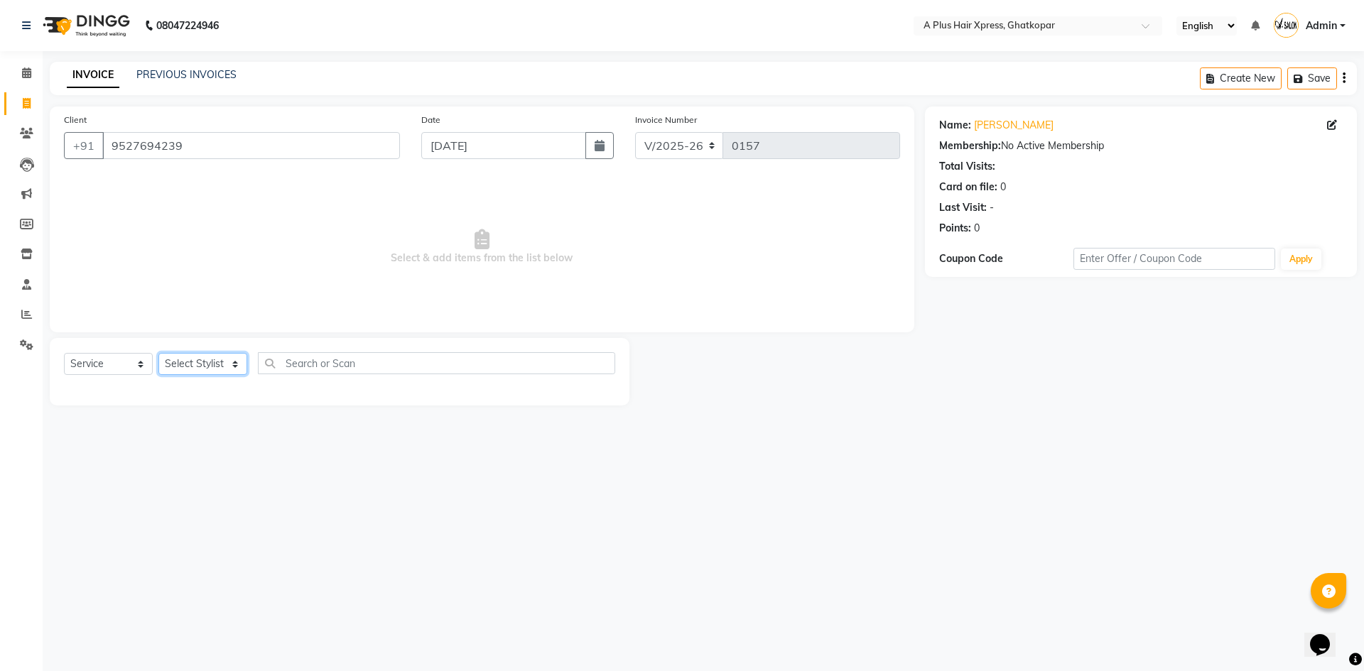
click at [207, 367] on select "Select Stylist [PERSON_NAME] Arjun [PERSON_NAME] [PERSON_NAME] Siddhi [PERSON_N…" at bounding box center [202, 364] width 89 height 22
select select "52850"
click at [158, 353] on select "Select Stylist [PERSON_NAME] Arjun [PERSON_NAME] [PERSON_NAME] Siddhi [PERSON_N…" at bounding box center [202, 364] width 89 height 22
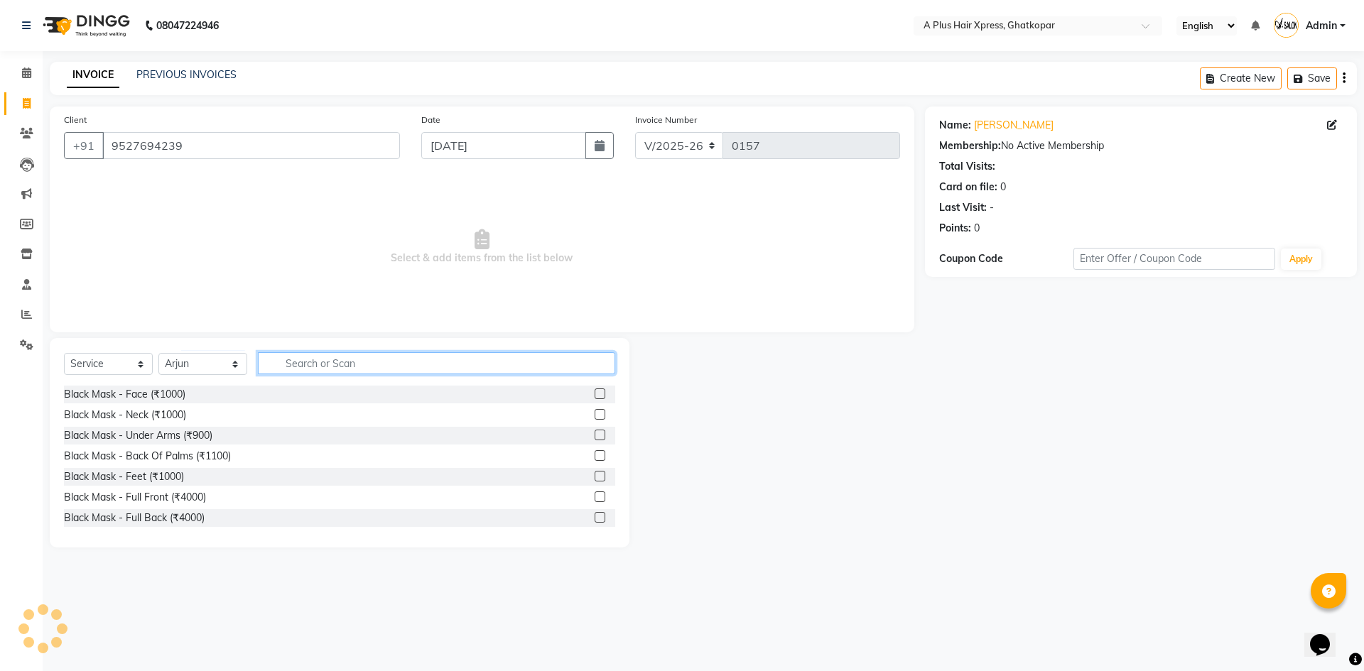
click at [272, 364] on input "text" at bounding box center [436, 363] width 357 height 22
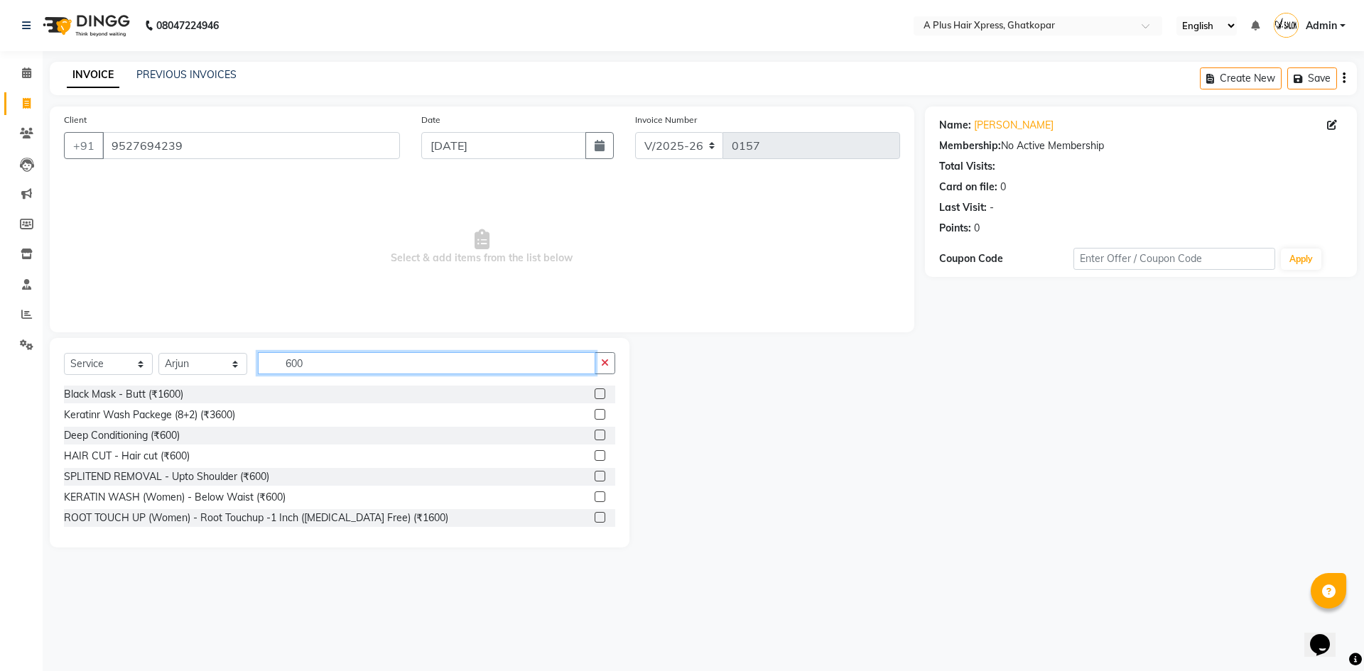
type input "600"
click at [595, 455] on label at bounding box center [600, 455] width 11 height 11
click at [595, 455] on input "checkbox" at bounding box center [599, 456] width 9 height 9
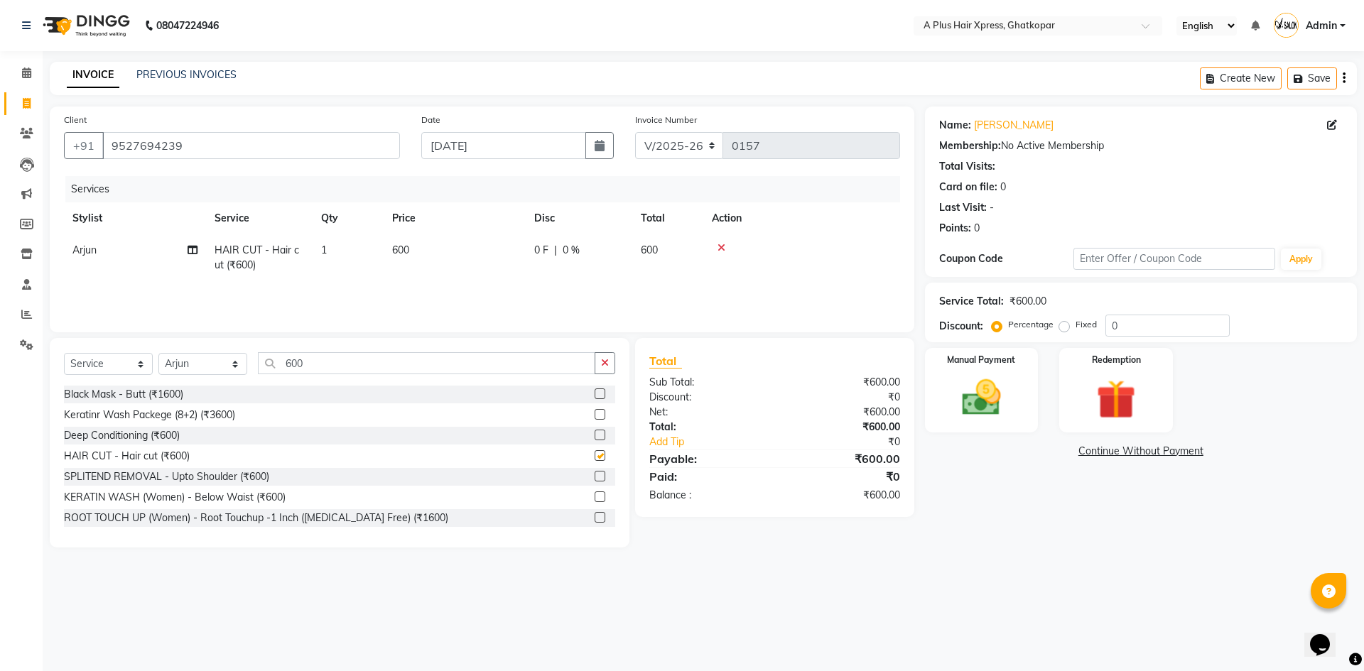
checkbox input "false"
click at [348, 359] on input "600" at bounding box center [426, 363] width 337 height 22
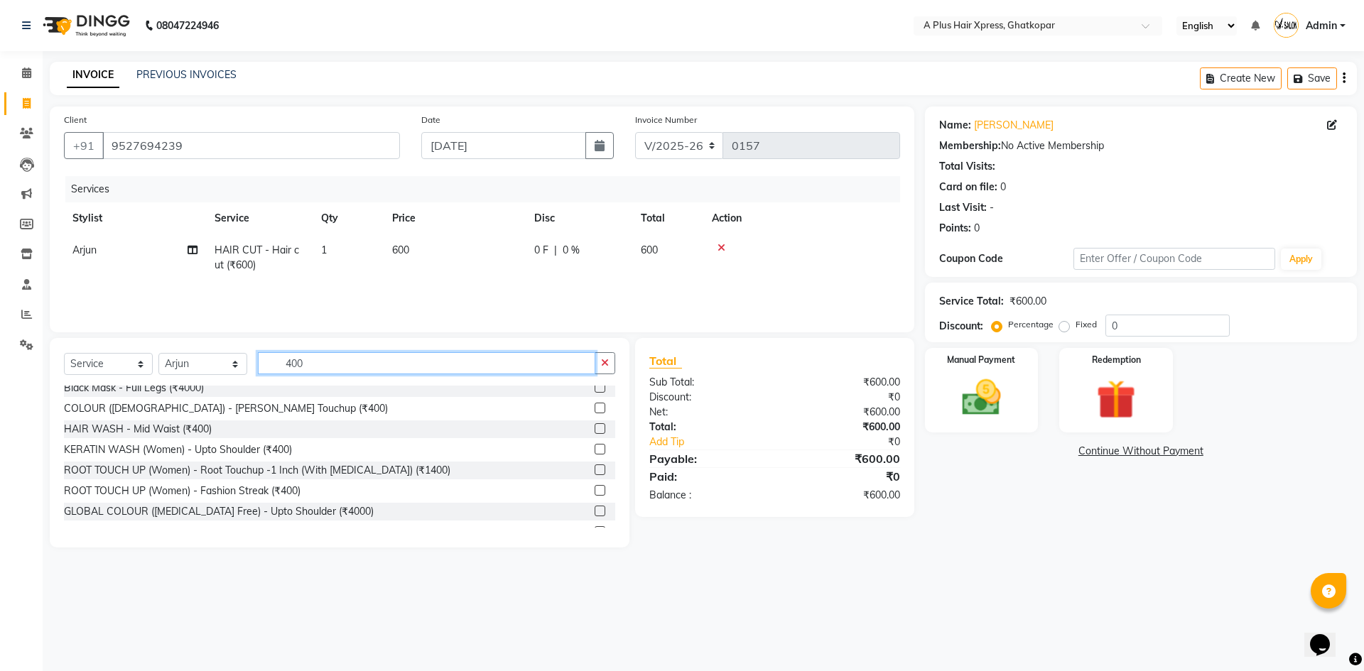
scroll to position [57, 0]
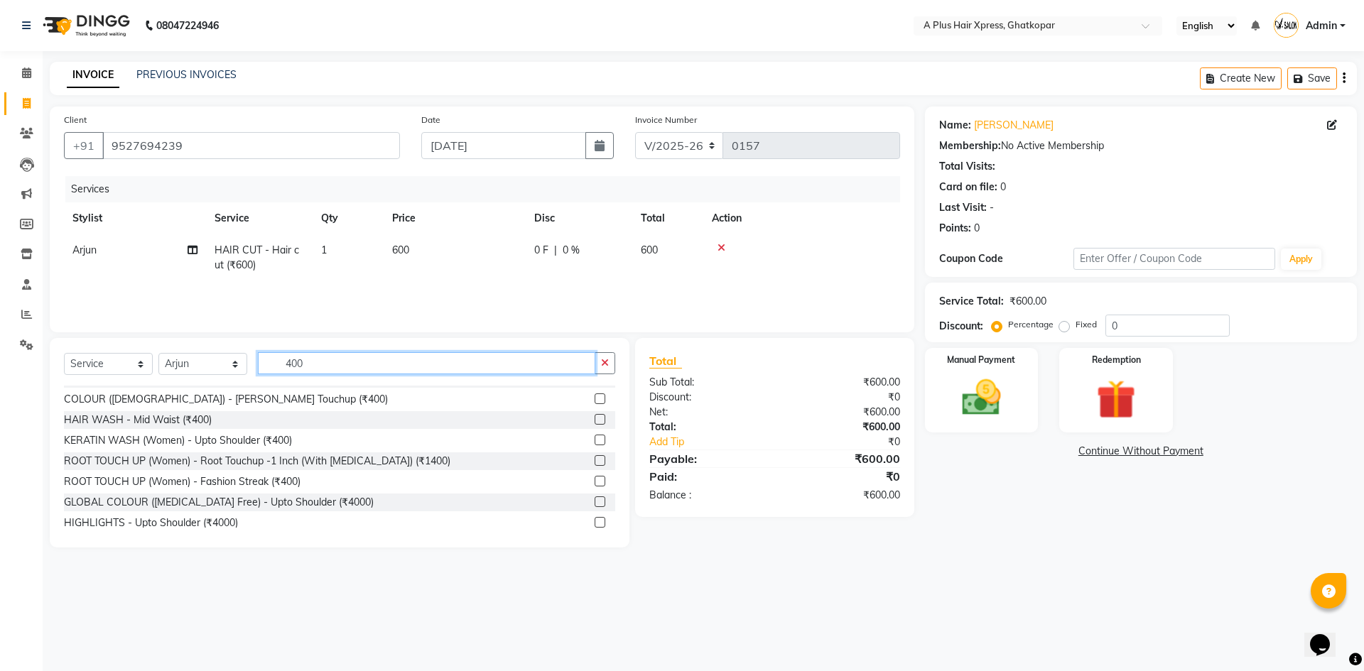
type input "400"
click at [595, 418] on label at bounding box center [600, 419] width 11 height 11
click at [595, 418] on input "checkbox" at bounding box center [599, 420] width 9 height 9
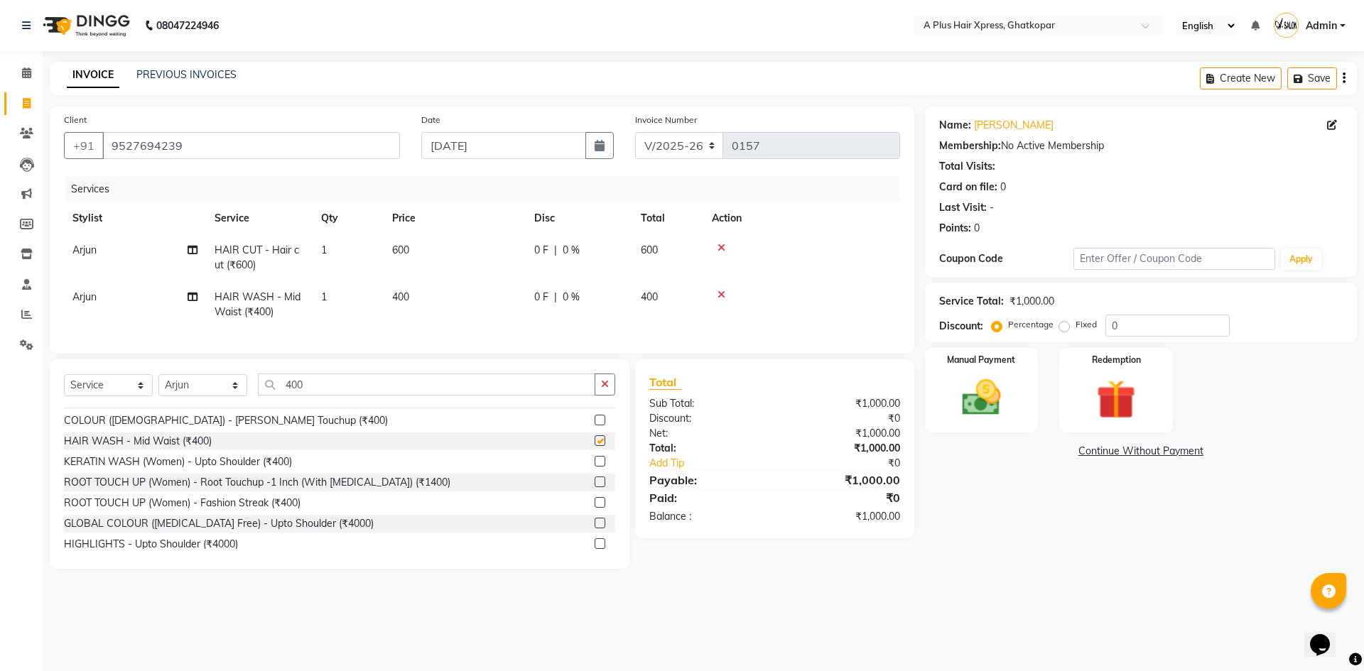
checkbox input "false"
click at [313, 387] on input "400" at bounding box center [426, 385] width 337 height 22
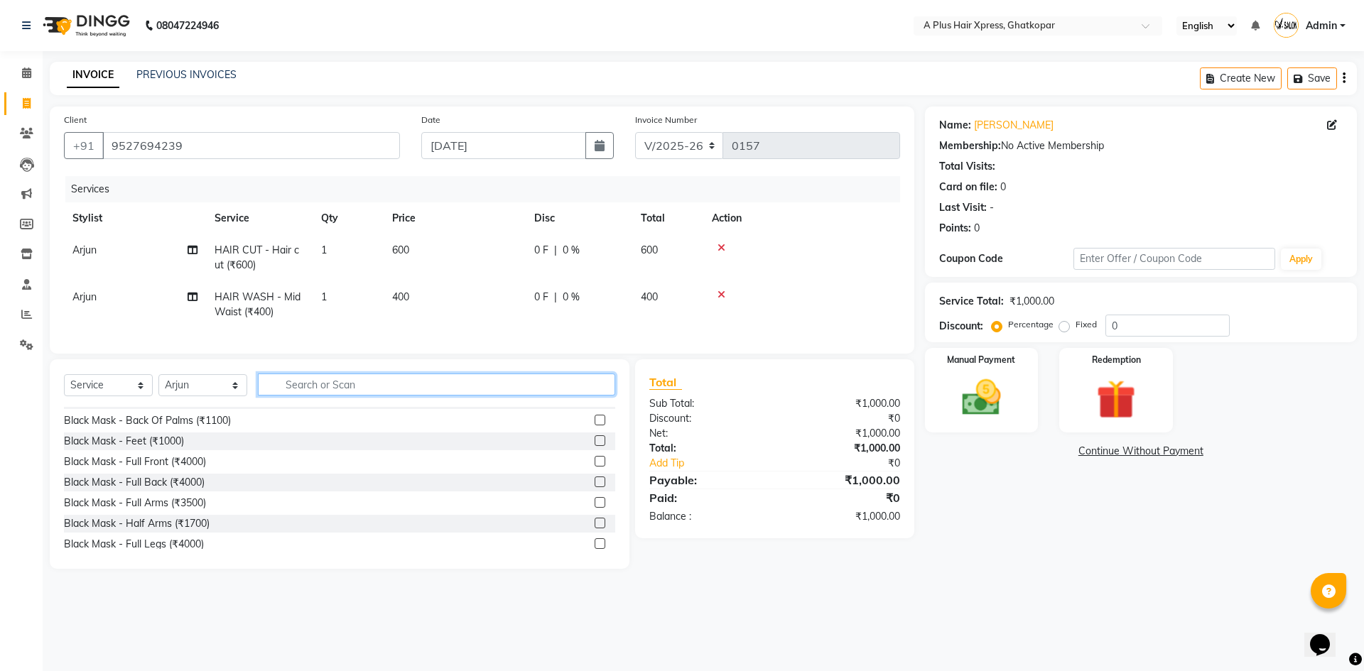
scroll to position [201, 0]
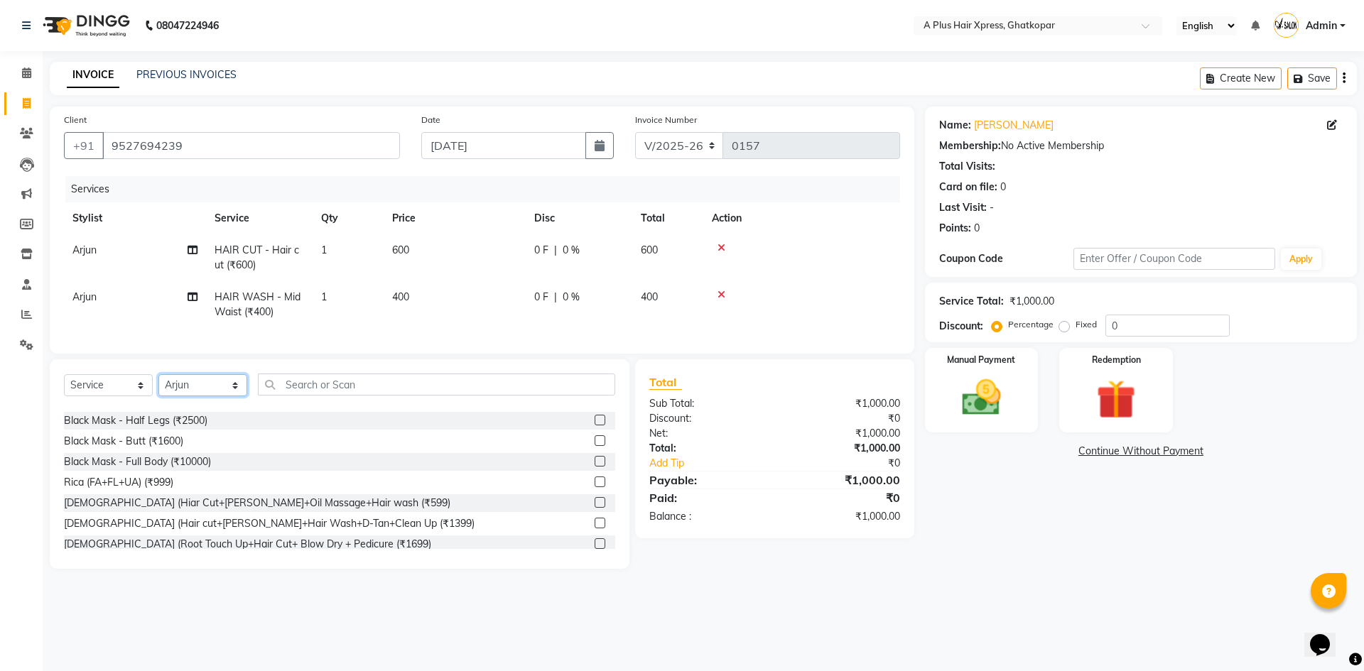
click at [197, 396] on select "Select Stylist [PERSON_NAME] Arjun [PERSON_NAME] [PERSON_NAME] Siddhi [PERSON_N…" at bounding box center [202, 385] width 89 height 22
select select "89420"
click at [158, 385] on select "Select Stylist [PERSON_NAME] Arjun [PERSON_NAME] [PERSON_NAME] Siddhi [PERSON_N…" at bounding box center [202, 385] width 89 height 22
click at [355, 396] on input "text" at bounding box center [436, 385] width 357 height 22
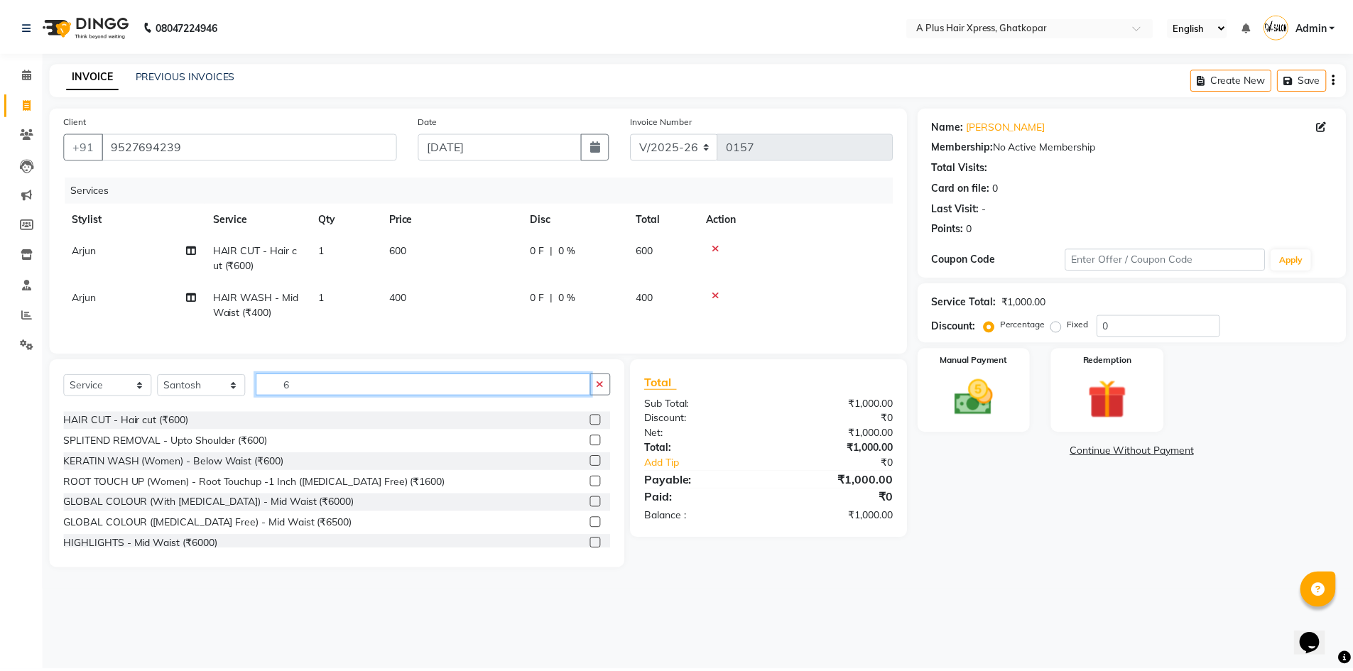
scroll to position [0, 0]
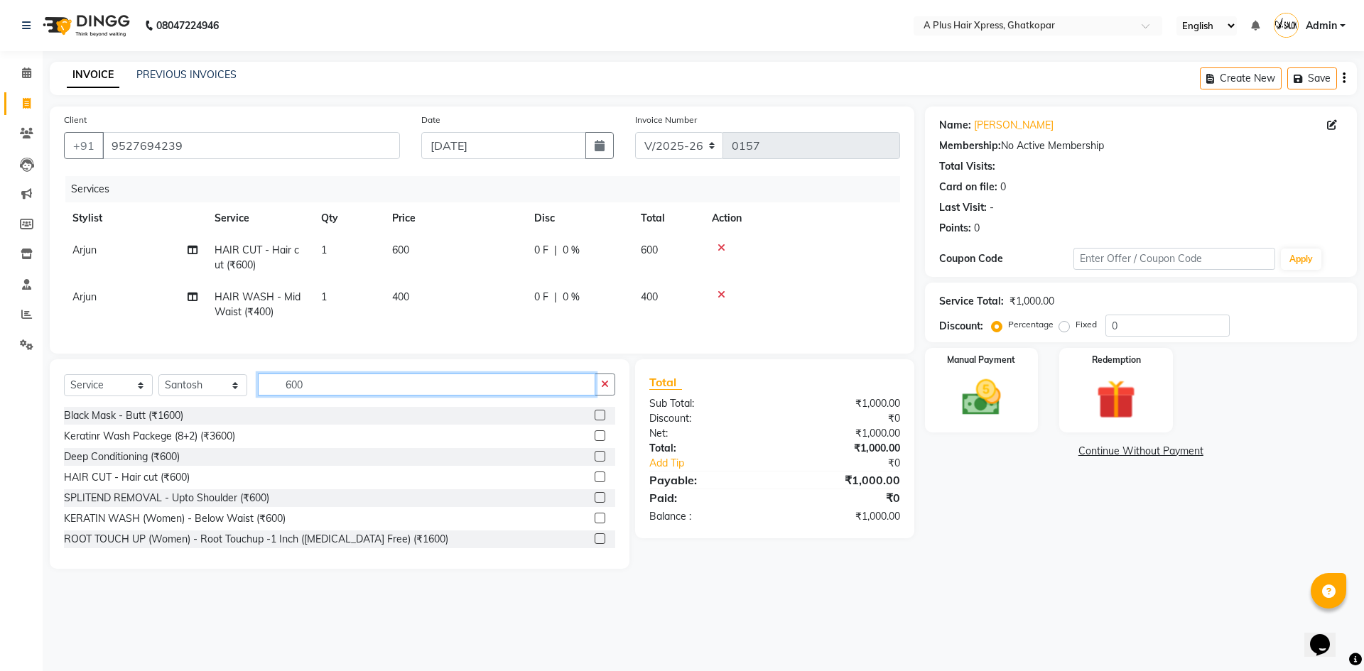
type input "600"
click at [595, 482] on label at bounding box center [600, 477] width 11 height 11
click at [595, 482] on input "checkbox" at bounding box center [599, 477] width 9 height 9
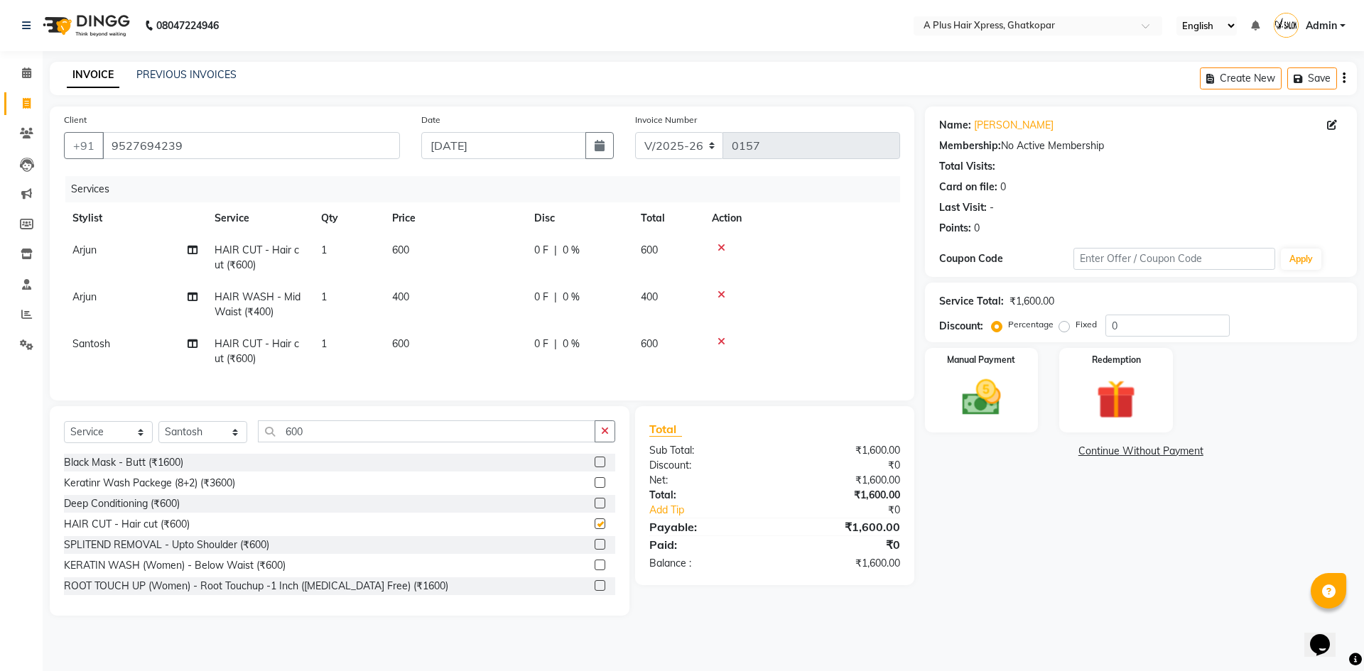
checkbox input "false"
click at [573, 249] on span "0 %" at bounding box center [571, 250] width 17 height 15
select select "52850"
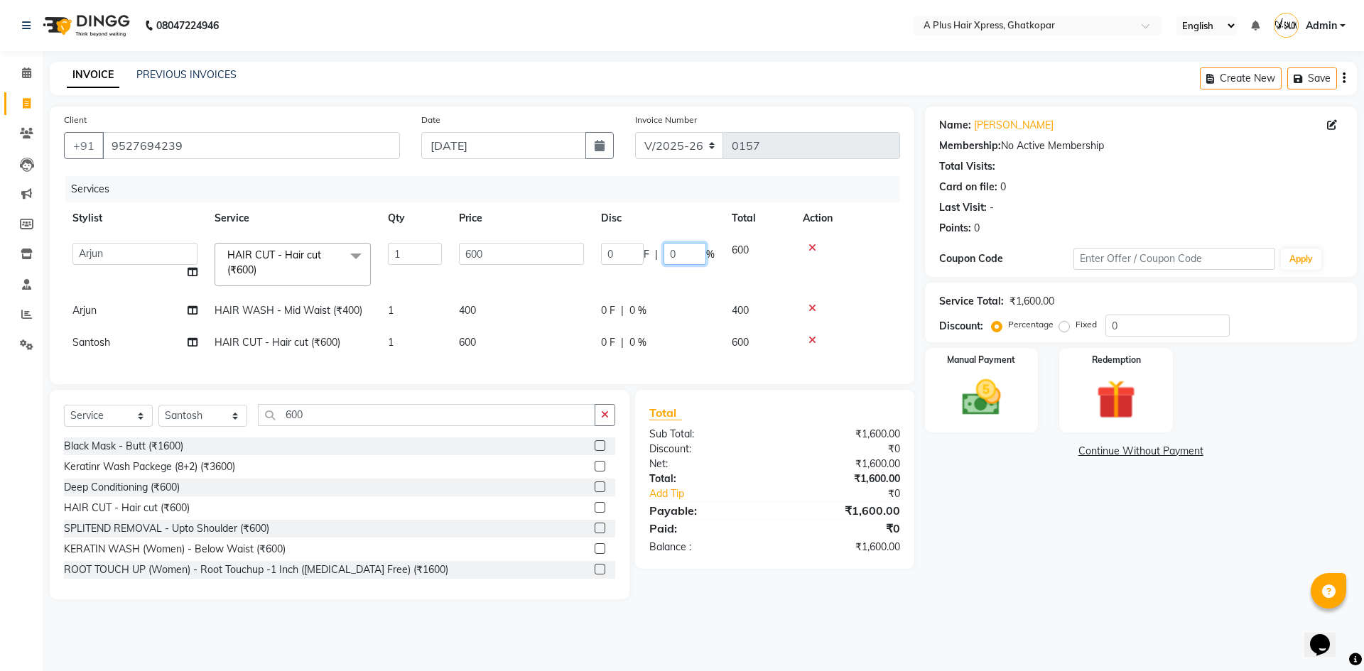
click at [684, 261] on input "0" at bounding box center [685, 254] width 43 height 22
type input "20"
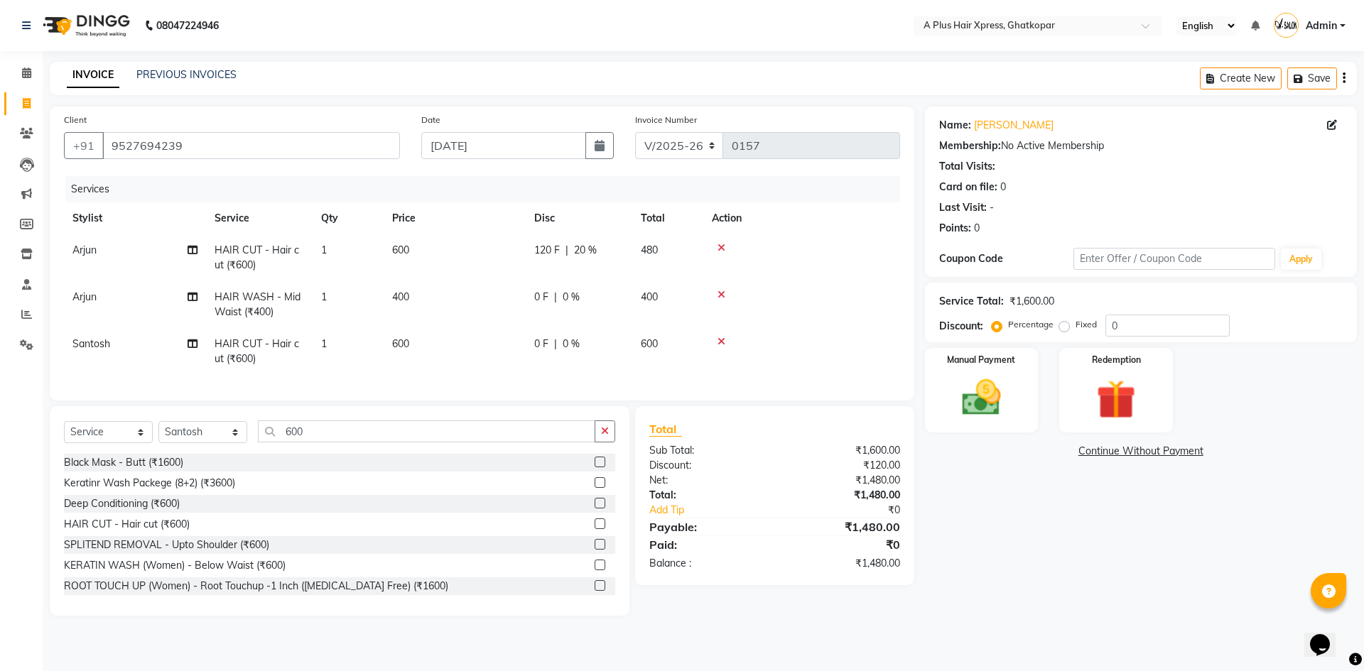
click at [647, 307] on tr "Arjun HAIR WASH - Mid Waist (₹400) 1 400 0 F | 0 % 400" at bounding box center [482, 304] width 836 height 47
click at [579, 299] on span "0 %" at bounding box center [571, 297] width 17 height 15
select select "52850"
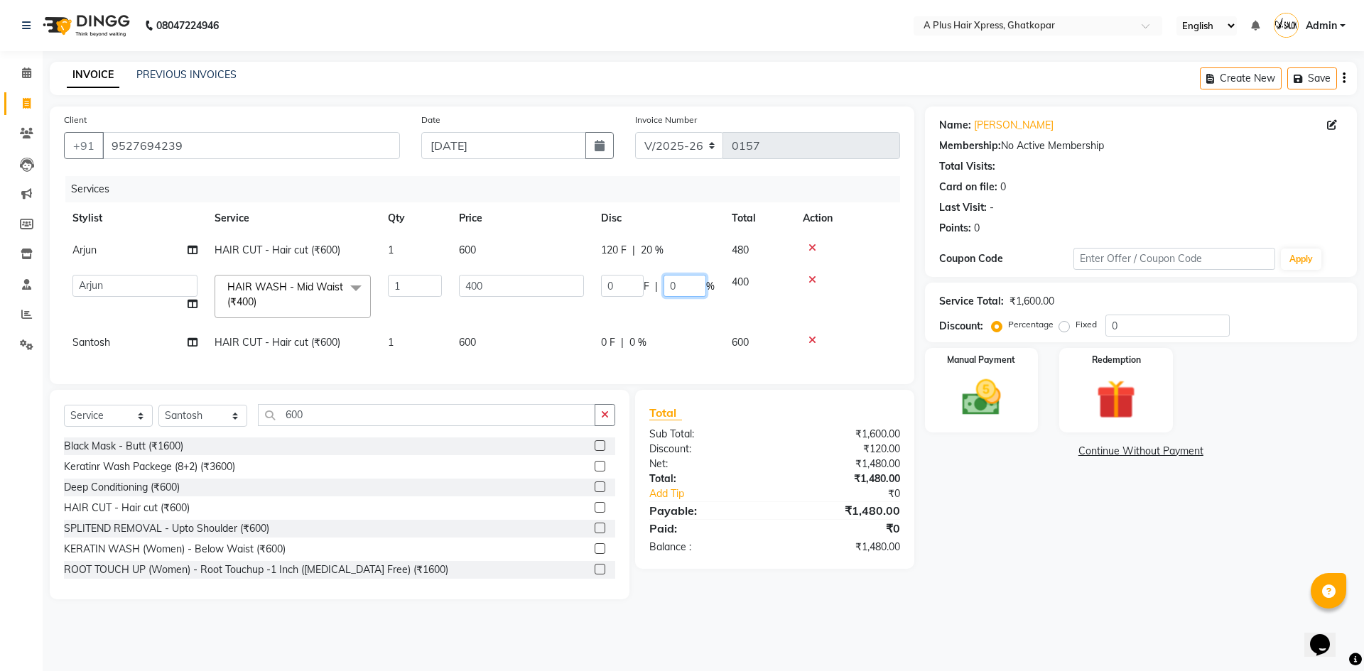
click at [682, 283] on input "0" at bounding box center [685, 286] width 43 height 22
type input "20"
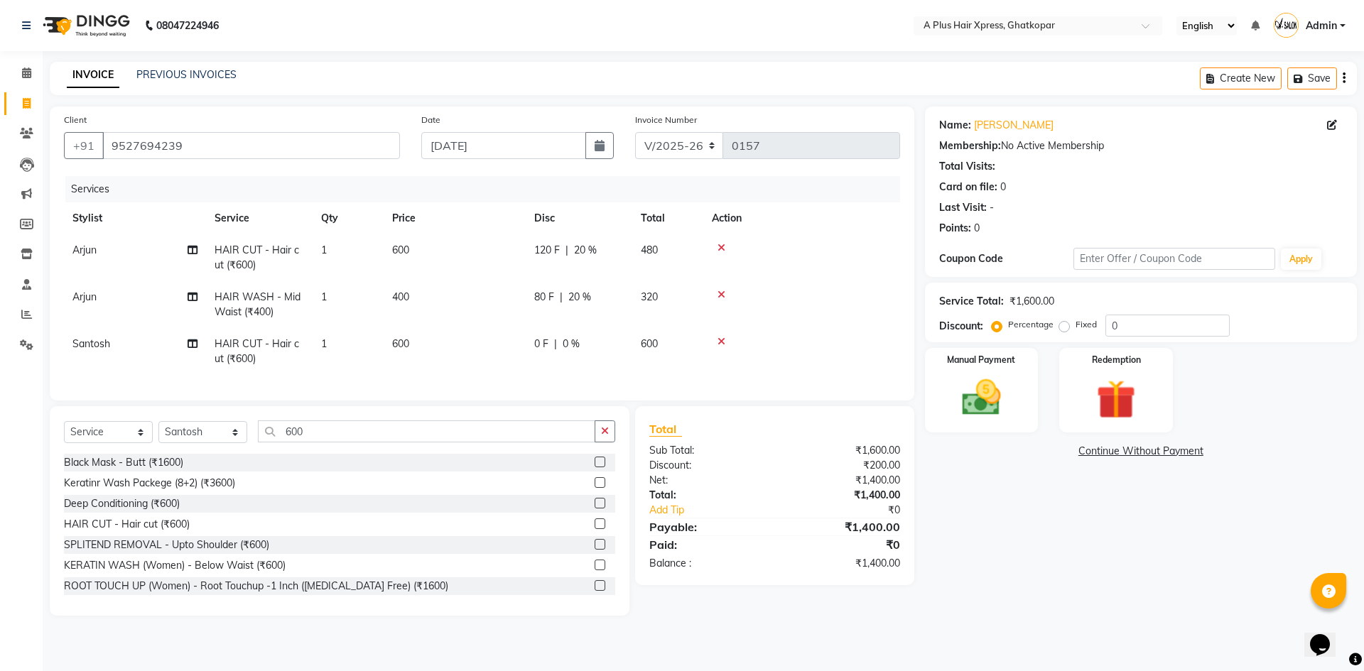
click at [642, 345] on tr "Santosh HAIR CUT - Hair cut (₹600) 1 600 0 F | 0 % 600" at bounding box center [482, 351] width 836 height 47
click at [564, 349] on span "0 %" at bounding box center [571, 344] width 17 height 15
select select "89420"
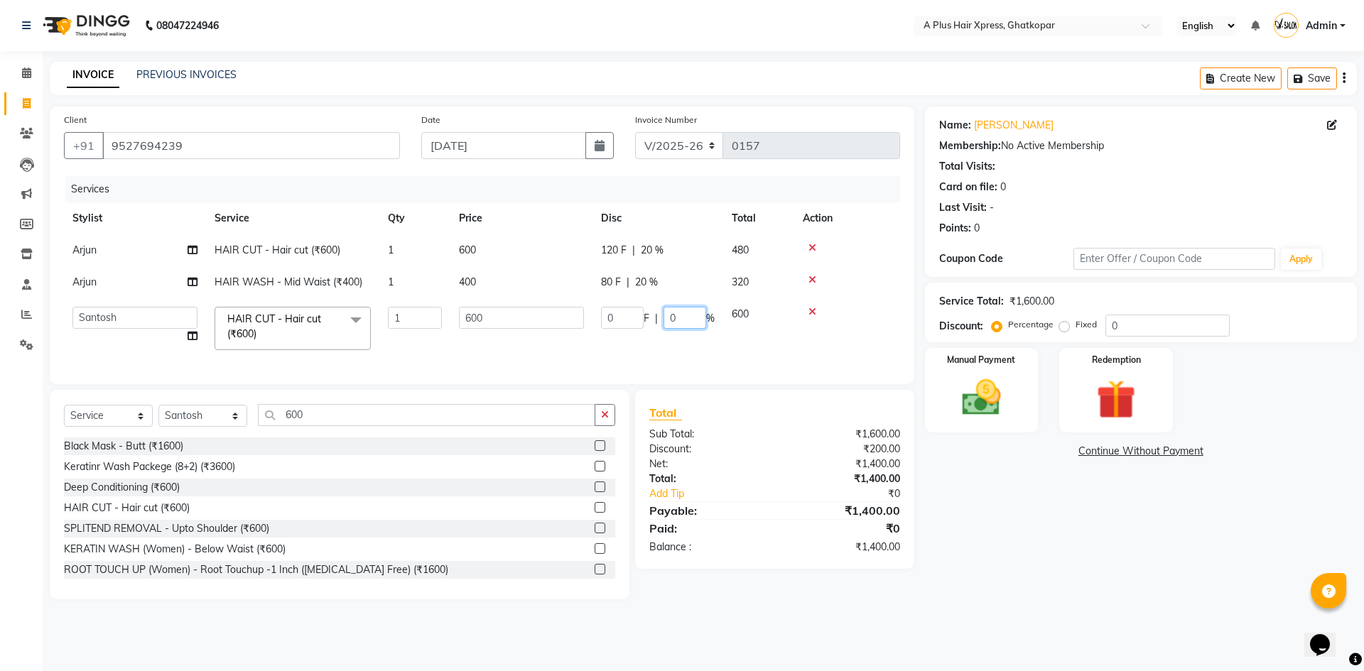
click at [678, 315] on input "0" at bounding box center [685, 318] width 43 height 22
type input "20"
click at [574, 352] on tr "[PERSON_NAME] Arjun [PERSON_NAME] [PERSON_NAME] Siddhi [PERSON_NAME] HAIR CUT -…" at bounding box center [482, 328] width 836 height 60
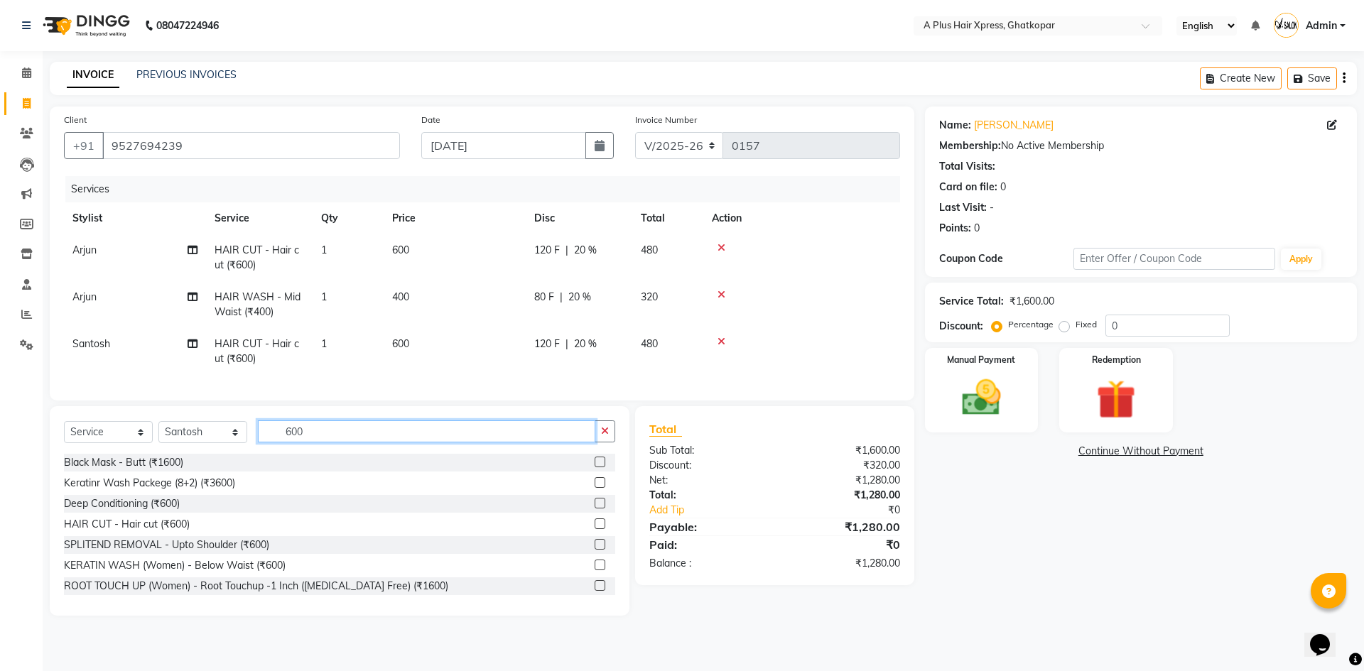
click at [342, 441] on input "600" at bounding box center [426, 432] width 337 height 22
type input "6"
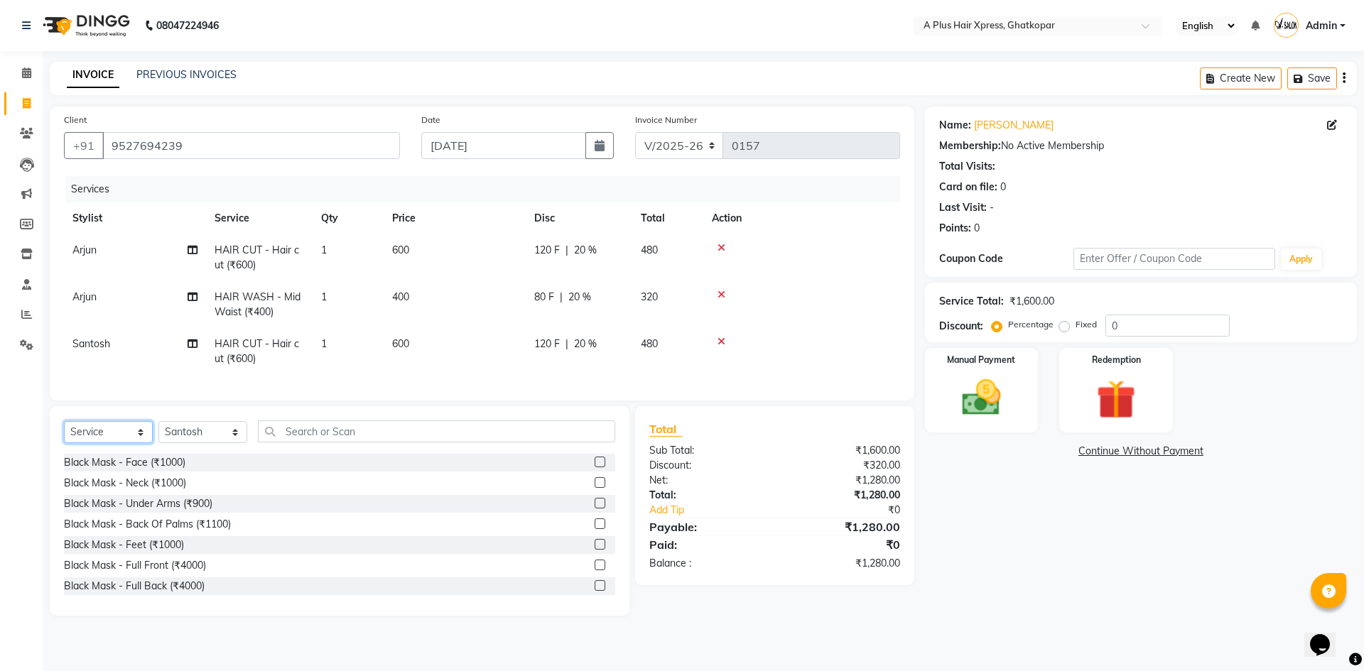
click at [123, 440] on select "Select Service Product Membership Package Voucher Prepaid Gift Card" at bounding box center [108, 432] width 89 height 22
click at [64, 432] on select "Select Service Product Membership Package Voucher Prepaid Gift Card" at bounding box center [108, 432] width 89 height 22
click at [130, 443] on select "Select Service Product Membership Package Voucher Prepaid Gift Card" at bounding box center [108, 432] width 89 height 22
click at [64, 432] on select "Select Service Product Membership Package Voucher Prepaid Gift Card" at bounding box center [108, 432] width 89 height 22
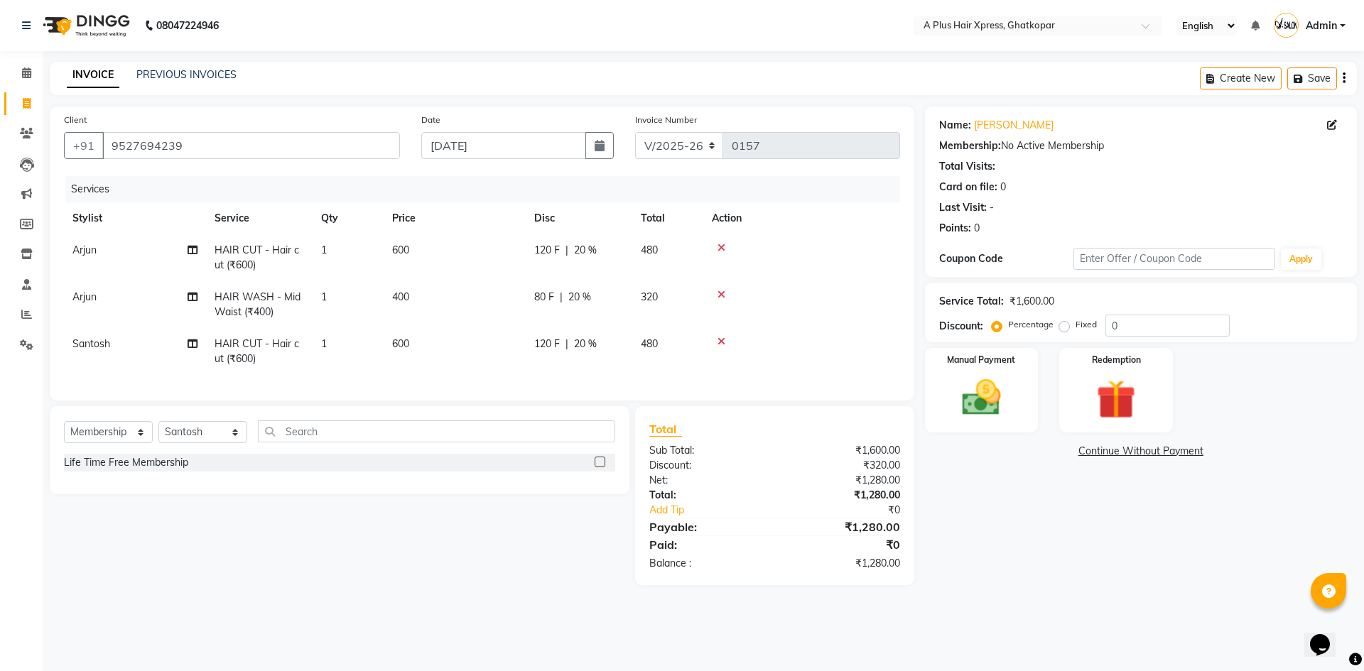
click at [598, 468] on label at bounding box center [600, 462] width 11 height 11
click at [598, 468] on input "checkbox" at bounding box center [599, 462] width 9 height 9
select select "select"
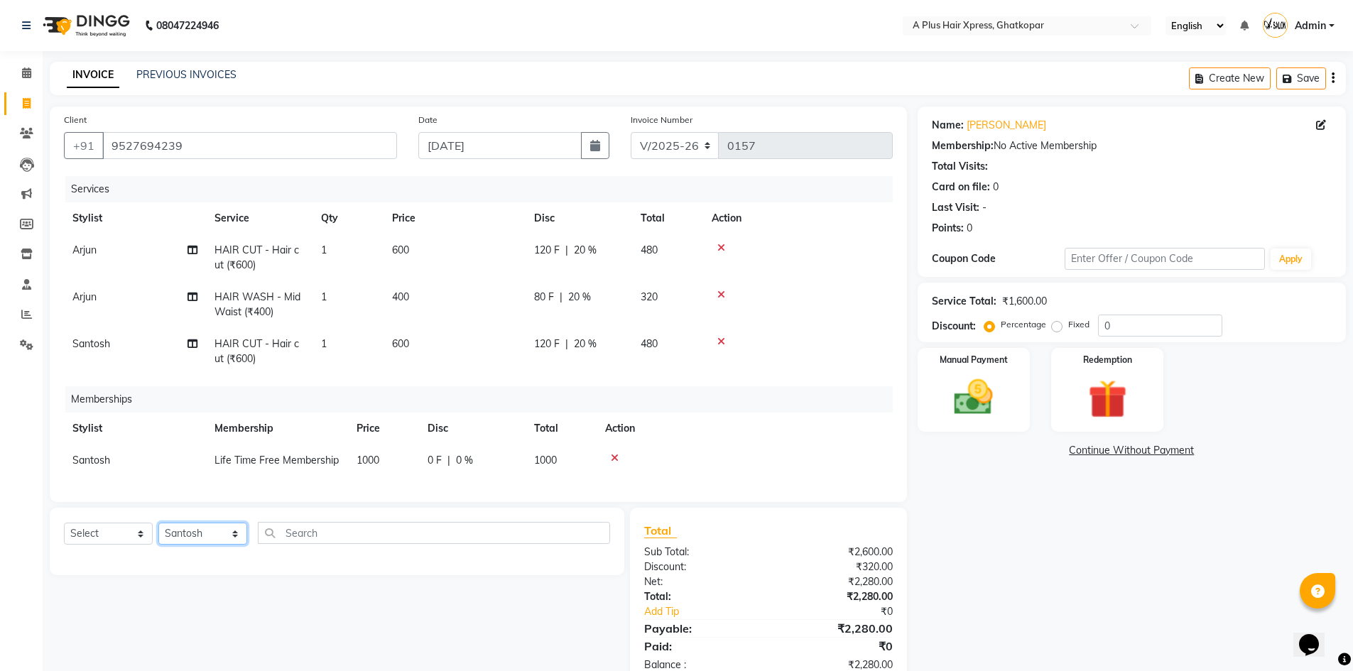
click at [199, 545] on select "Select Stylist [PERSON_NAME] Arjun [PERSON_NAME] [PERSON_NAME] Siddhi [PERSON_N…" at bounding box center [202, 534] width 89 height 22
select select "52850"
click at [158, 534] on select "Select Stylist [PERSON_NAME] Arjun [PERSON_NAME] [PERSON_NAME] Siddhi [PERSON_N…" at bounding box center [202, 534] width 89 height 22
click at [313, 544] on input "text" at bounding box center [434, 533] width 352 height 22
type input "a"
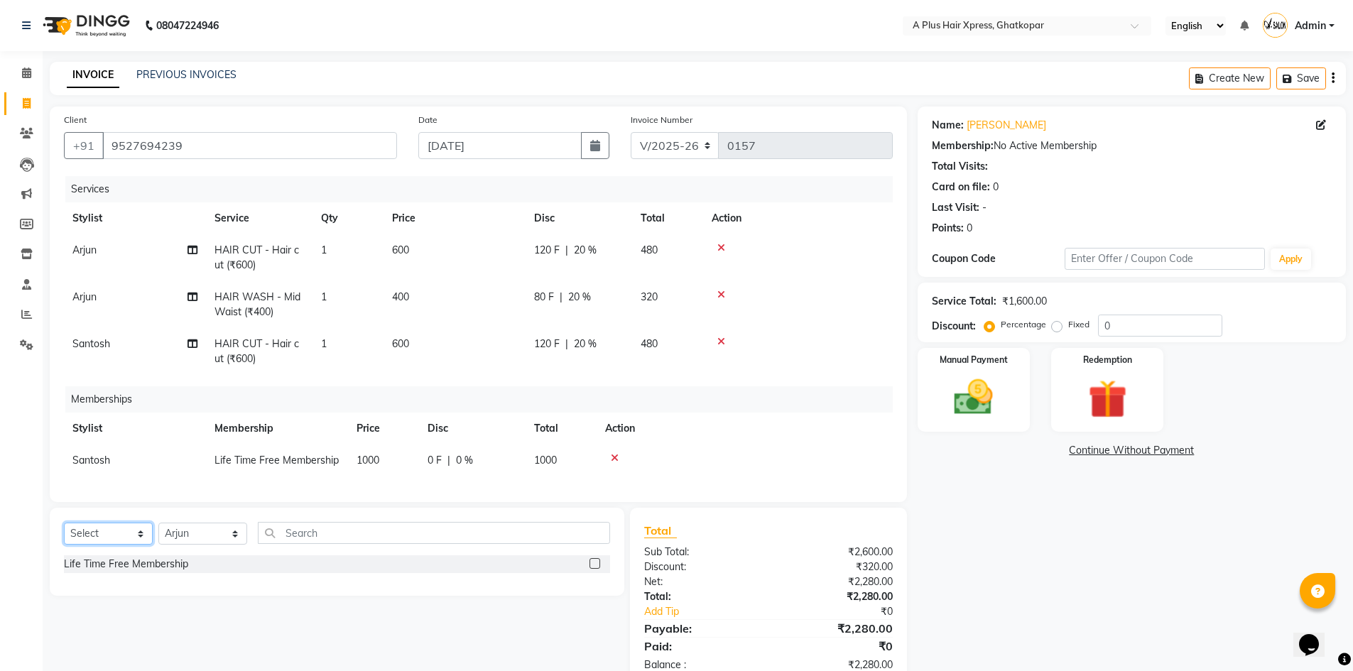
click at [124, 539] on select "Select Service Product Package Voucher Prepaid Gift Card" at bounding box center [108, 534] width 89 height 22
select select "product"
click at [64, 534] on select "Select Service Product Package Voucher Prepaid Gift Card" at bounding box center [108, 534] width 89 height 22
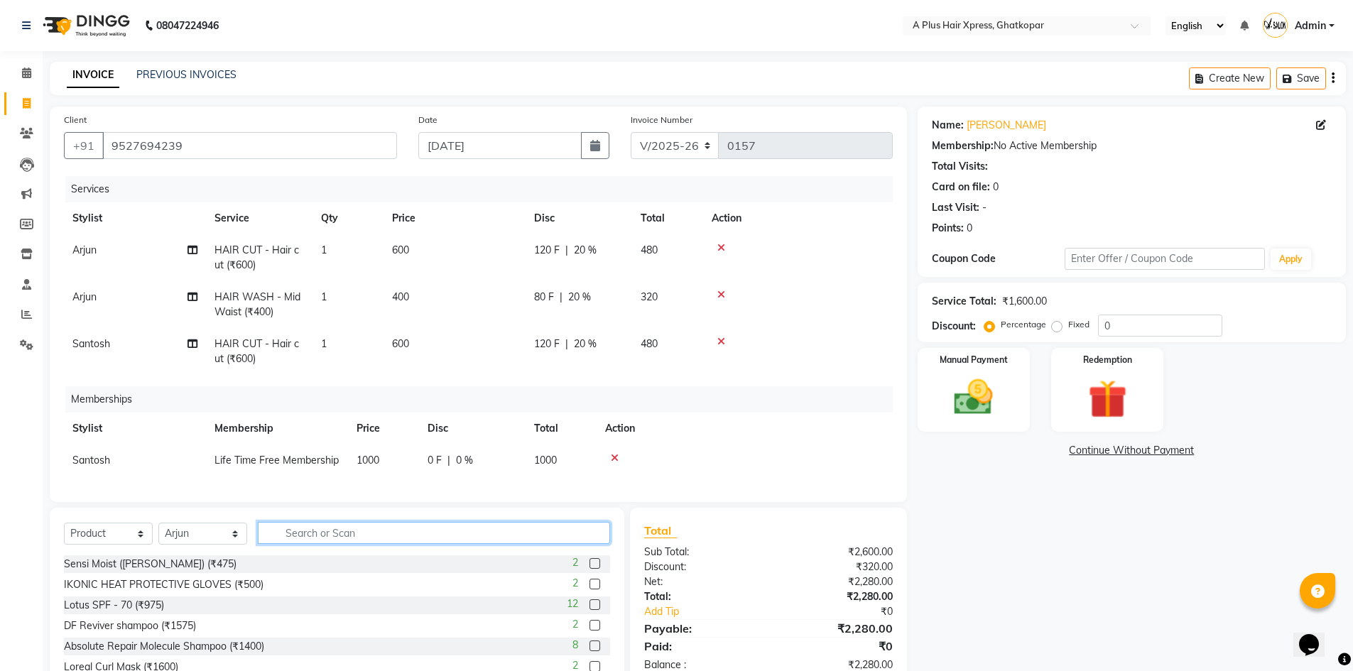
click at [315, 538] on input "text" at bounding box center [434, 533] width 352 height 22
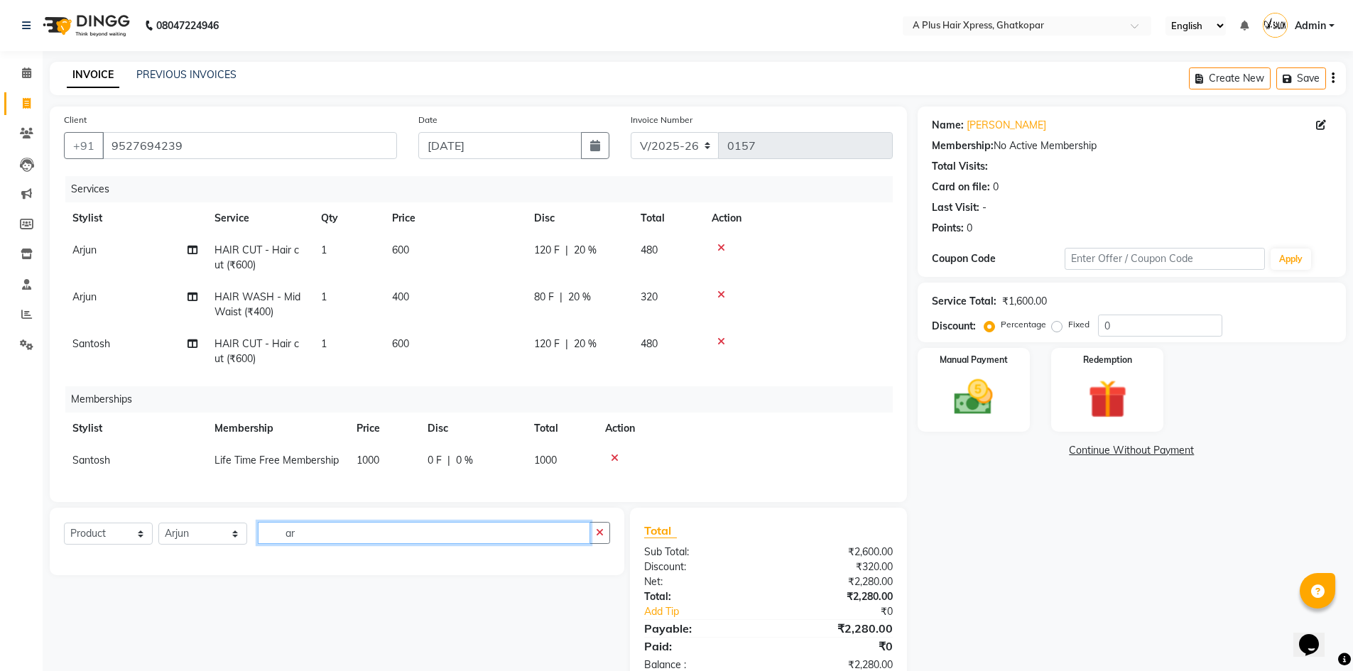
type input "a"
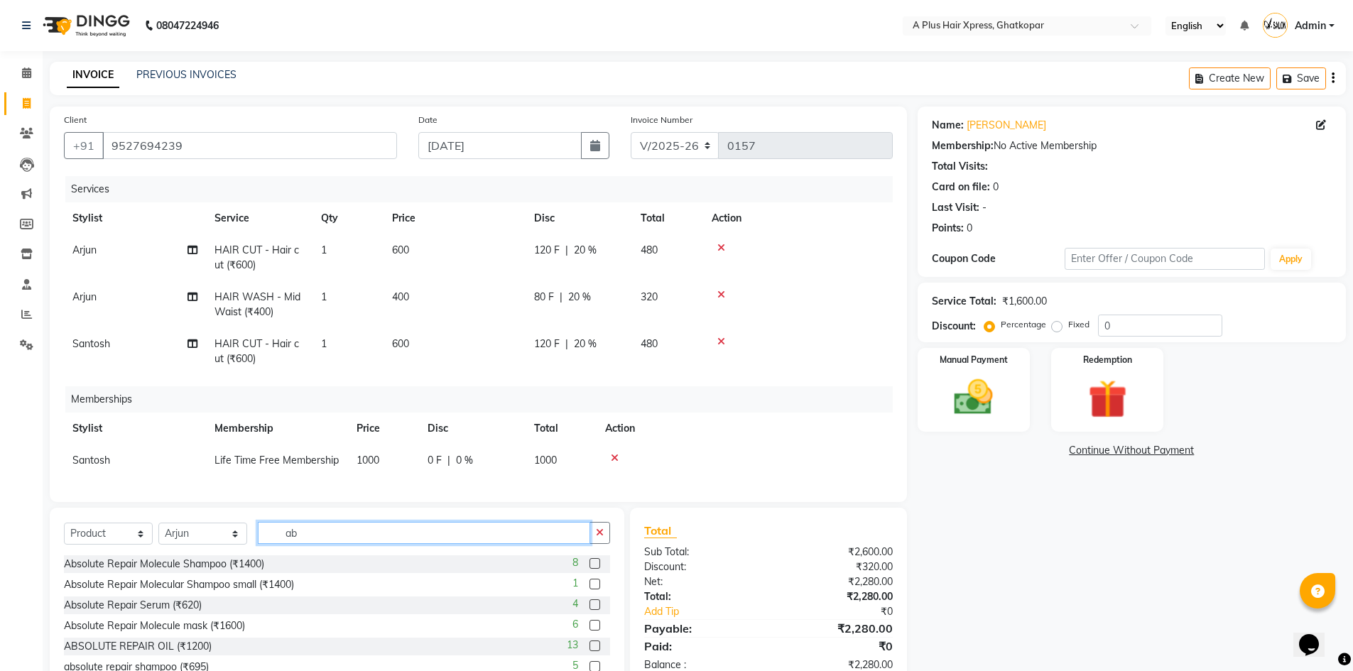
type input "ab"
click at [590, 631] on label at bounding box center [595, 625] width 11 height 11
click at [590, 631] on input "checkbox" at bounding box center [594, 626] width 9 height 9
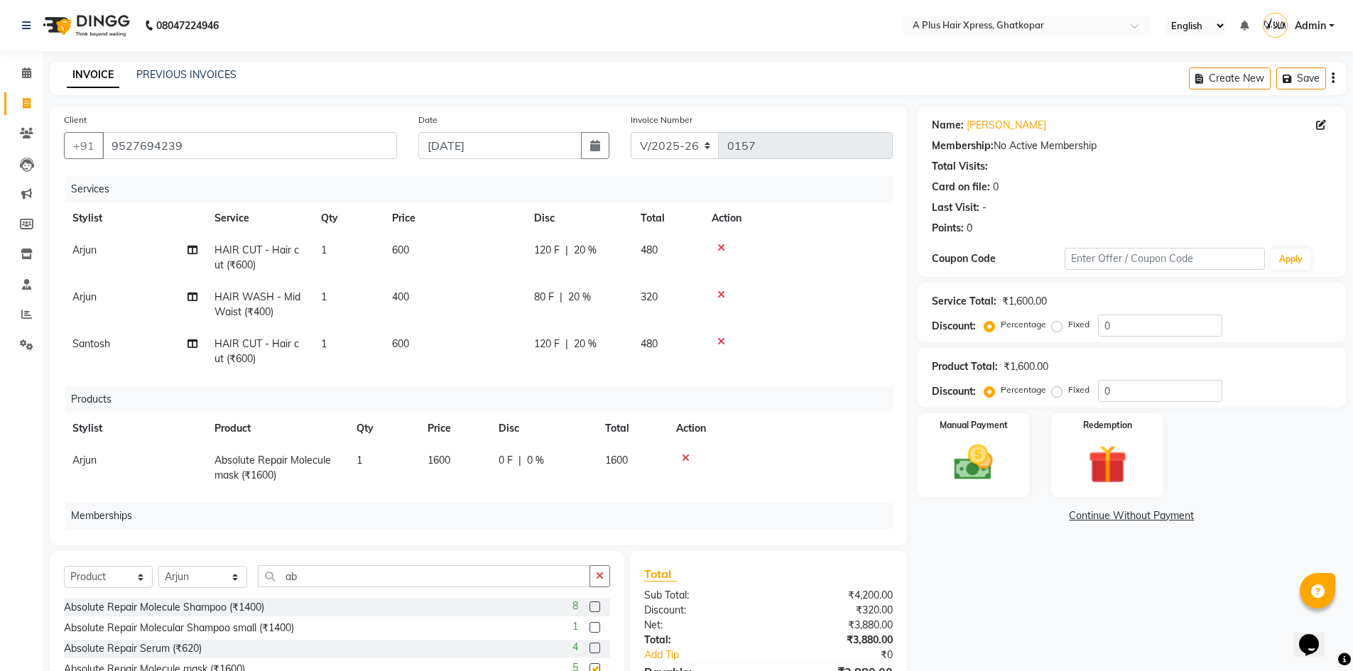
checkbox input "false"
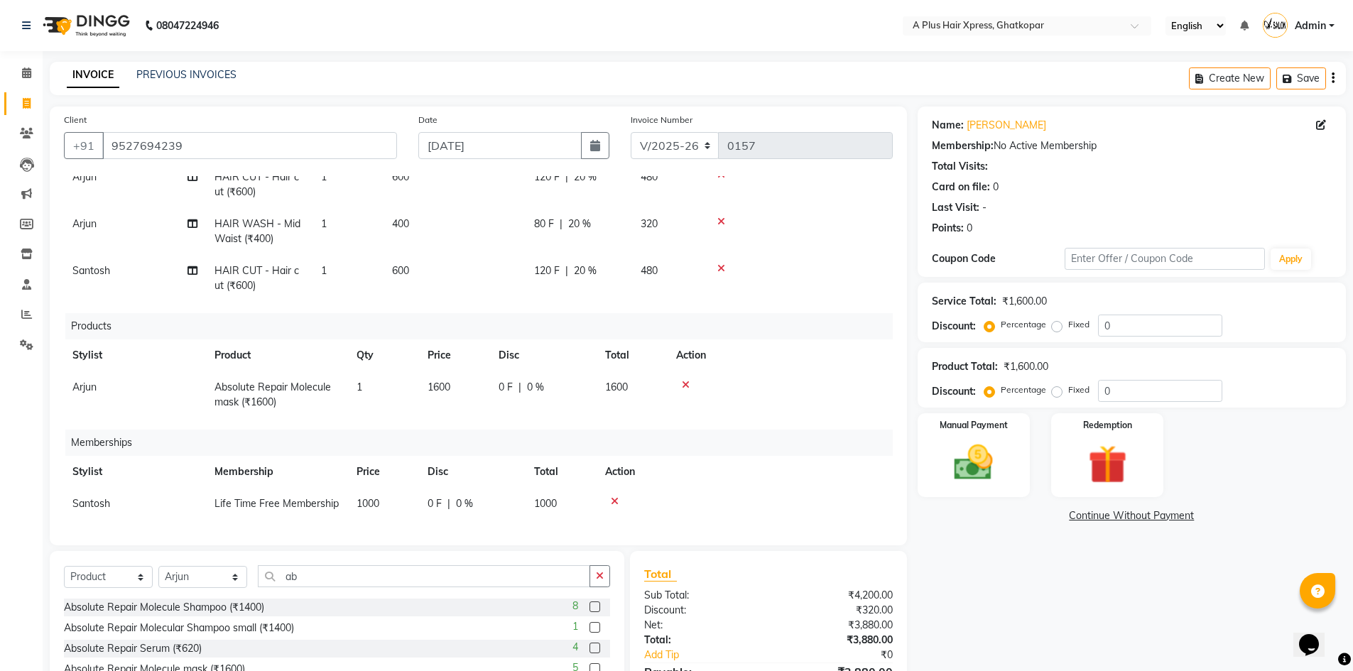
scroll to position [111, 0]
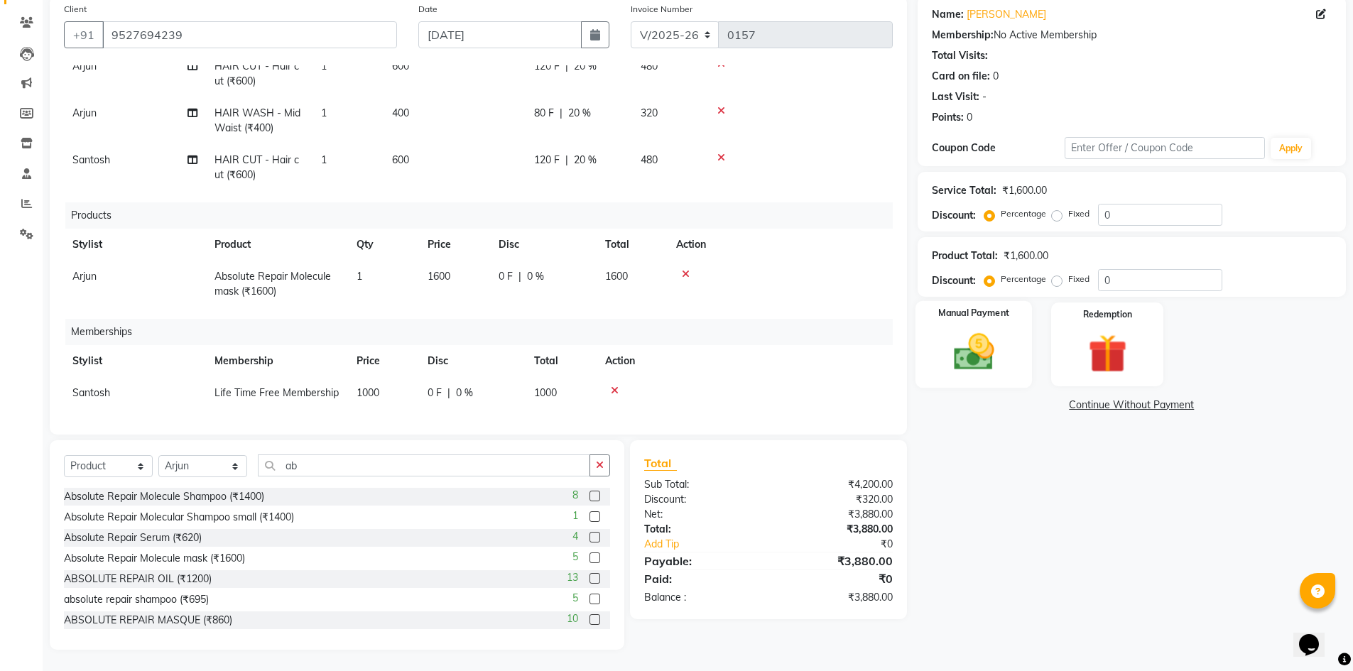
click at [990, 347] on img at bounding box center [973, 352] width 65 height 46
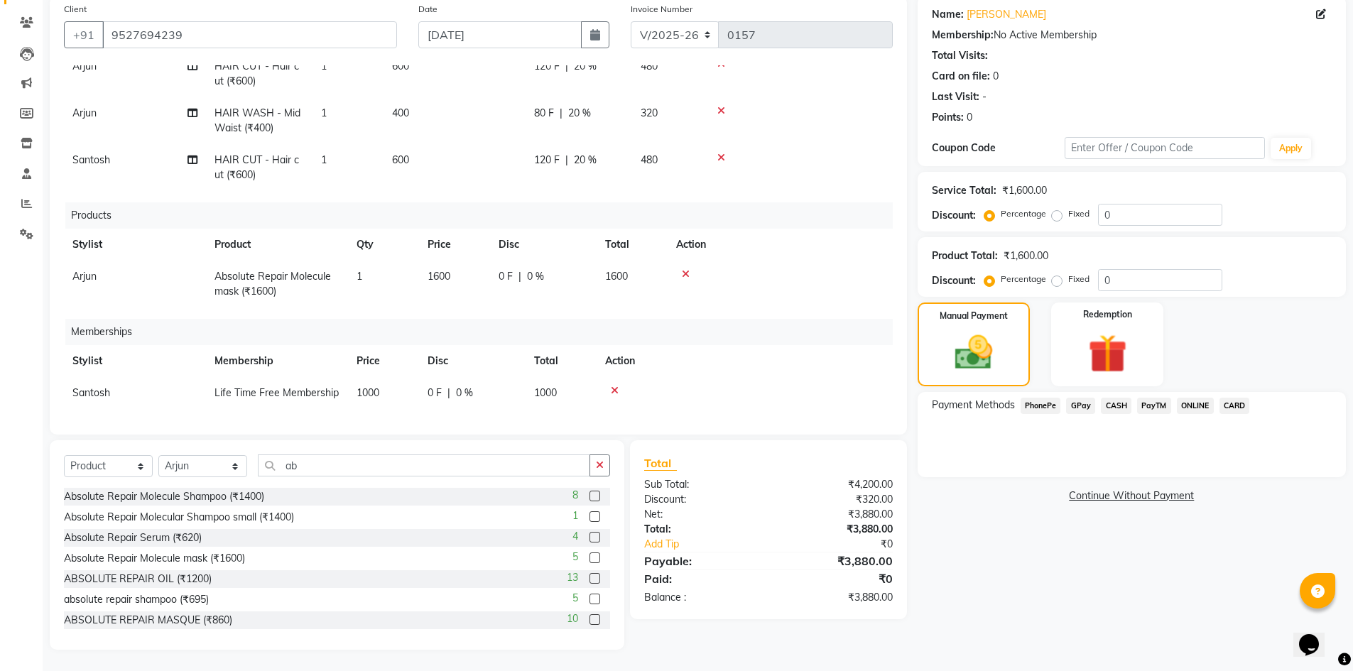
click at [1117, 408] on span "CASH" at bounding box center [1116, 406] width 31 height 16
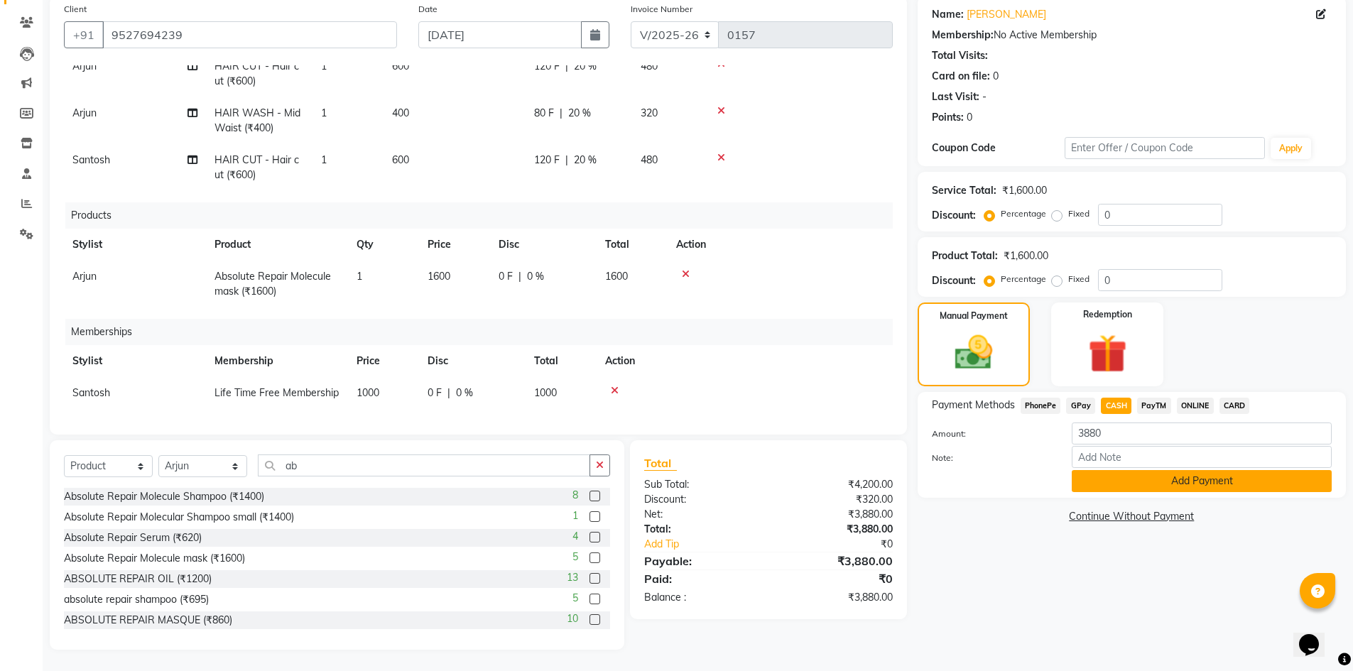
click at [1142, 484] on button "Add Payment" at bounding box center [1202, 481] width 260 height 22
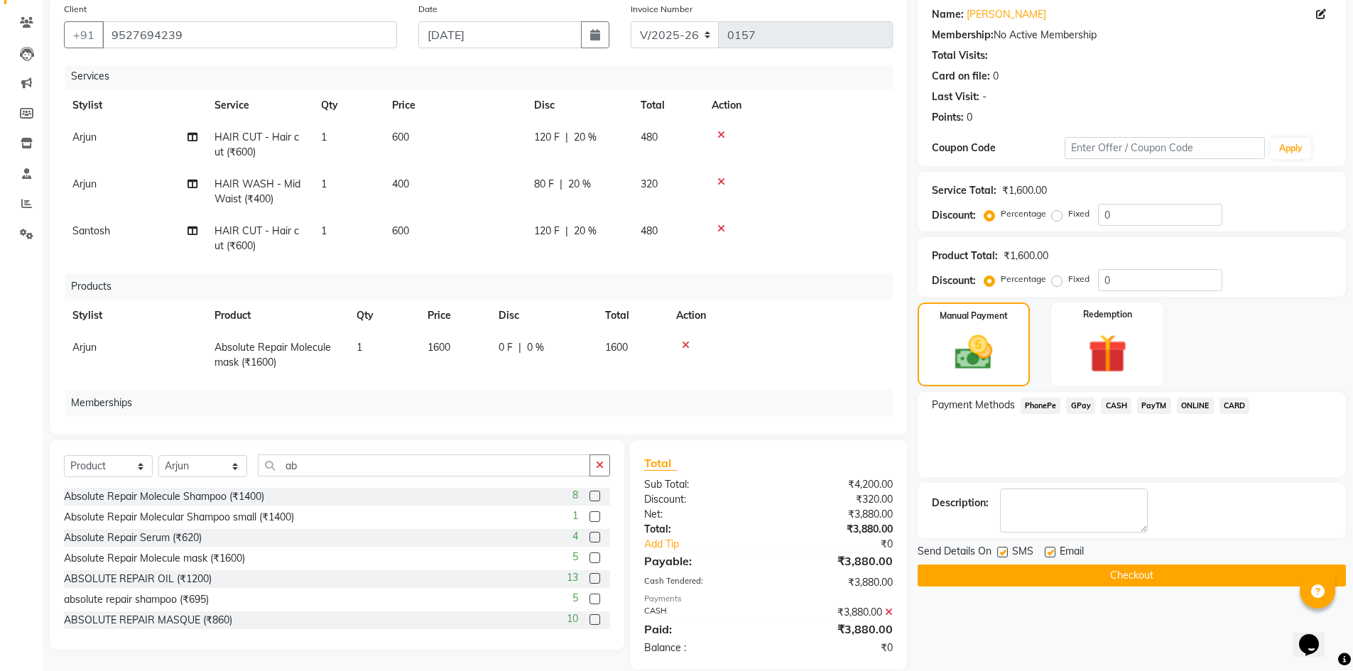
scroll to position [0, 0]
click at [1028, 578] on button "Checkout" at bounding box center [1132, 576] width 428 height 22
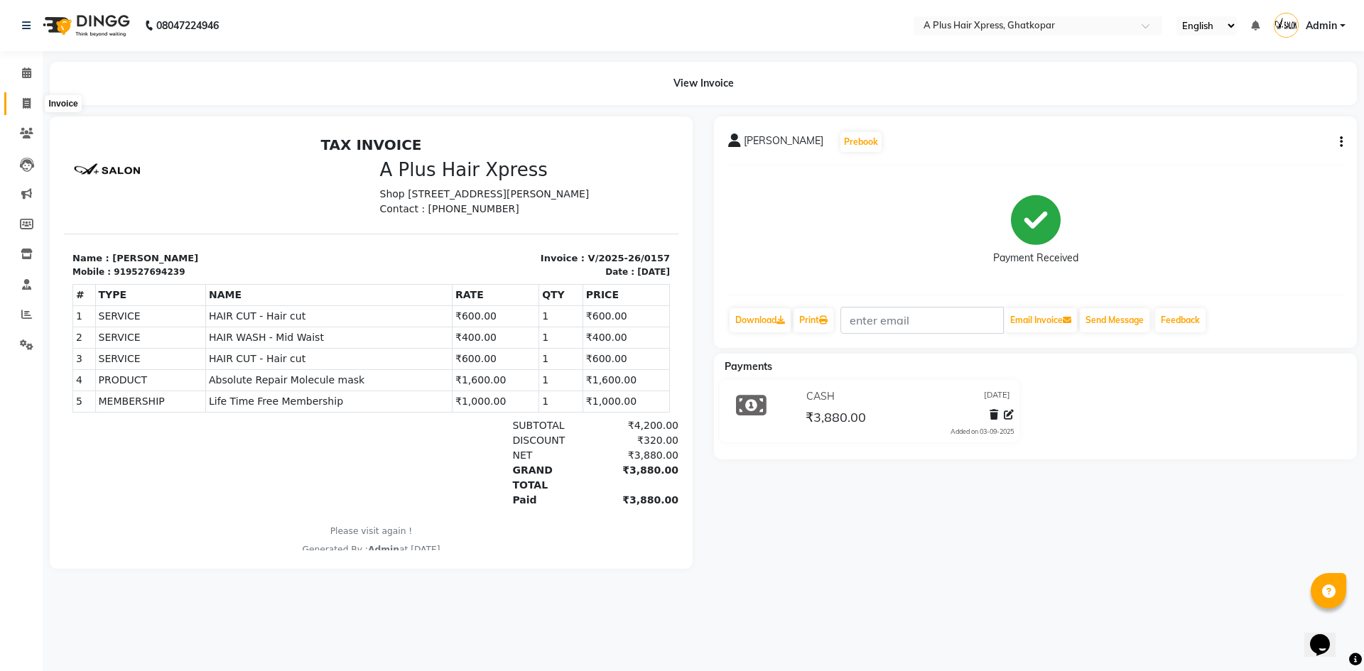
click at [23, 102] on icon at bounding box center [27, 103] width 8 height 11
select select "113"
select select "service"
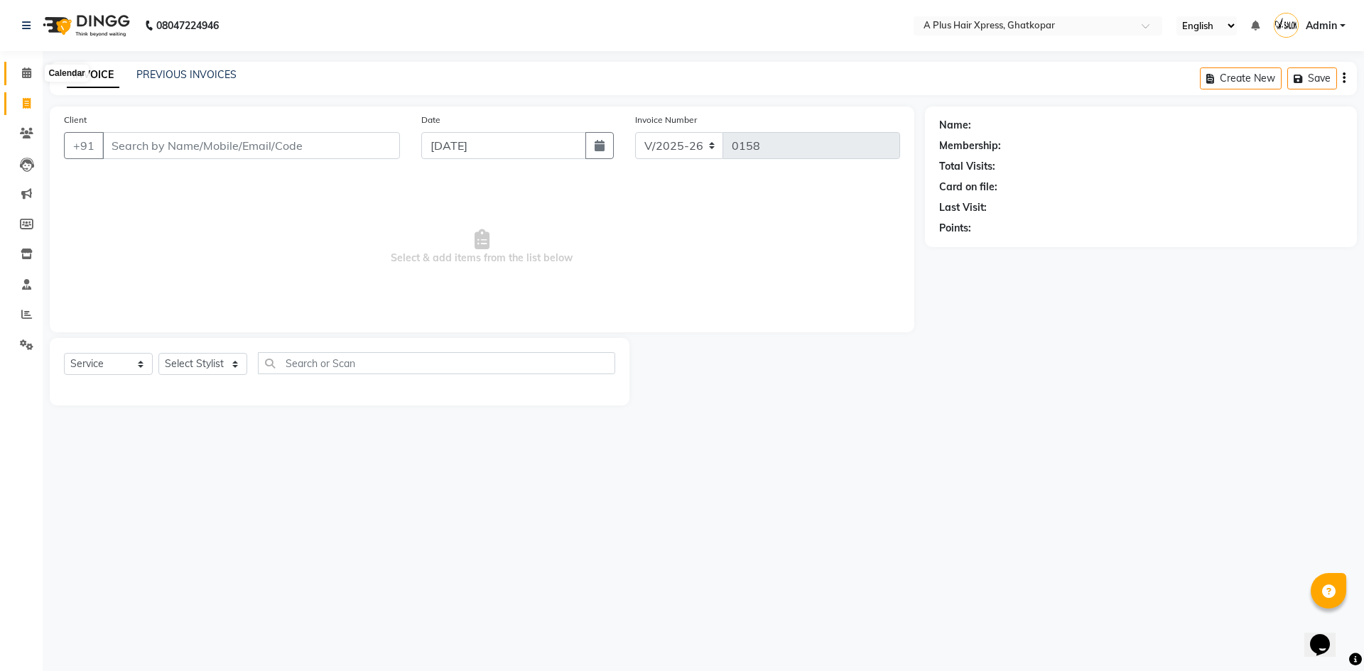
click at [28, 74] on icon at bounding box center [26, 72] width 9 height 11
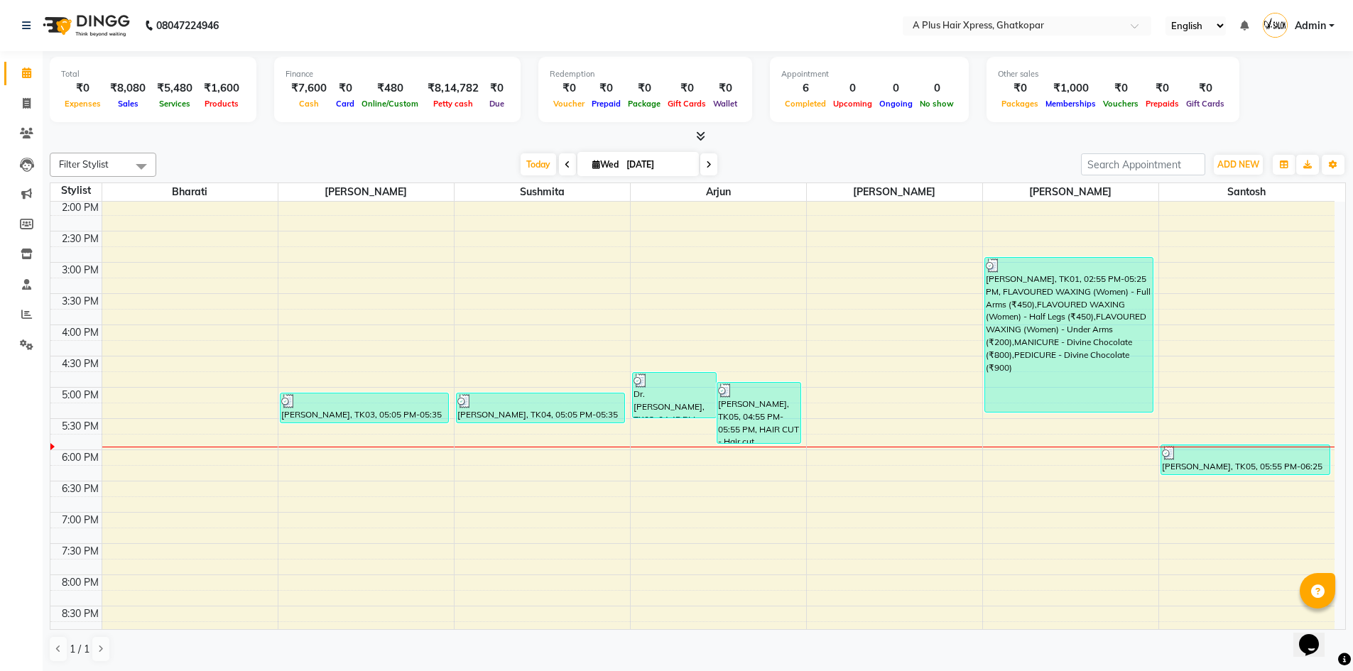
scroll to position [376, 0]
